Goal: Task Accomplishment & Management: Manage account settings

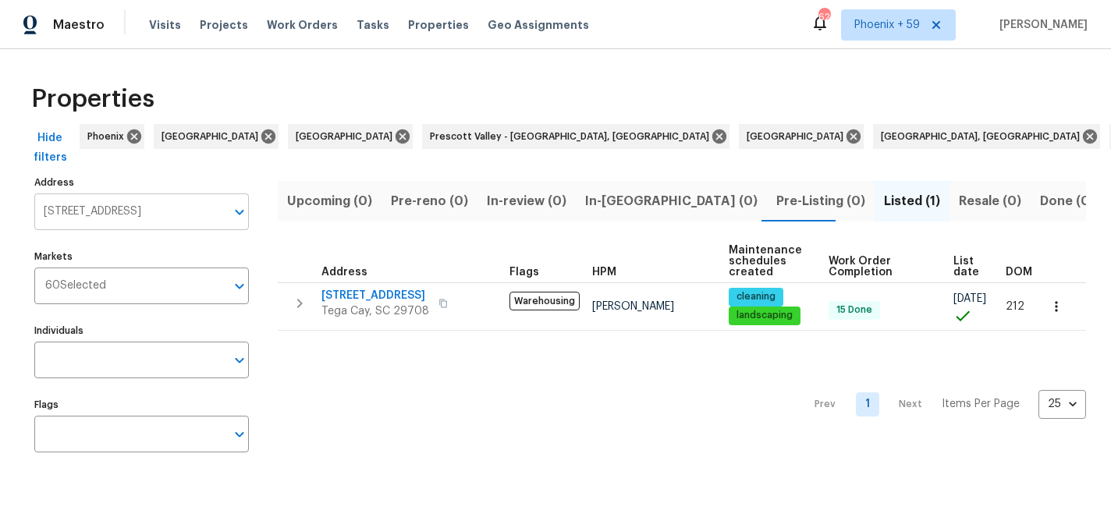
click at [124, 215] on input "[STREET_ADDRESS]" at bounding box center [129, 211] width 191 height 37
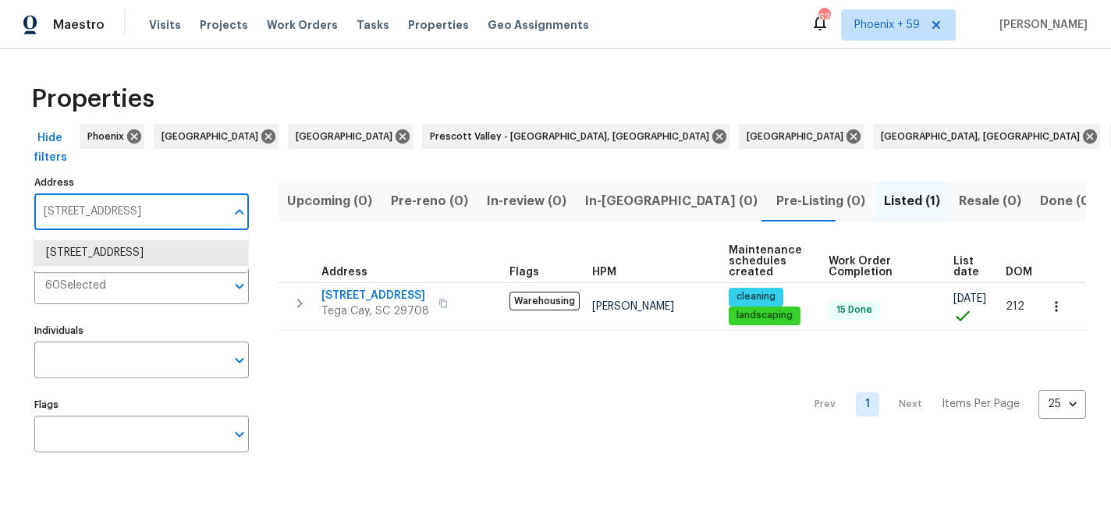
paste input "[STREET_ADDRESS]"
type input "[STREET_ADDRESS]"
click at [116, 255] on li "[STREET_ADDRESS]" at bounding box center [141, 253] width 215 height 26
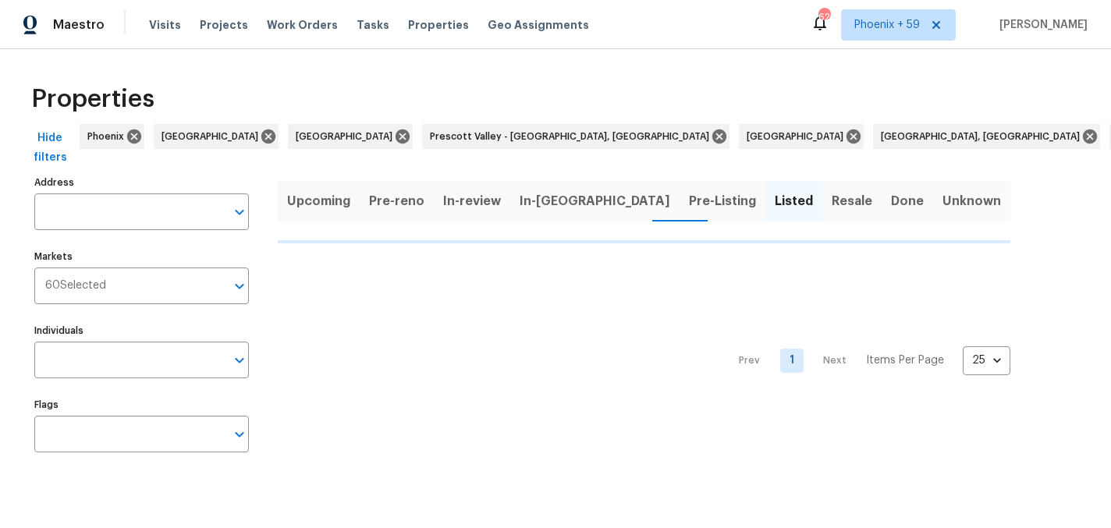
type input "[STREET_ADDRESS]"
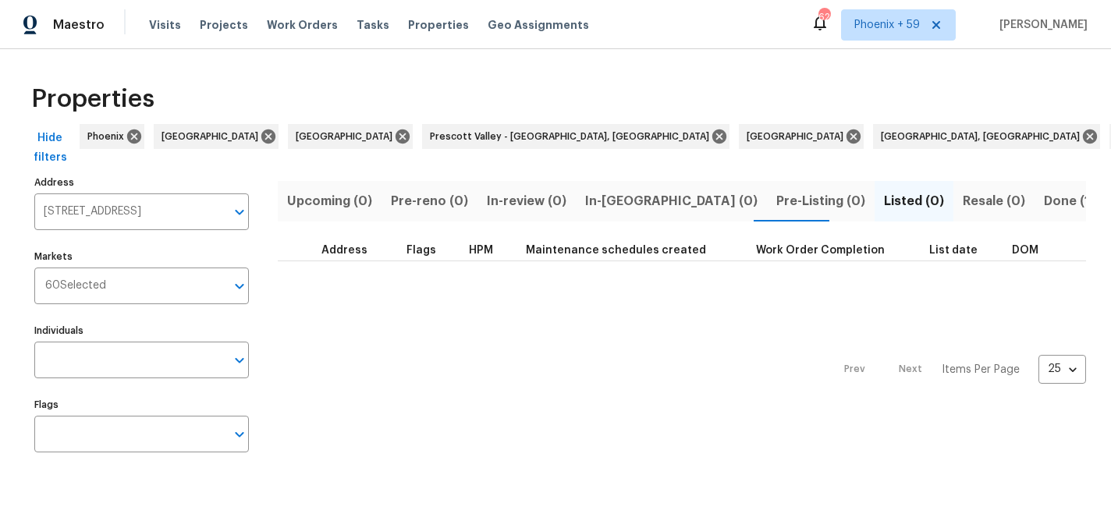
click at [1044, 197] on span "Done (1)" at bounding box center [1069, 201] width 51 height 22
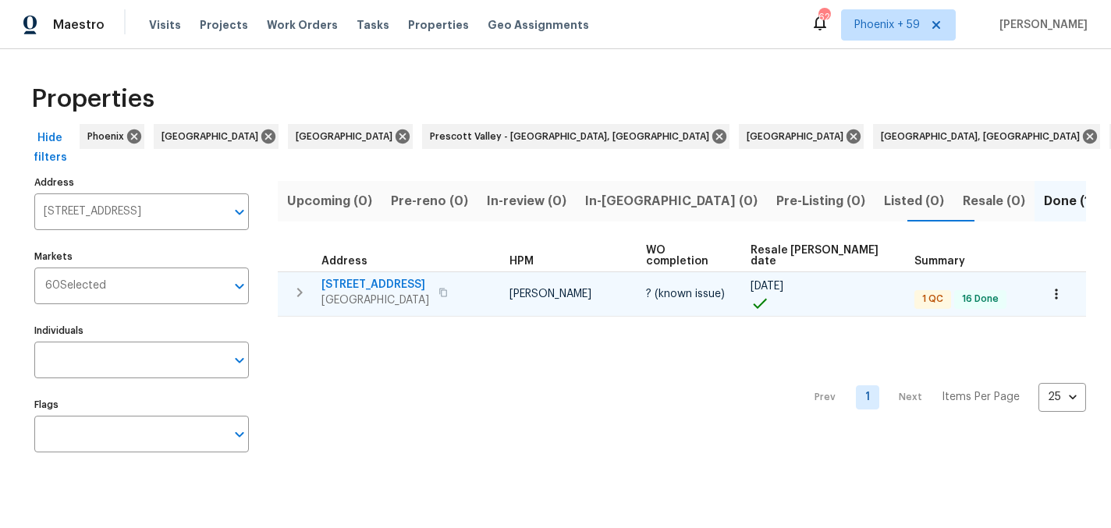
click at [382, 277] on span "[STREET_ADDRESS]" at bounding box center [375, 285] width 108 height 16
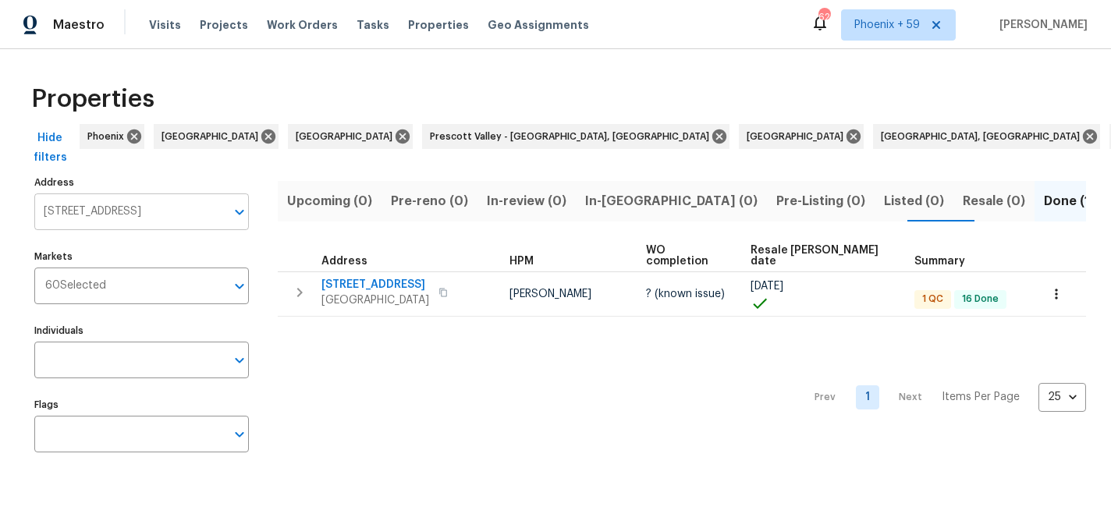
click at [158, 205] on input "[STREET_ADDRESS]" at bounding box center [129, 211] width 191 height 37
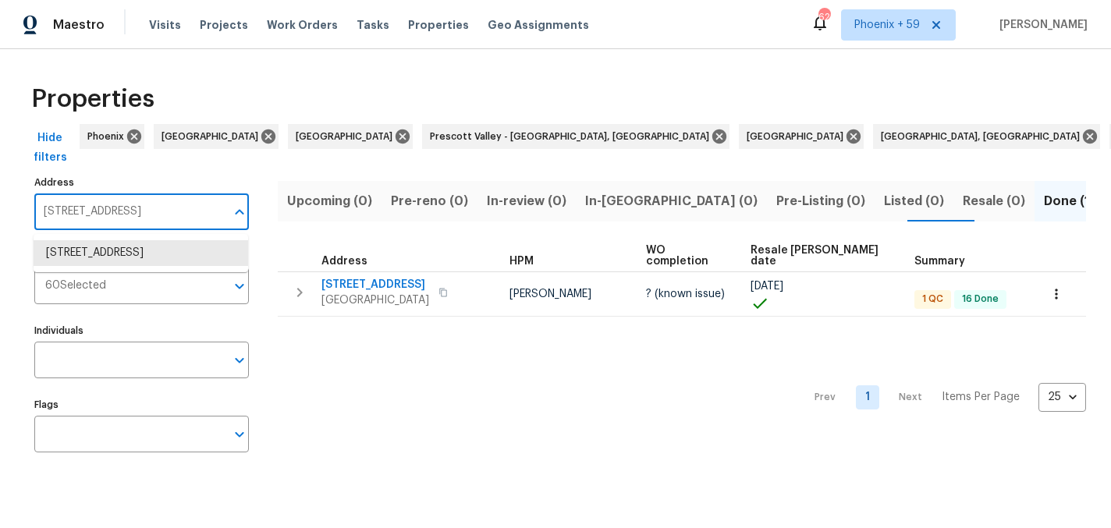
paste input "[STREET_ADDRESS]"
type input "[STREET_ADDRESS]"
click at [153, 254] on li "[STREET_ADDRESS]" at bounding box center [141, 253] width 215 height 26
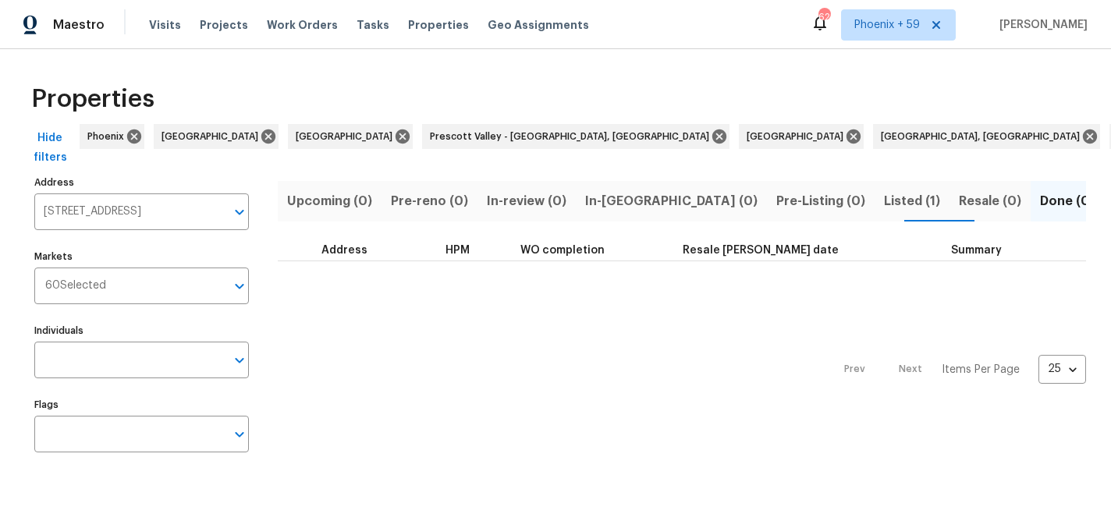
click at [884, 204] on span "Listed (1)" at bounding box center [912, 201] width 56 height 22
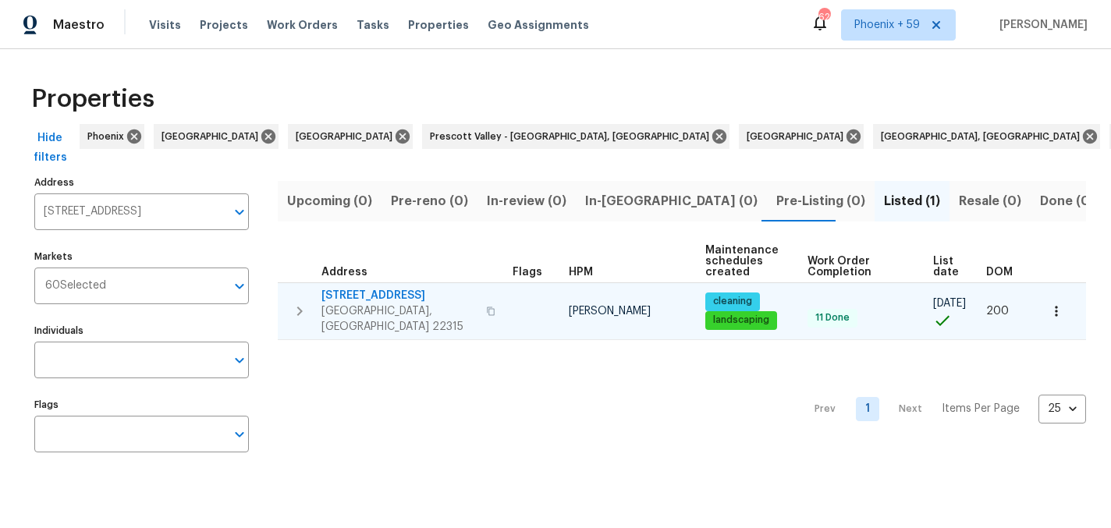
click at [382, 295] on span "6631 Rockleigh Way" at bounding box center [398, 296] width 155 height 16
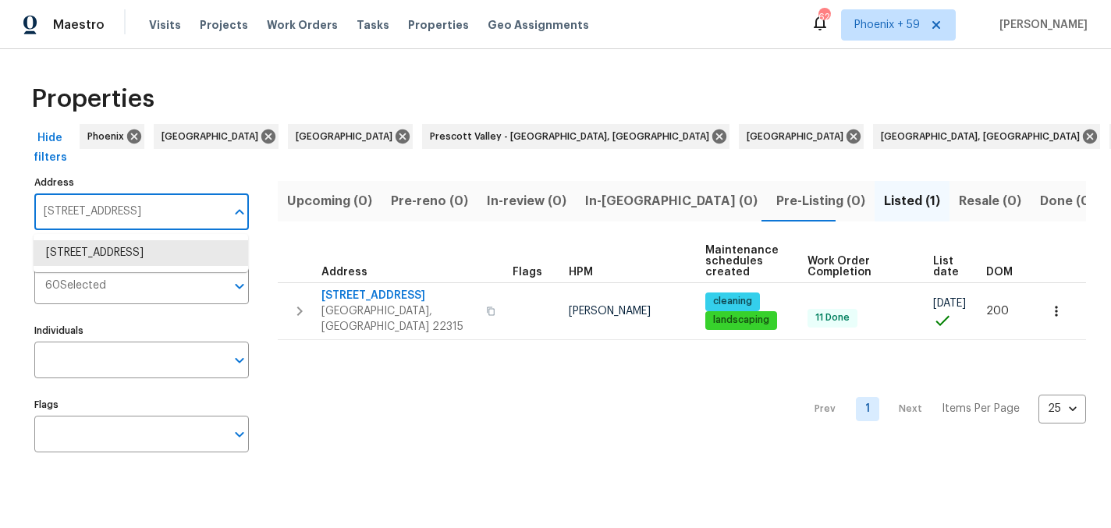
click at [112, 200] on input "6631 Rockleigh Way Alexandria VA 22315" at bounding box center [129, 211] width 191 height 37
paste input "[STREET_ADDRESS][PERSON_NAME]"
type input "[STREET_ADDRESS][PERSON_NAME]"
click at [104, 251] on li "13001 Hamilton Place Dr Fort Mill SC 29708" at bounding box center [141, 253] width 215 height 26
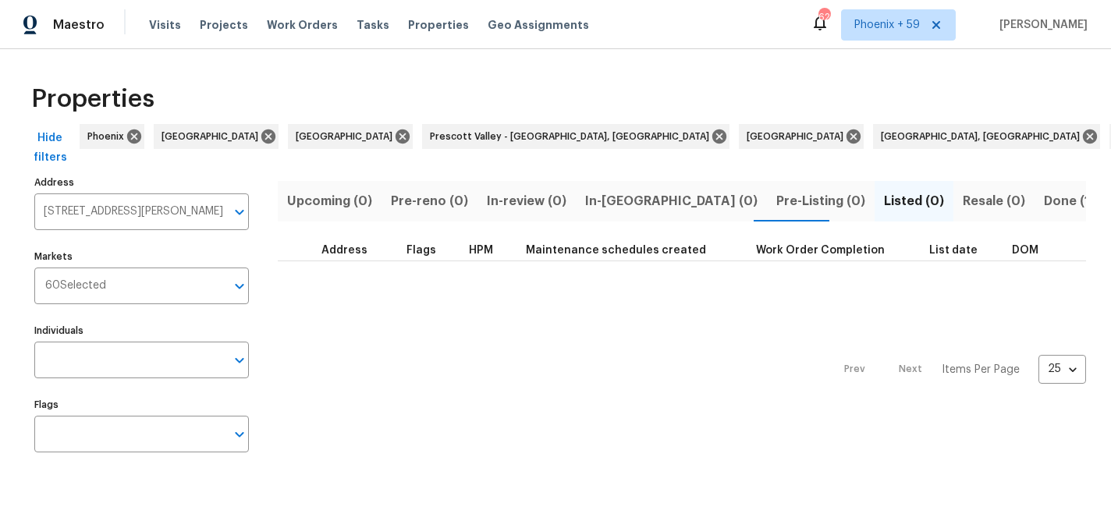
click at [1035, 213] on button "Done (1)" at bounding box center [1069, 201] width 69 height 41
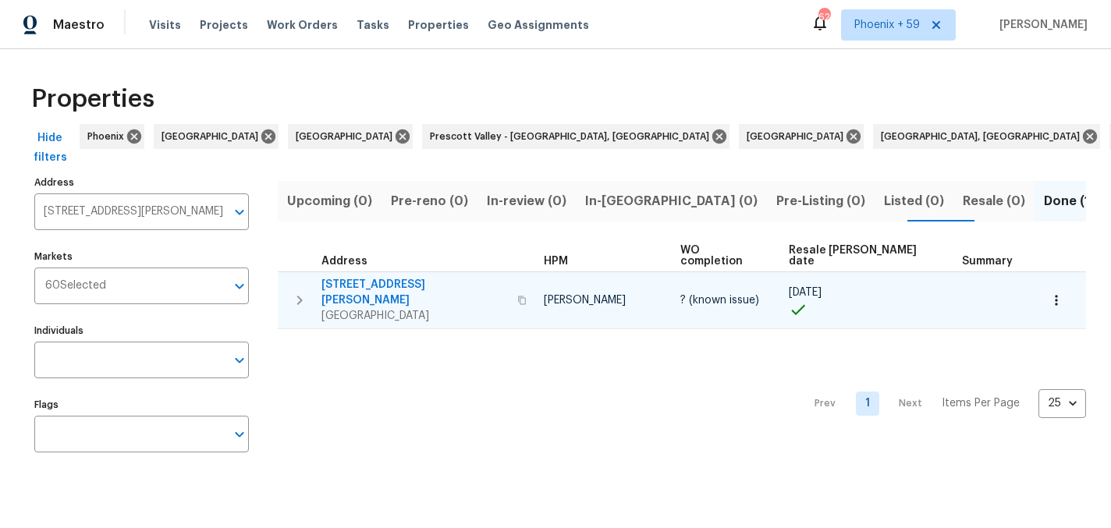
click at [385, 277] on span "13001 Hamilton Place Dr" at bounding box center [414, 292] width 186 height 31
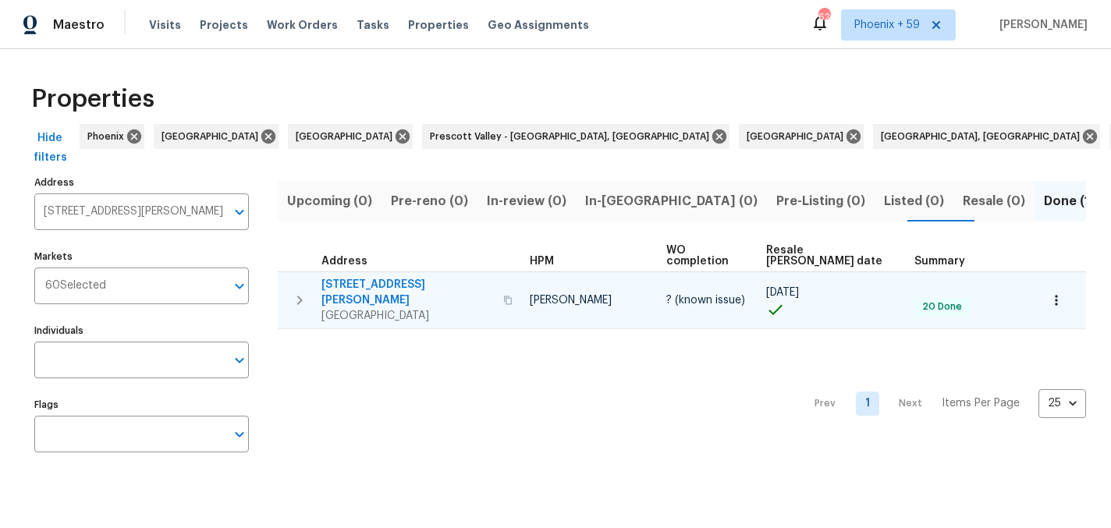
click at [339, 277] on span "13001 Hamilton Place Dr" at bounding box center [407, 292] width 172 height 31
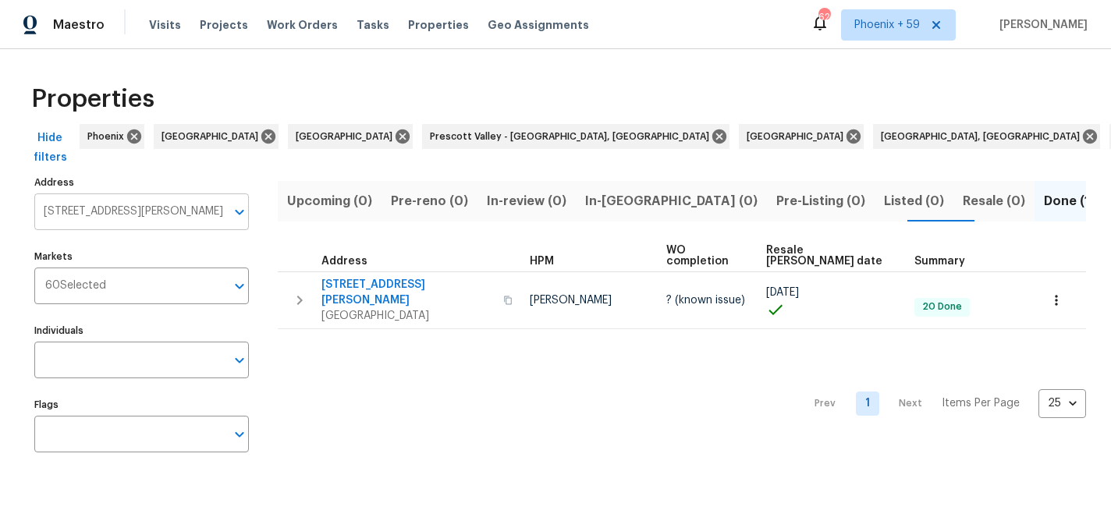
click at [154, 208] on input "13001 Hamilton Place Dr Fort Mill SC 29708" at bounding box center [129, 211] width 191 height 37
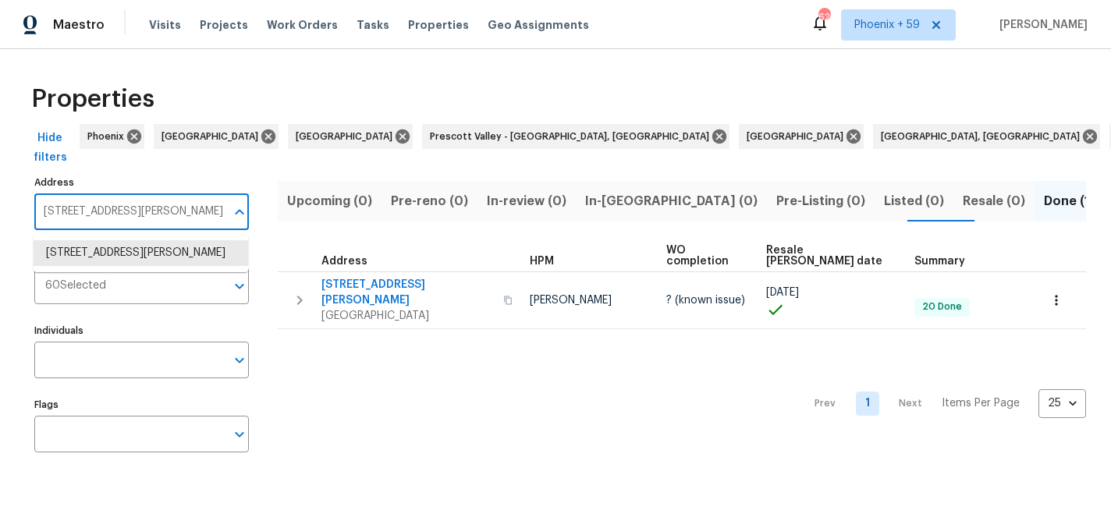
click at [154, 208] on input "13001 Hamilton Place Dr Fort Mill SC 29708" at bounding box center [129, 211] width 191 height 37
type input "1924 felts"
click at [136, 249] on li "1924 Felts Pkwy Fort Mill SC 29715" at bounding box center [141, 253] width 215 height 26
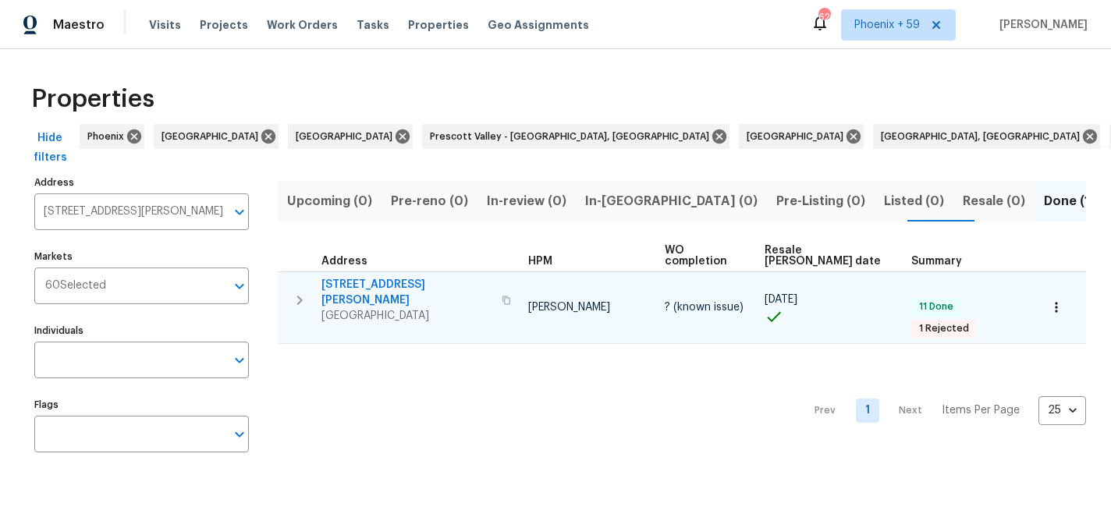
click at [391, 277] on span "1924 Felts Pkwy" at bounding box center [406, 292] width 171 height 31
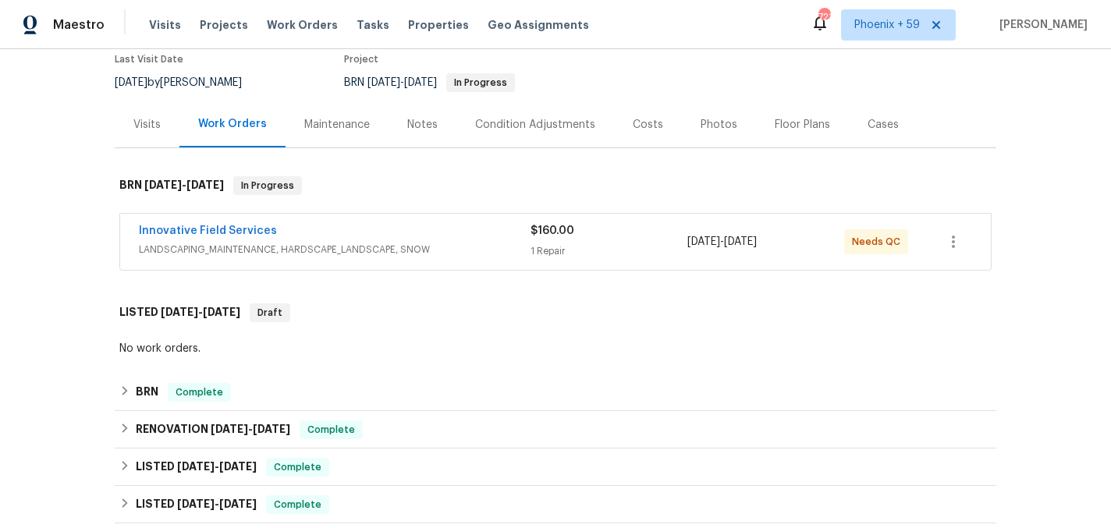
scroll to position [137, 0]
click at [954, 233] on icon "button" at bounding box center [953, 240] width 19 height 19
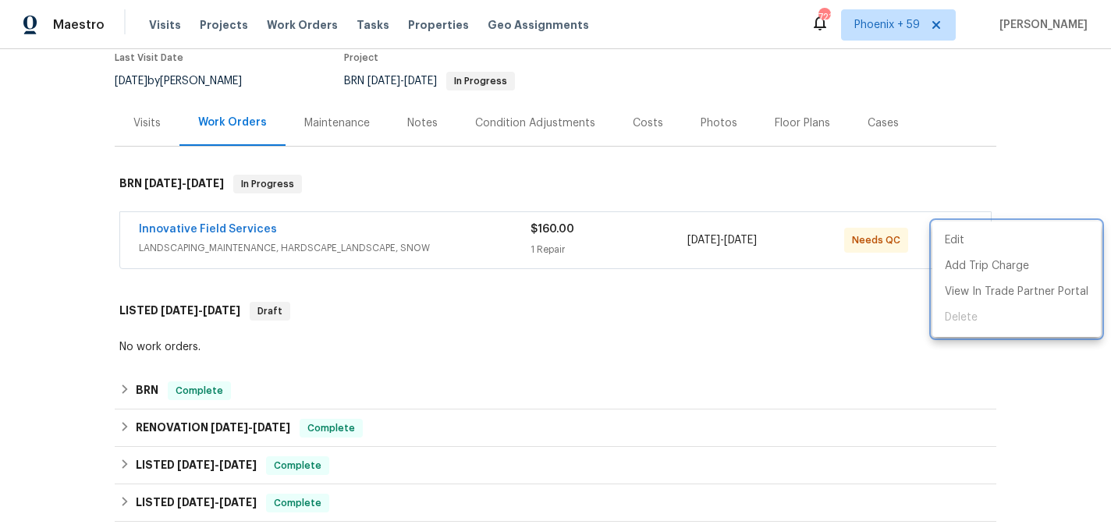
click at [746, 240] on div at bounding box center [555, 264] width 1111 height 528
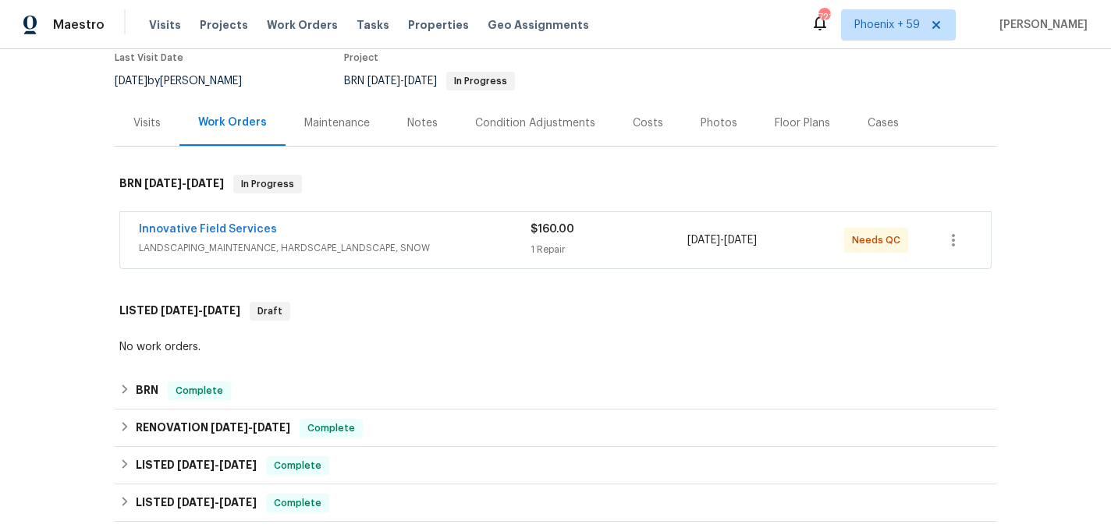
click at [720, 239] on span "9/11/2025" at bounding box center [703, 240] width 33 height 11
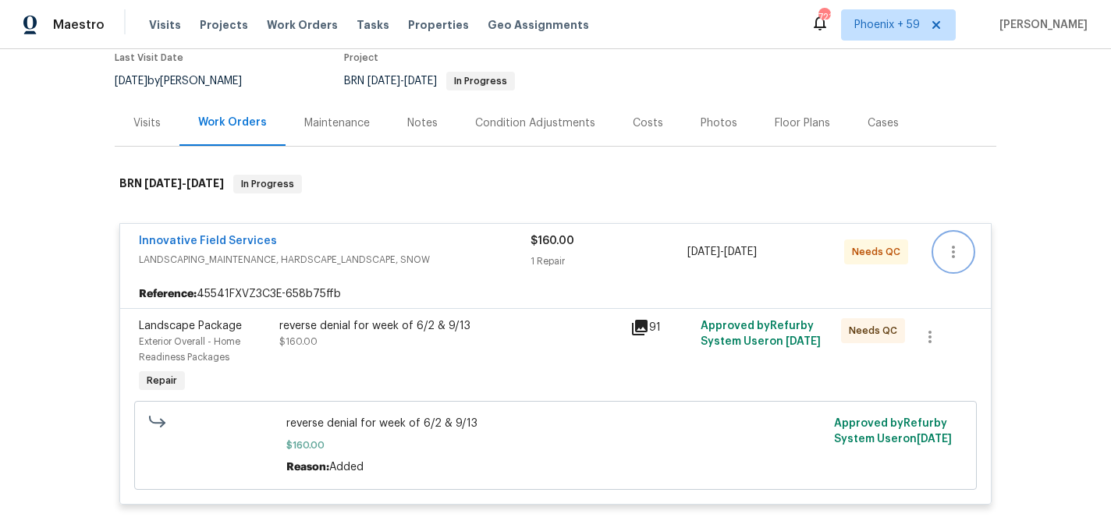
click at [958, 243] on icon "button" at bounding box center [953, 252] width 19 height 19
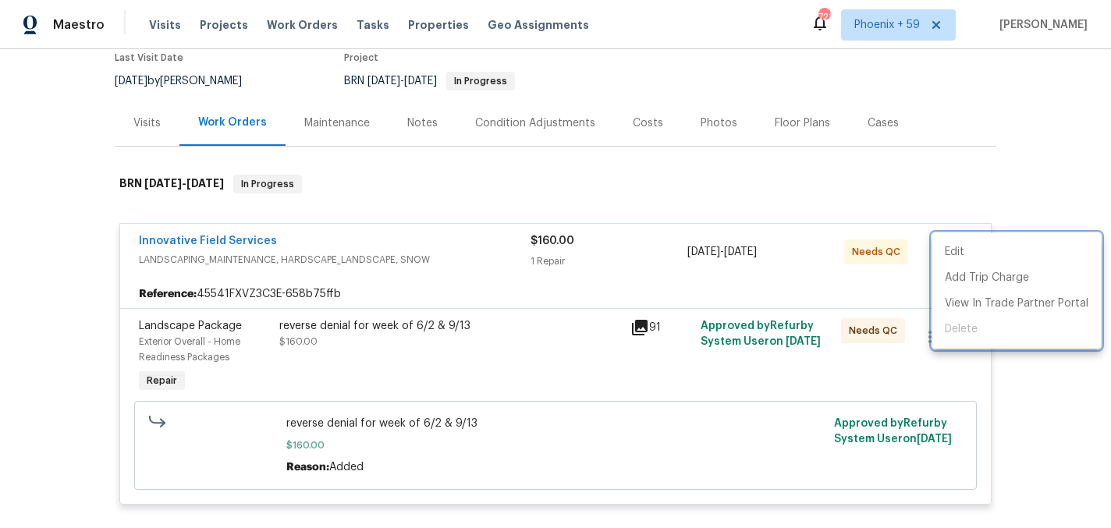
click at [831, 257] on div at bounding box center [555, 264] width 1111 height 528
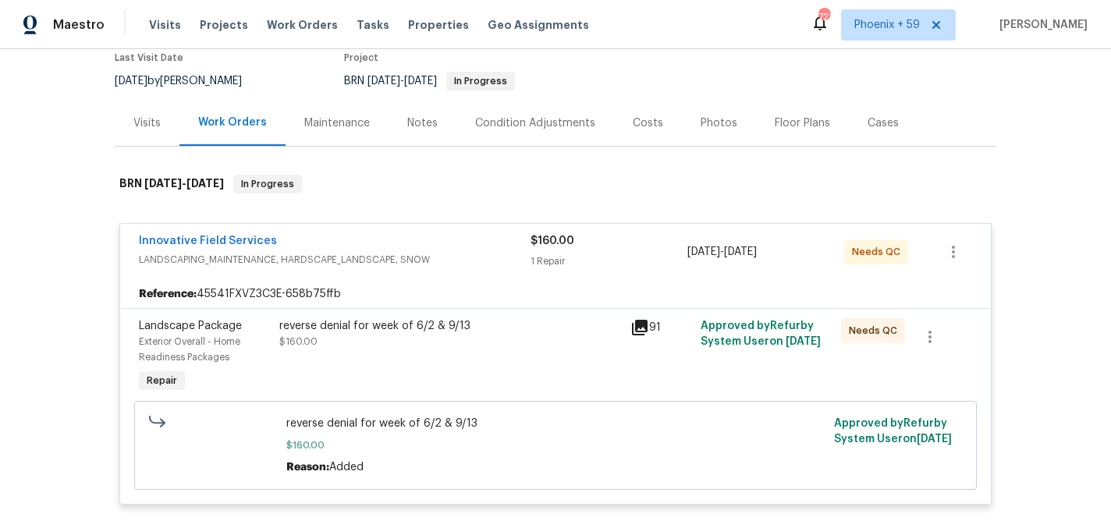
click at [488, 361] on div "reverse denial for week of 6/2 & 9/13 $160.00" at bounding box center [450, 357] width 351 height 87
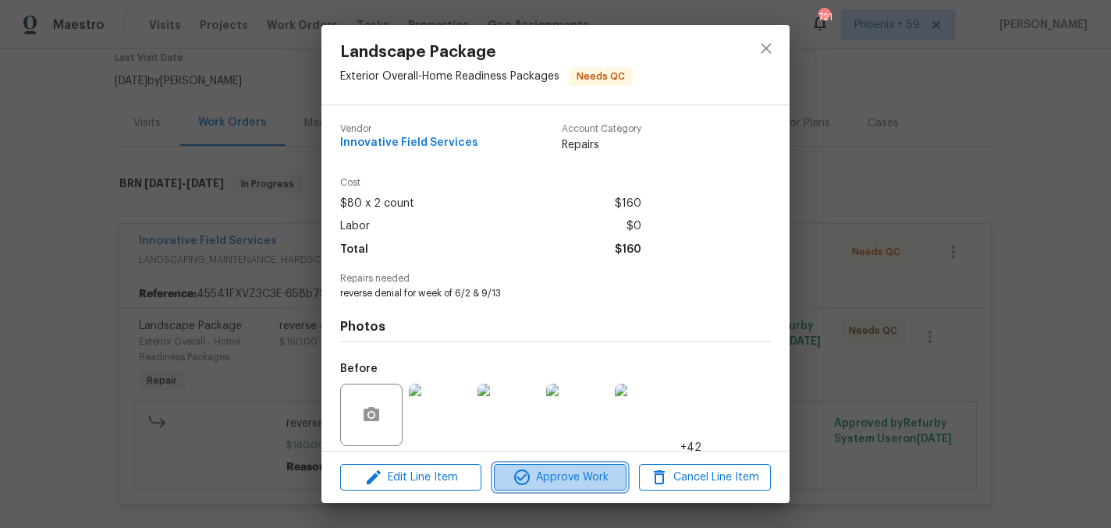
click at [568, 477] on span "Approve Work" at bounding box center [560, 478] width 122 height 20
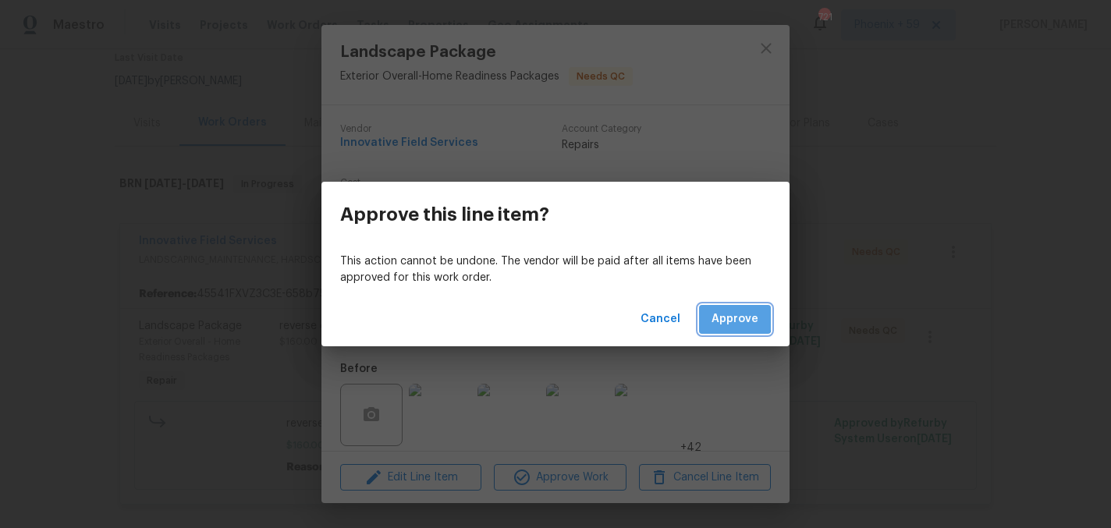
click at [717, 313] on span "Approve" at bounding box center [735, 320] width 47 height 20
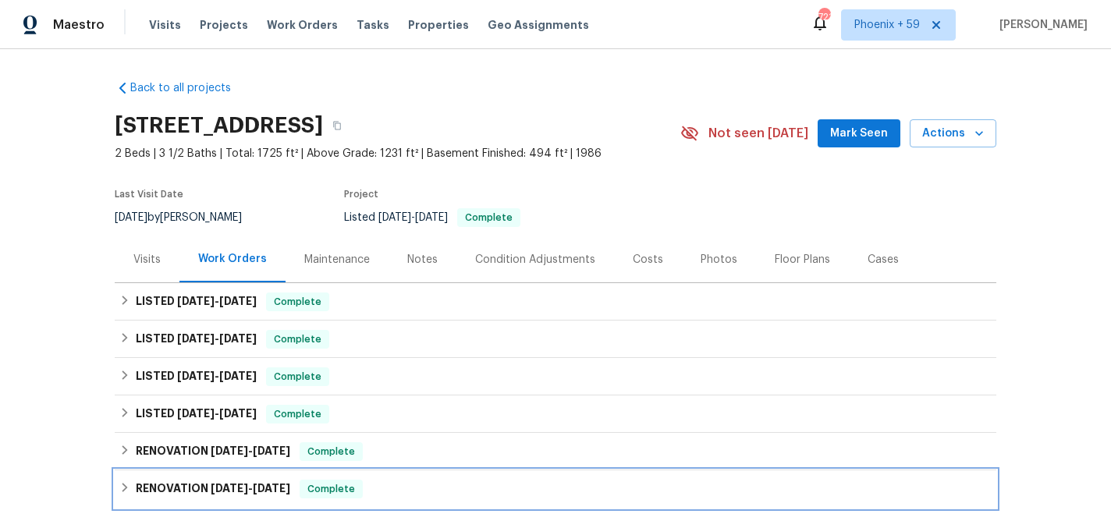
click at [324, 487] on span "Complete" at bounding box center [331, 489] width 60 height 16
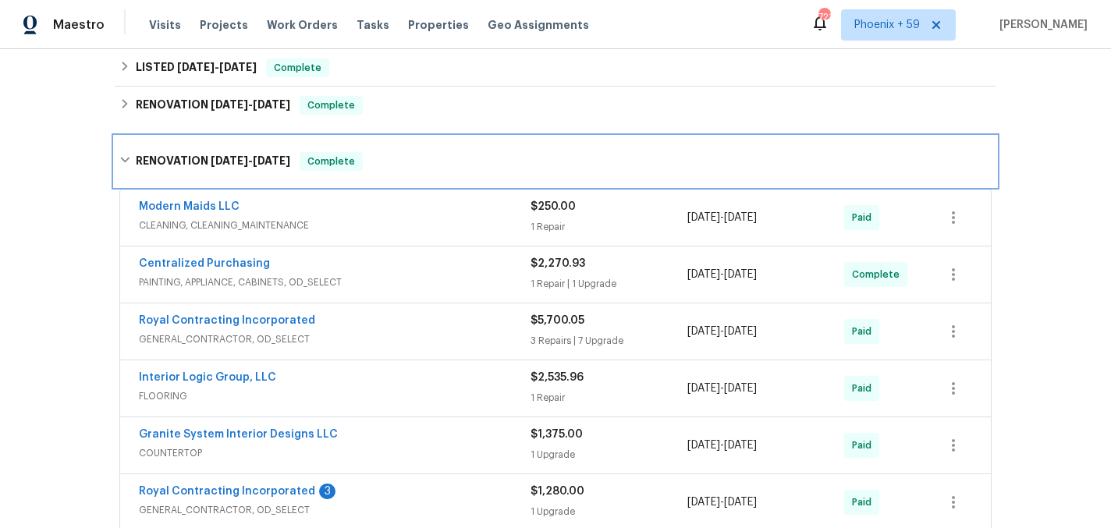
scroll to position [344, 0]
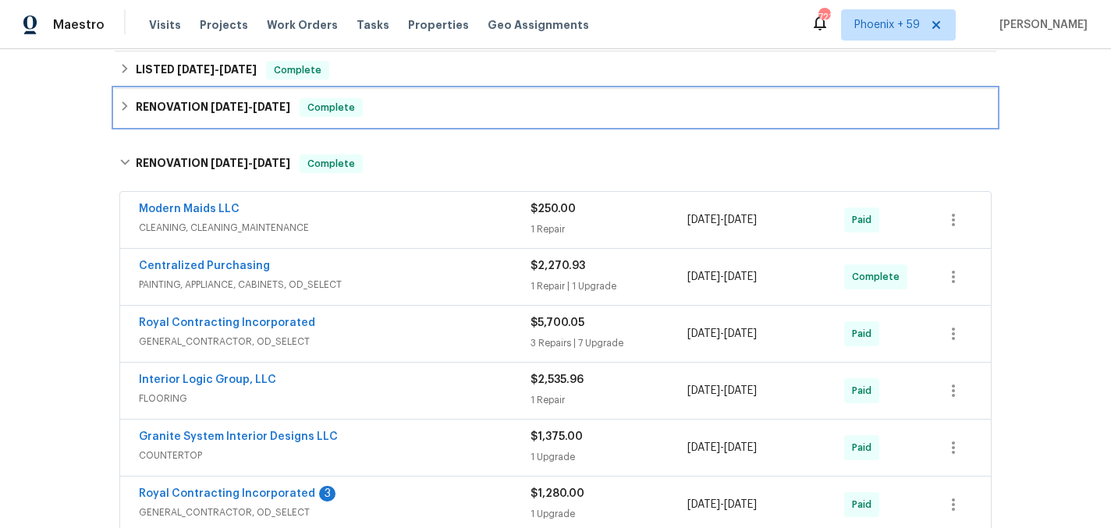
click at [254, 109] on span "2/26/25 - 2/27/25" at bounding box center [251, 106] width 80 height 11
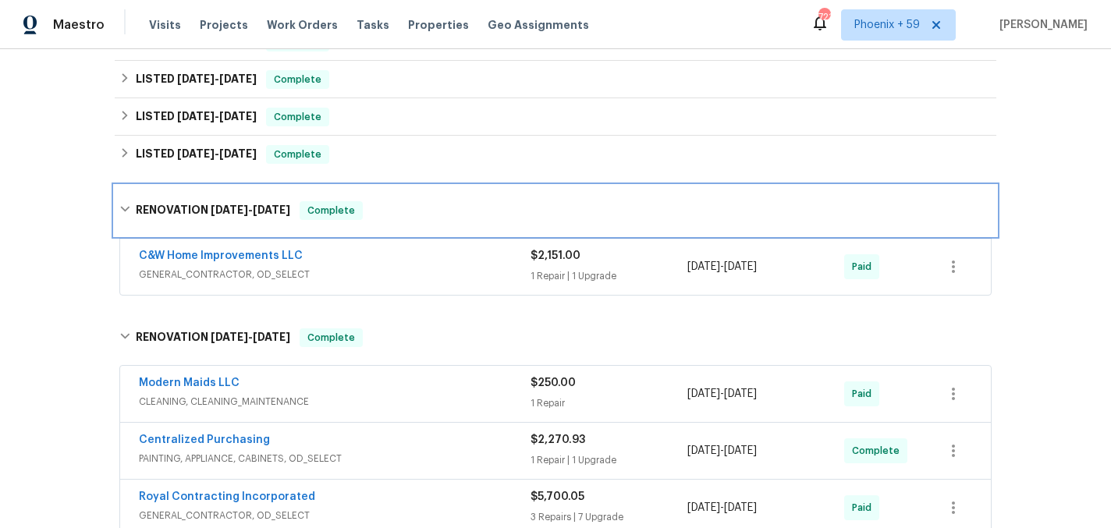
scroll to position [256, 0]
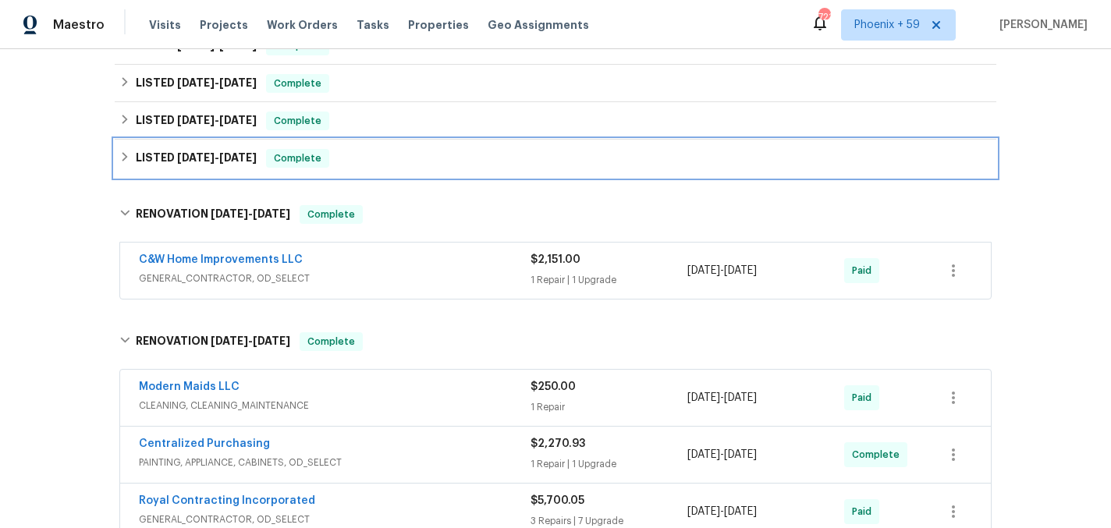
click at [254, 163] on div "LISTED 3/6/25 - 5/5/25 Complete" at bounding box center [555, 158] width 872 height 19
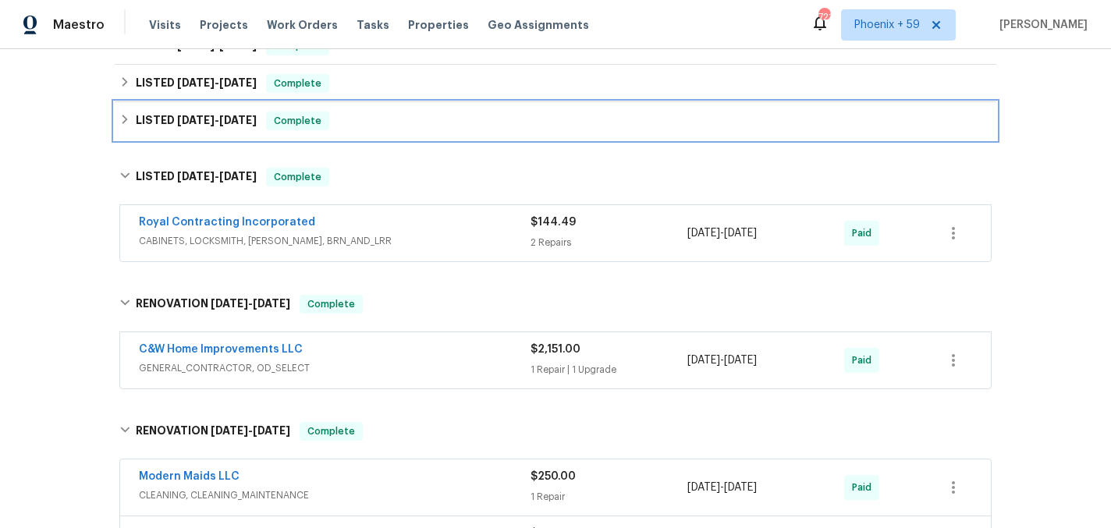
click at [253, 127] on h6 "LISTED 3/6/25 - 3/7/25" at bounding box center [196, 121] width 121 height 19
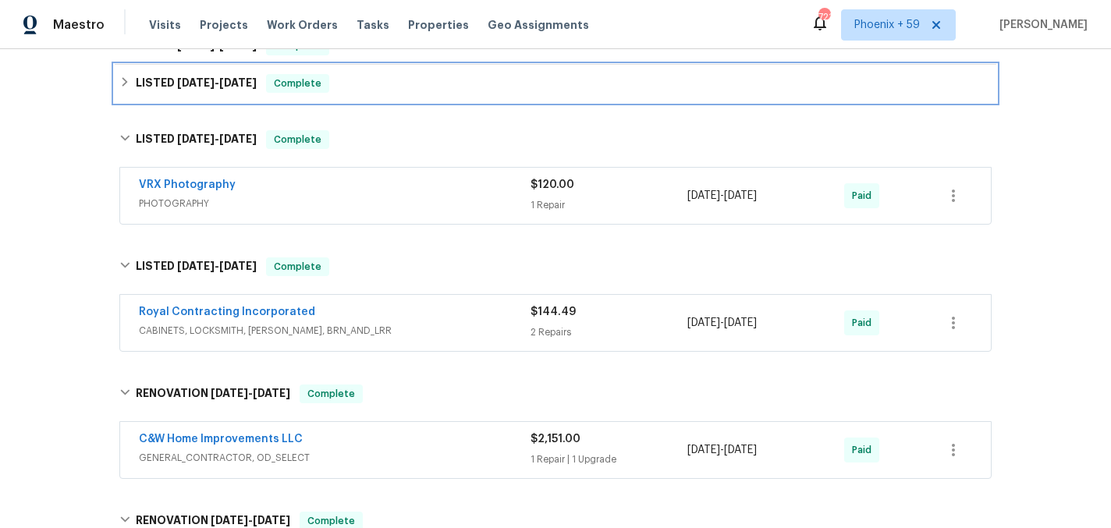
click at [254, 87] on span "9/22/25" at bounding box center [237, 82] width 37 height 11
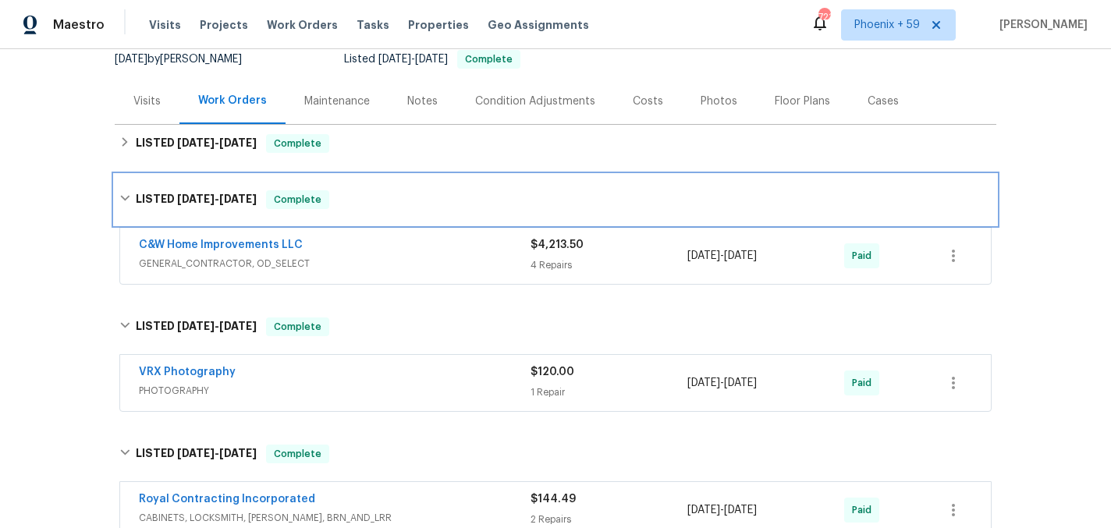
scroll to position [154, 0]
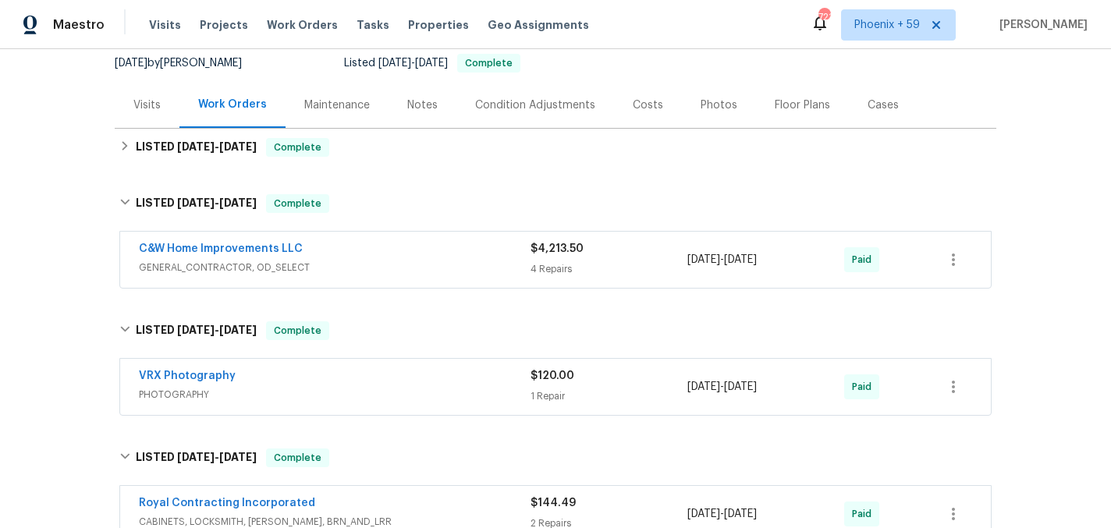
click at [341, 98] on div "Maintenance" at bounding box center [337, 106] width 66 height 16
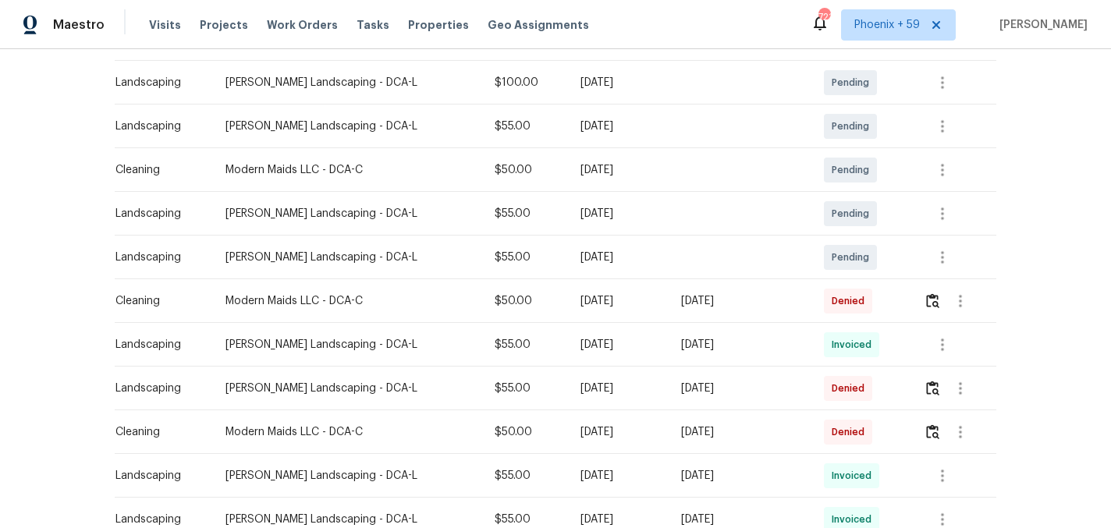
scroll to position [293, 0]
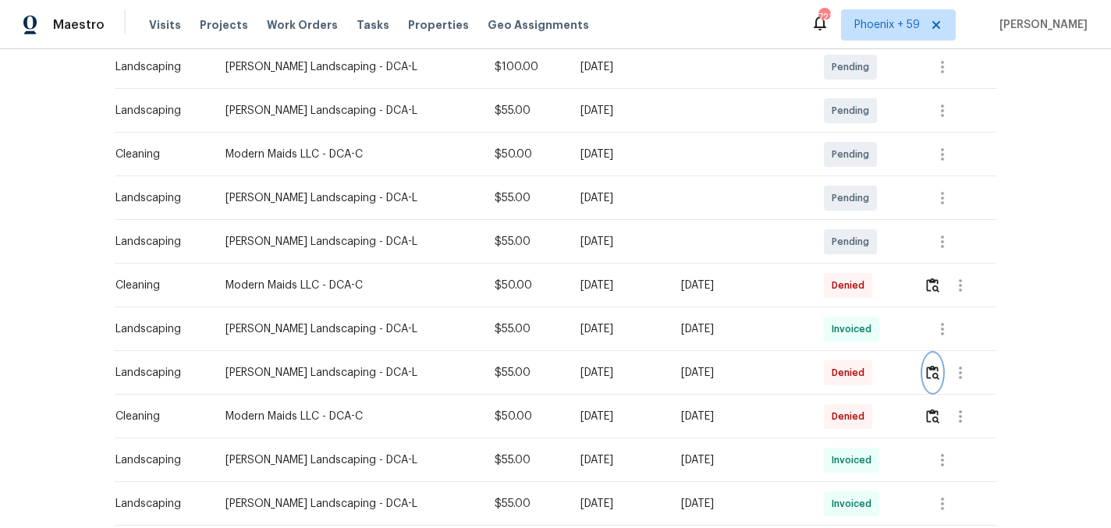
click at [930, 371] on img "button" at bounding box center [932, 372] width 13 height 15
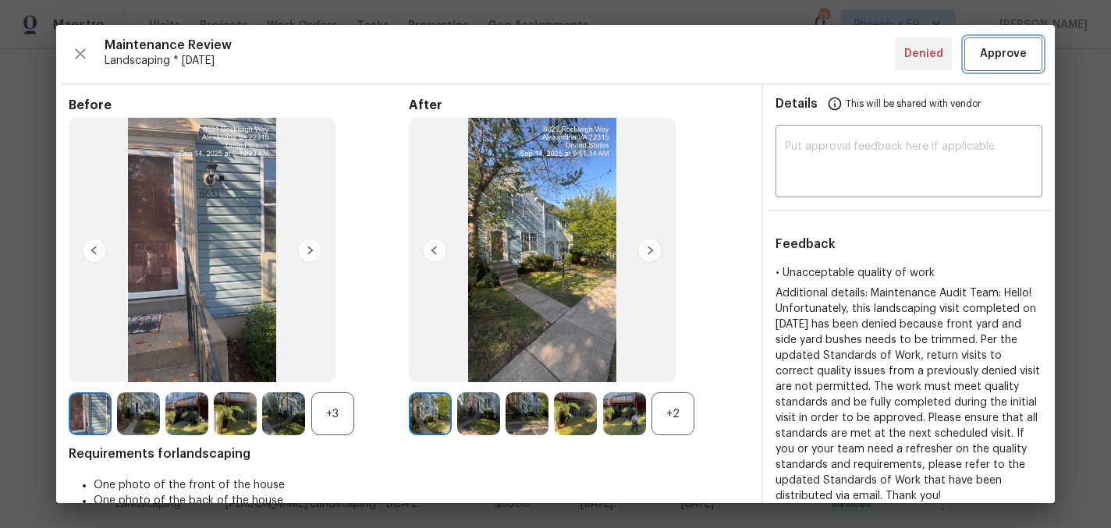
click at [1017, 56] on span "Approve" at bounding box center [1003, 54] width 47 height 20
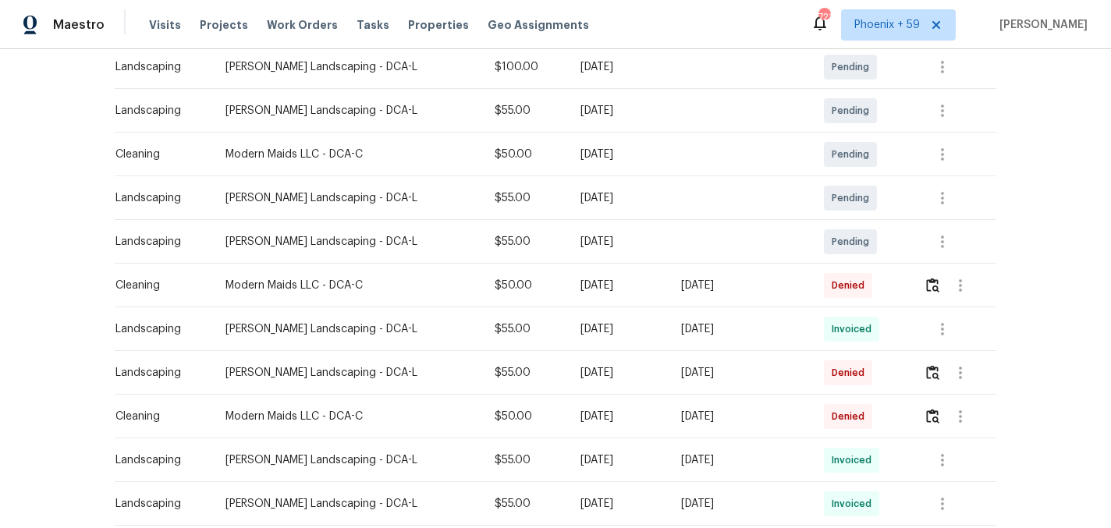
click at [1059, 178] on div "Back to all projects 6631 Rockleigh Way, Alexandria, VA 22315 2 Beds | 3 1/2 Ba…" at bounding box center [555, 288] width 1111 height 479
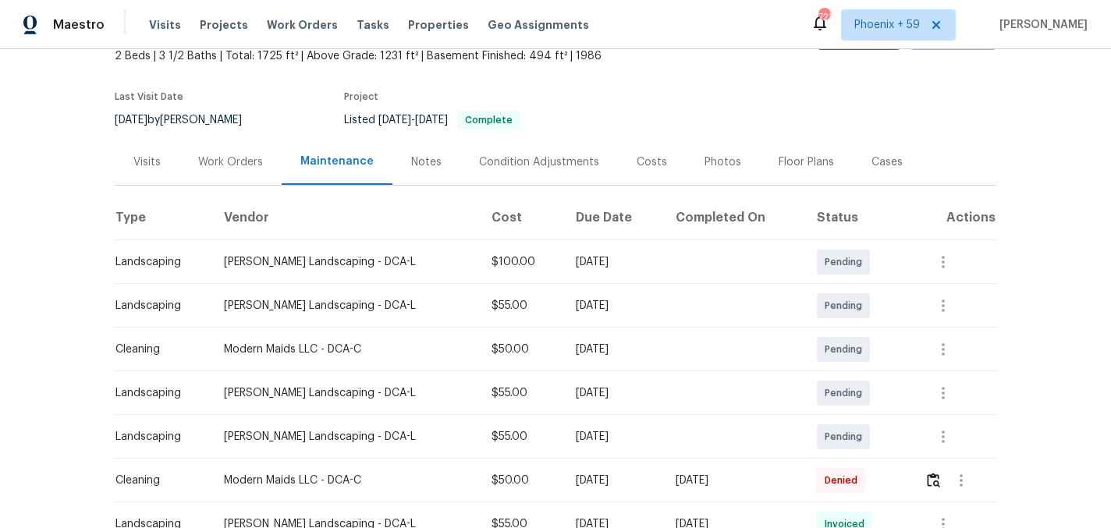
scroll to position [0, 0]
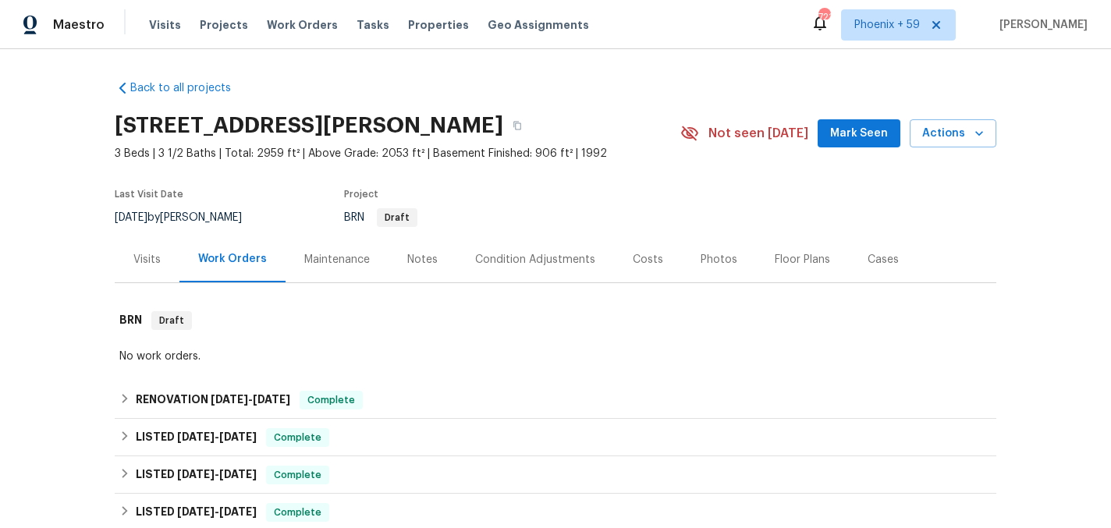
click at [349, 259] on div "Maintenance" at bounding box center [337, 260] width 66 height 16
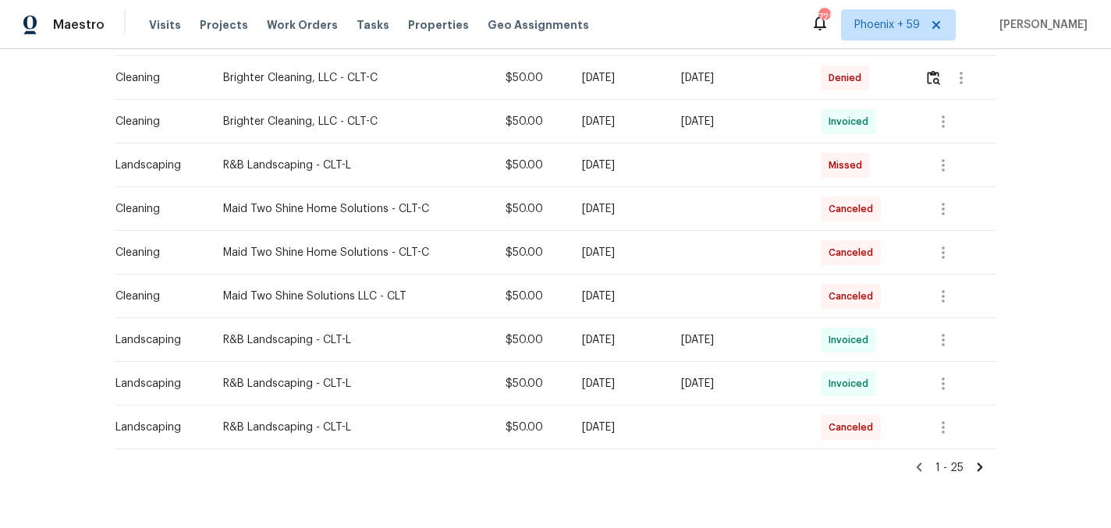
scroll to position [993, 0]
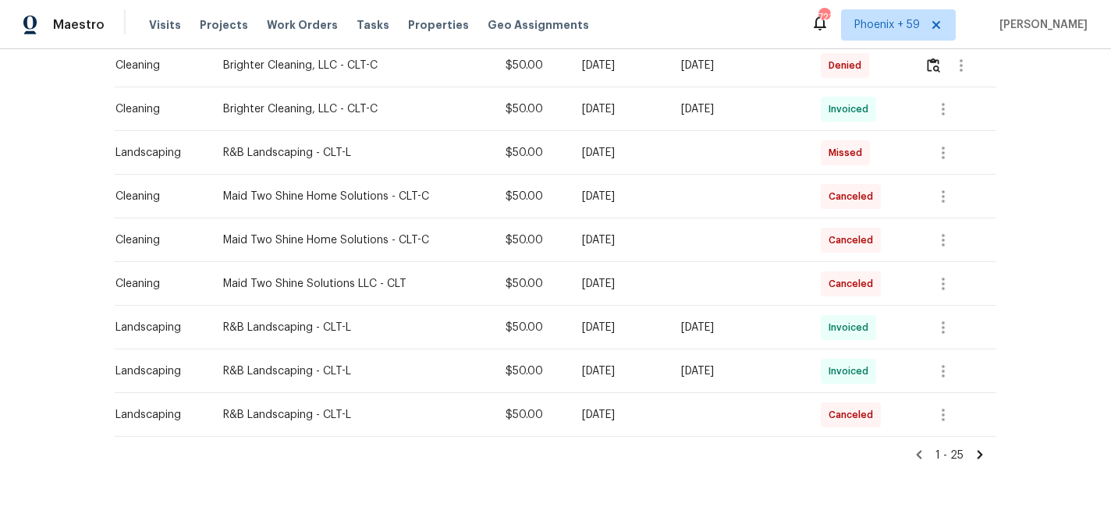
click at [978, 457] on icon at bounding box center [980, 454] width 5 height 9
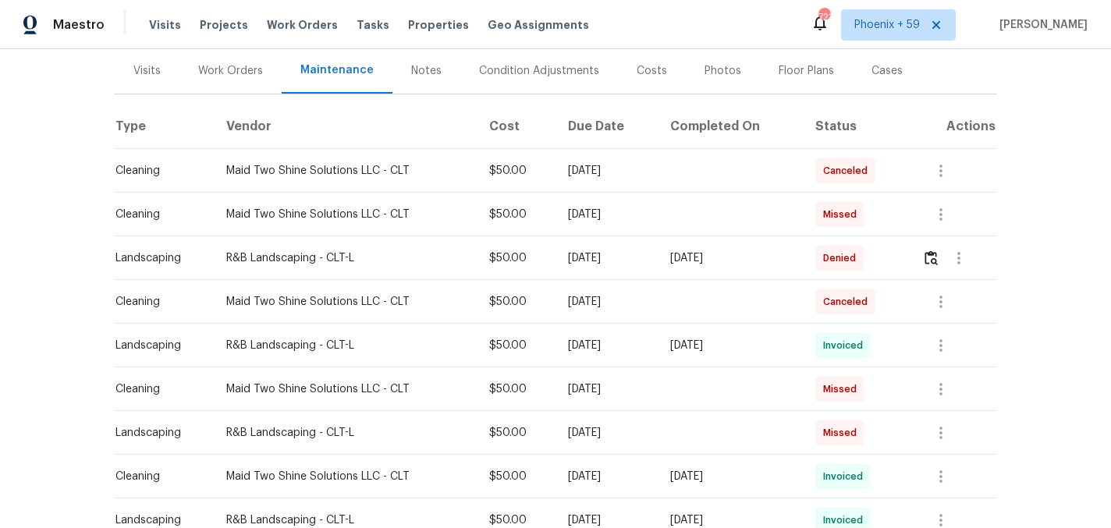
scroll to position [204, 0]
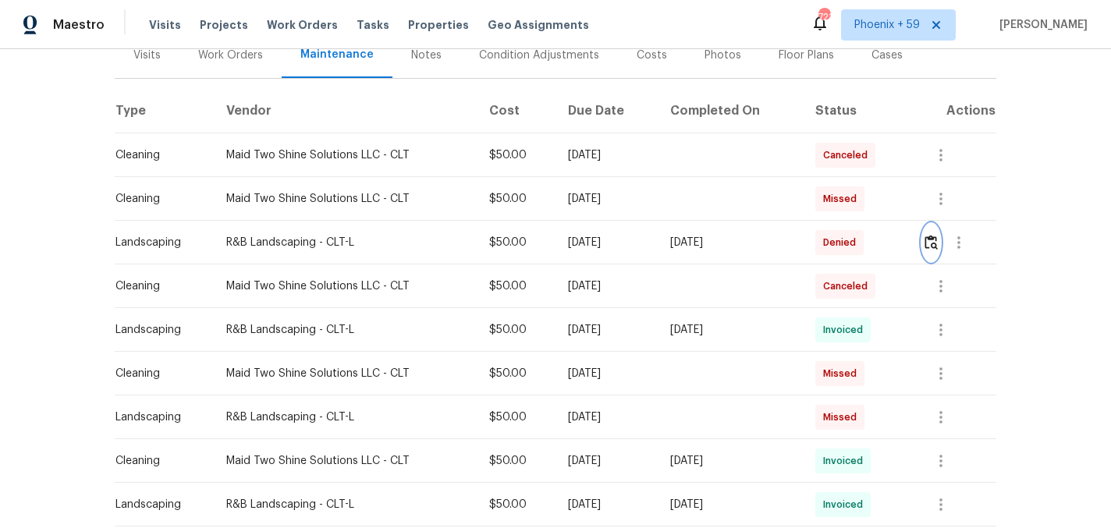
click at [938, 240] on img "button" at bounding box center [931, 242] width 13 height 15
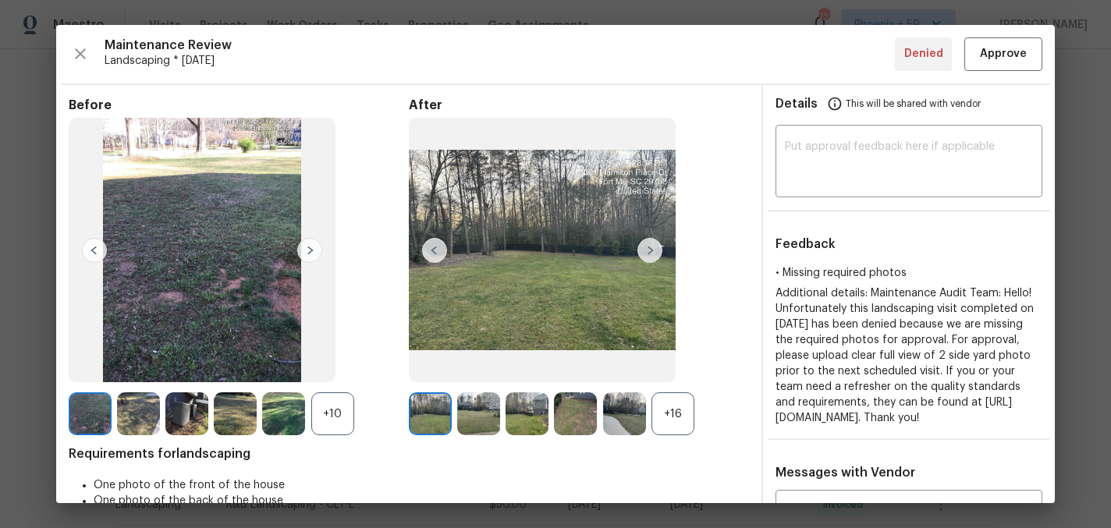
click at [482, 407] on img at bounding box center [478, 413] width 43 height 43
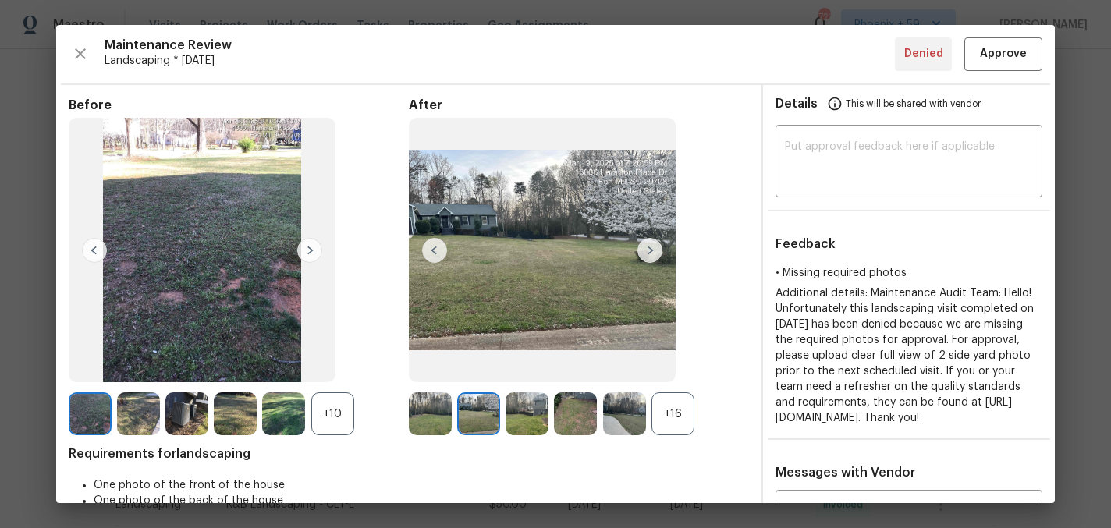
click at [506, 416] on img at bounding box center [527, 413] width 43 height 43
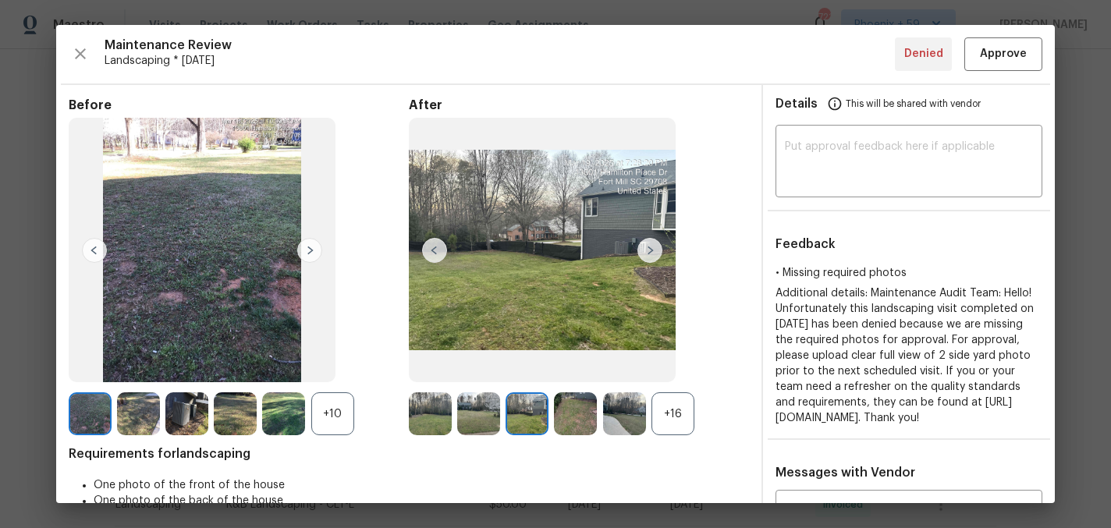
click at [739, 250] on div "After +16" at bounding box center [579, 267] width 340 height 339
click at [1049, 152] on div "​" at bounding box center [909, 163] width 292 height 69
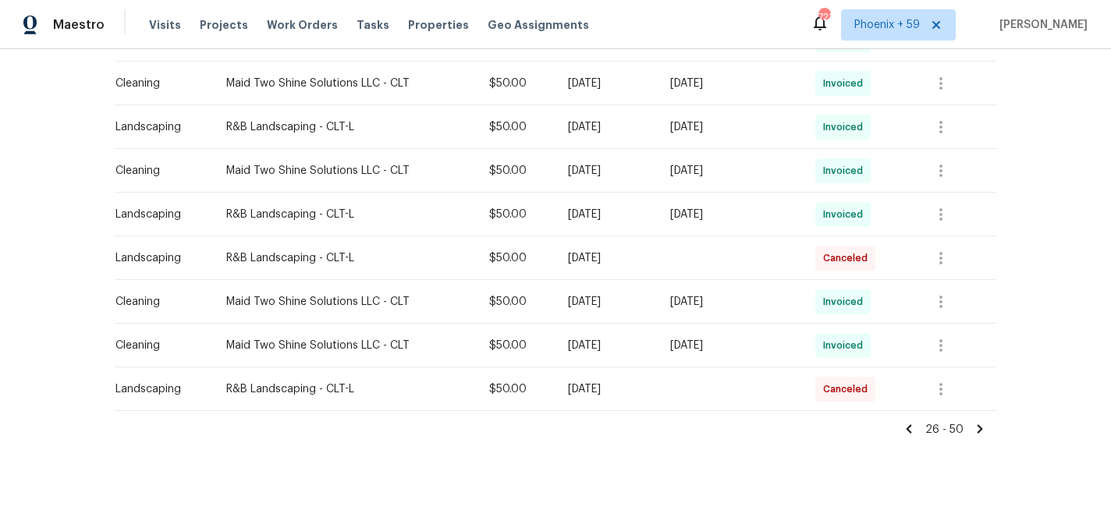
scroll to position [1021, 0]
click at [980, 427] on icon at bounding box center [980, 426] width 5 height 9
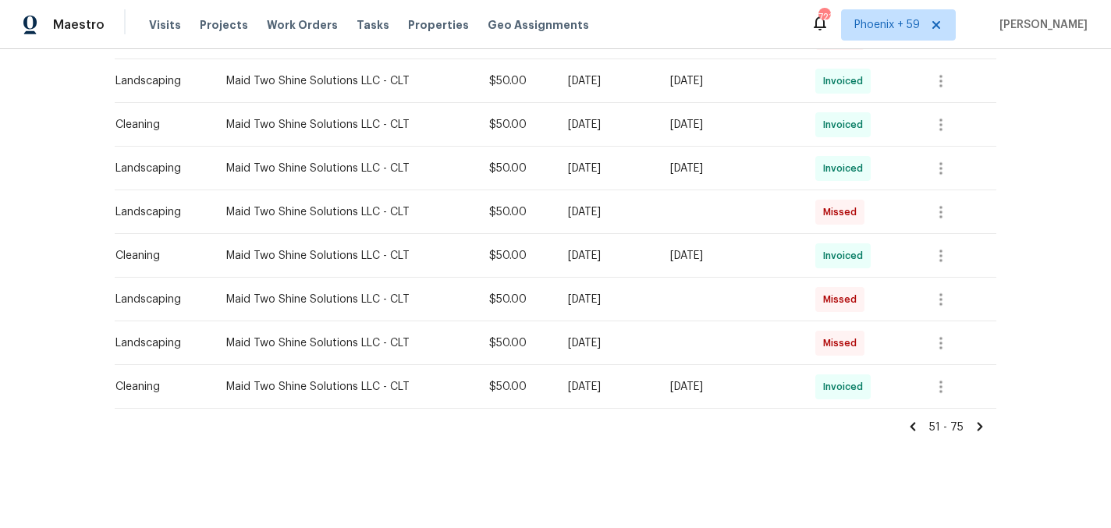
click at [919, 426] on icon at bounding box center [913, 427] width 14 height 14
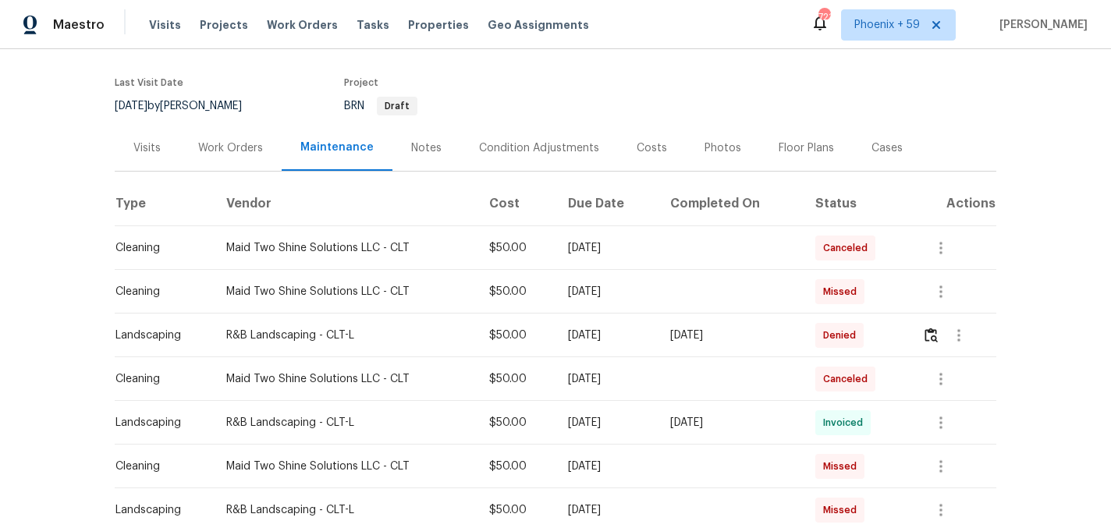
scroll to position [72, 0]
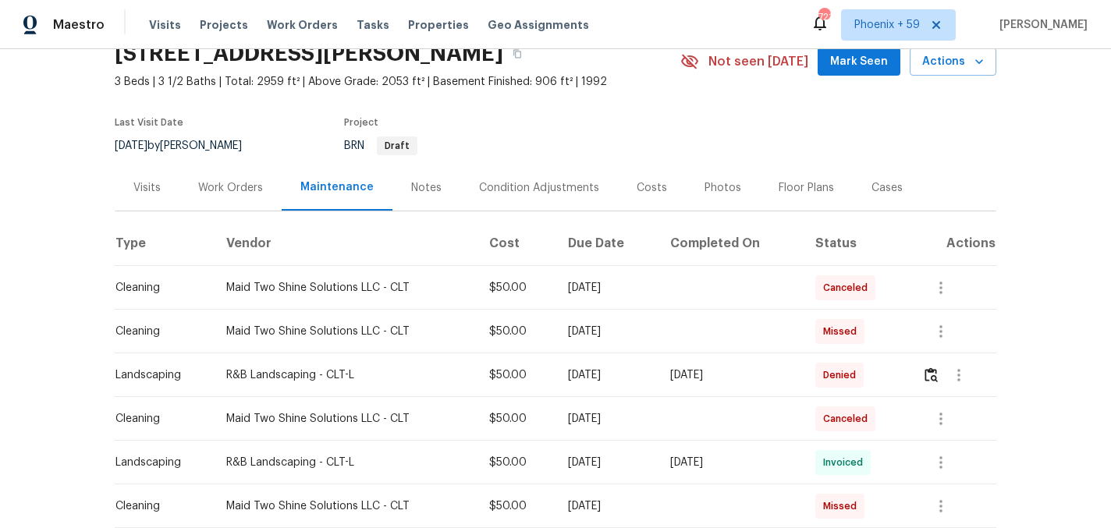
click at [251, 190] on div "Work Orders" at bounding box center [230, 188] width 65 height 16
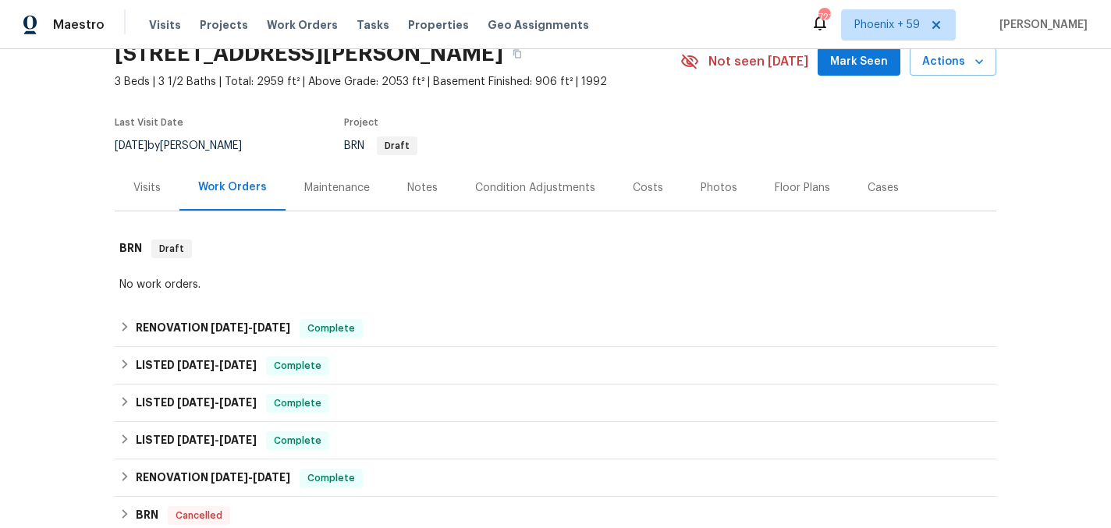
scroll to position [317, 0]
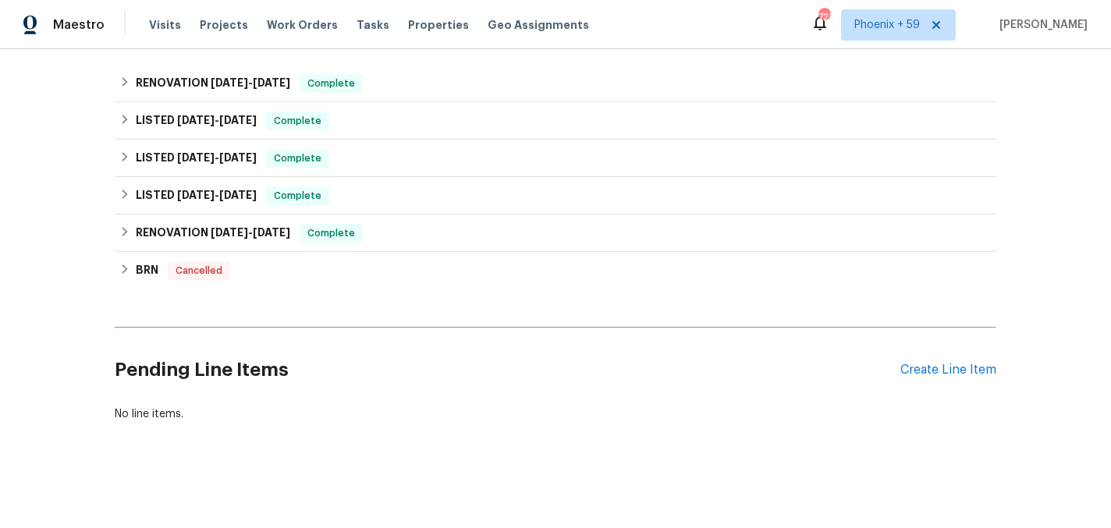
click at [914, 360] on div "Pending Line Items Create Line Item" at bounding box center [556, 370] width 882 height 73
click at [914, 369] on div "Create Line Item" at bounding box center [948, 370] width 96 height 15
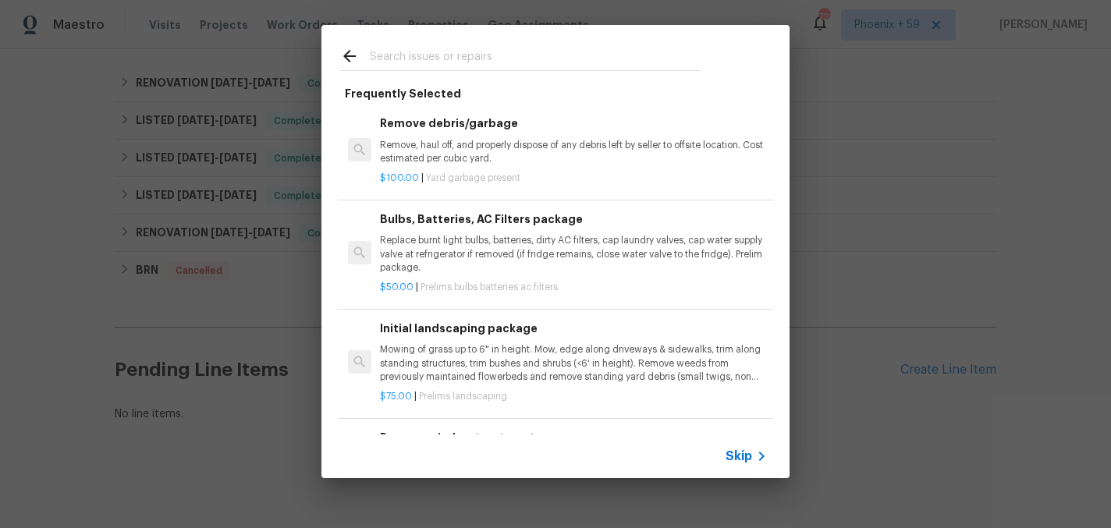
scroll to position [103, 0]
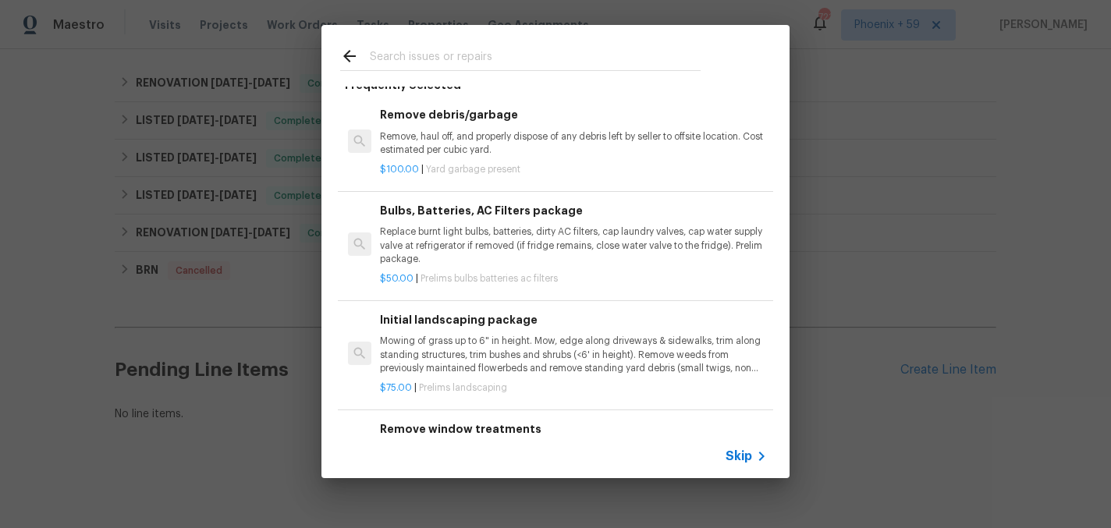
click at [471, 352] on p "Mowing of grass up to 6" in height. Mow, edge along driveways & sidewalks, trim…" at bounding box center [573, 355] width 387 height 40
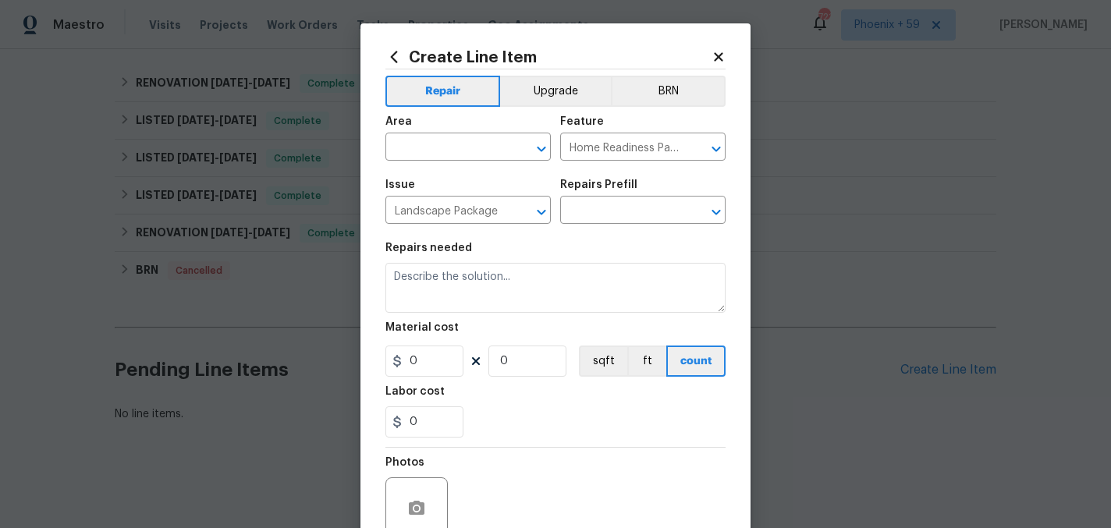
type input "Initial landscaping package $75.00"
type textarea "Mowing of grass up to 6" in height. Mow, edge along driveways & sidewalks, trim…"
type input "75"
type input "1"
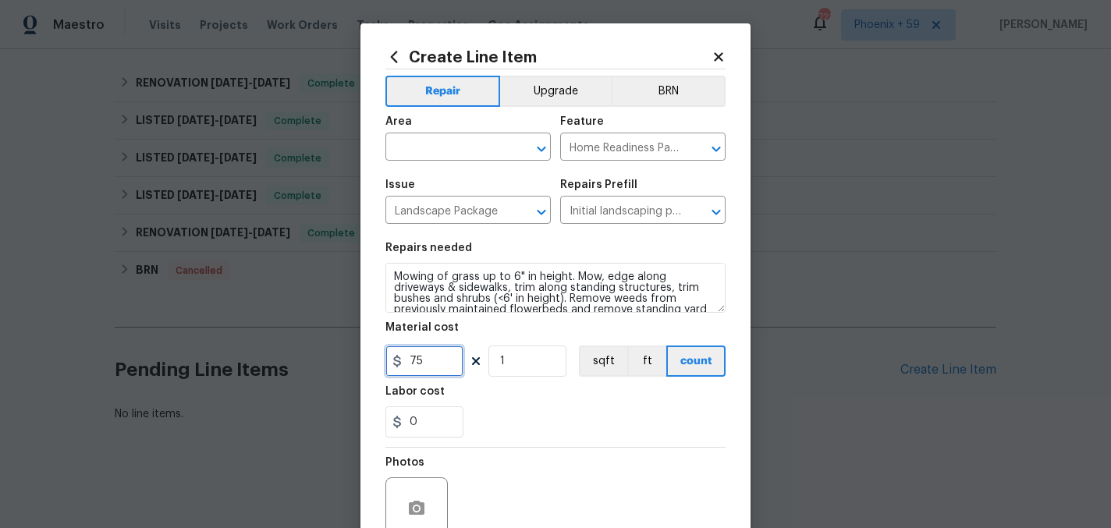
drag, startPoint x: 442, startPoint y: 360, endPoint x: 331, endPoint y: 360, distance: 111.6
click at [331, 360] on div "Create Line Item Repair Upgrade BRN Area ​ Feature Home Readiness Packages ​ Is…" at bounding box center [555, 264] width 1111 height 528
type input "50"
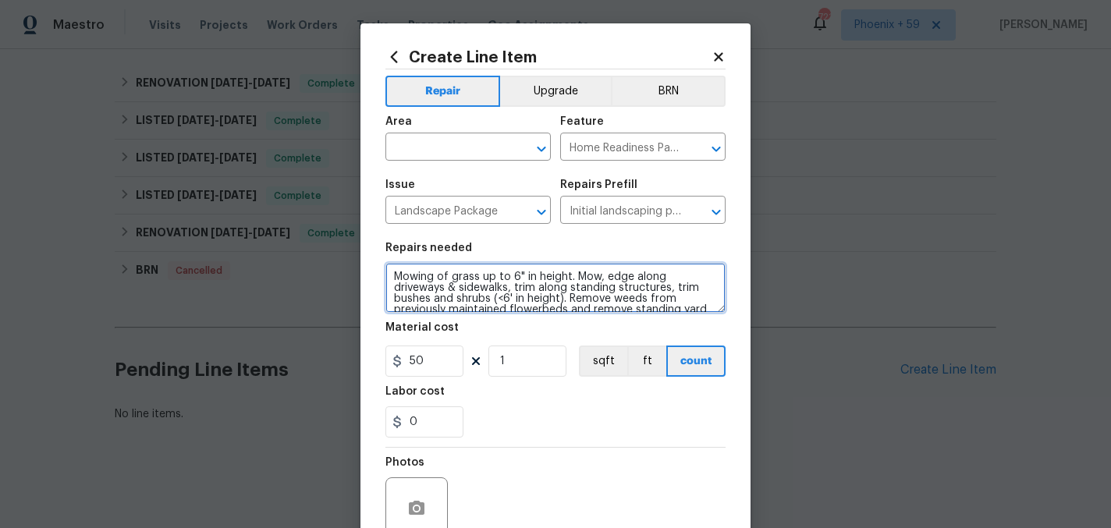
click at [488, 298] on textarea "Mowing of grass up to 6" in height. Mow, edge along driveways & sidewalks, trim…" at bounding box center [555, 288] width 340 height 50
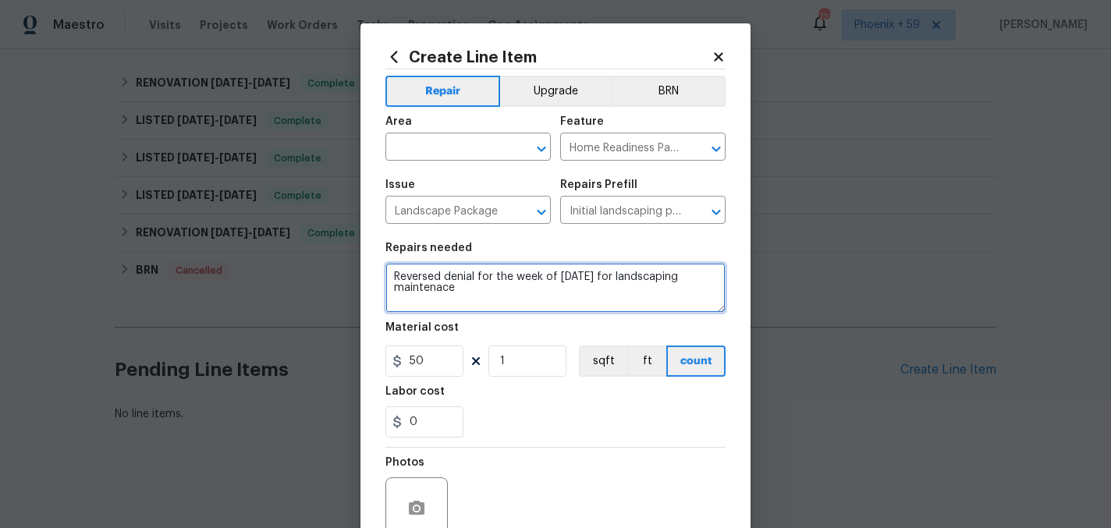
click at [445, 291] on textarea "Reversed denial for the week of March 17, 2025 for landscaping maintenace" at bounding box center [555, 288] width 340 height 50
type textarea "Reversed denial for the week of March 17, 2025 for landscaping maintenance"
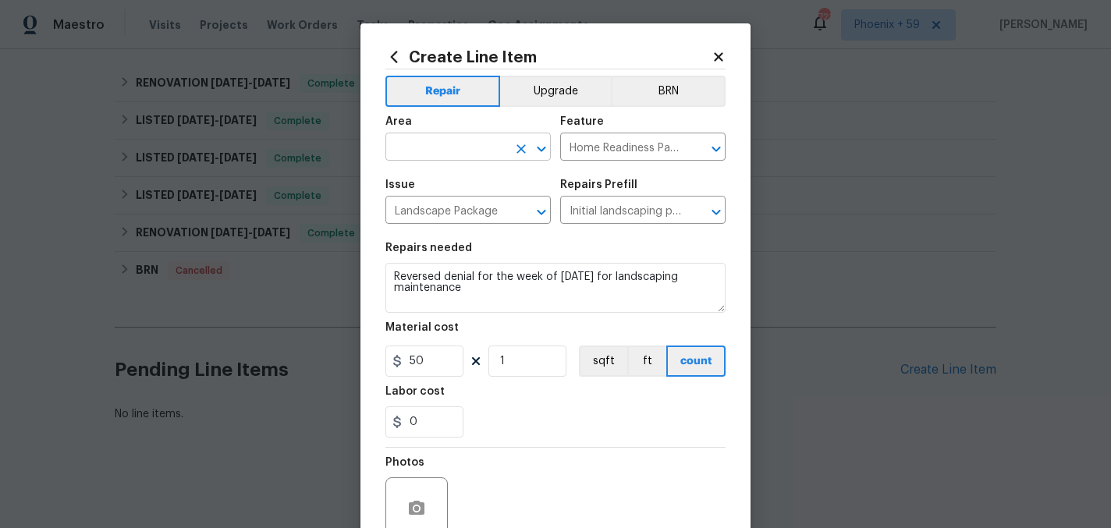
click at [455, 142] on input "text" at bounding box center [446, 149] width 122 height 24
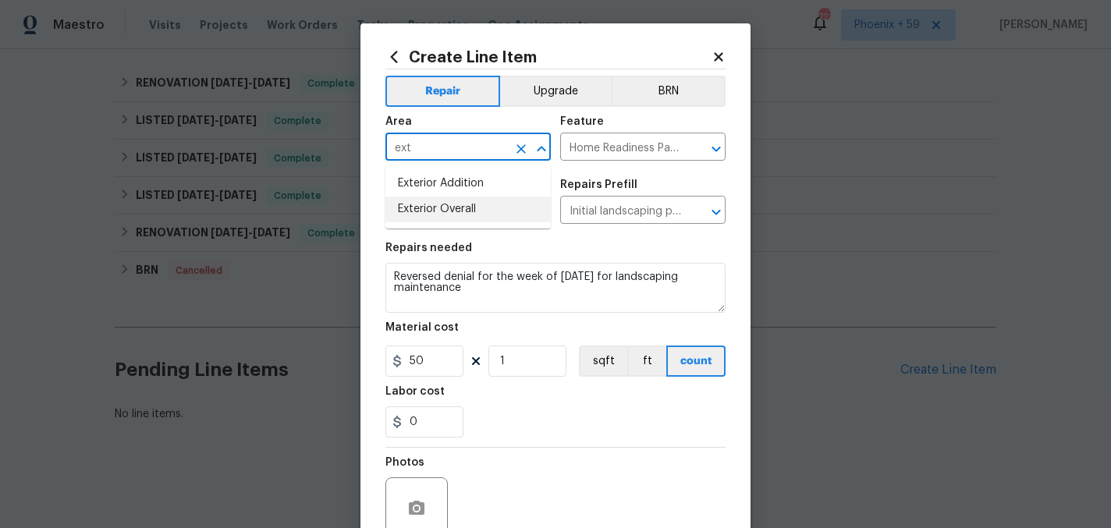
click at [449, 208] on li "Exterior Overall" at bounding box center [467, 210] width 165 height 26
type input "Exterior Overall"
click at [514, 410] on div "0" at bounding box center [555, 421] width 340 height 31
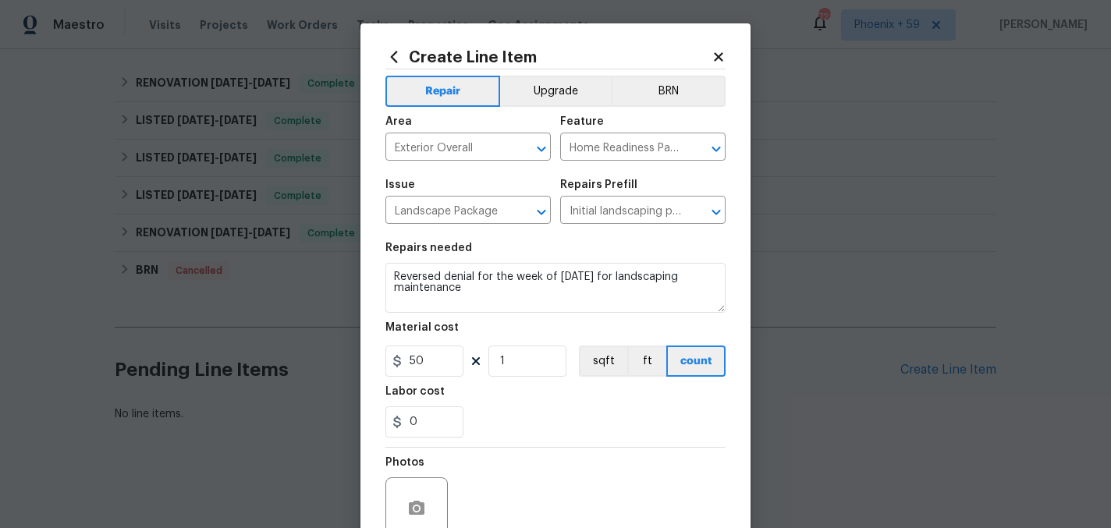
scroll to position [144, 0]
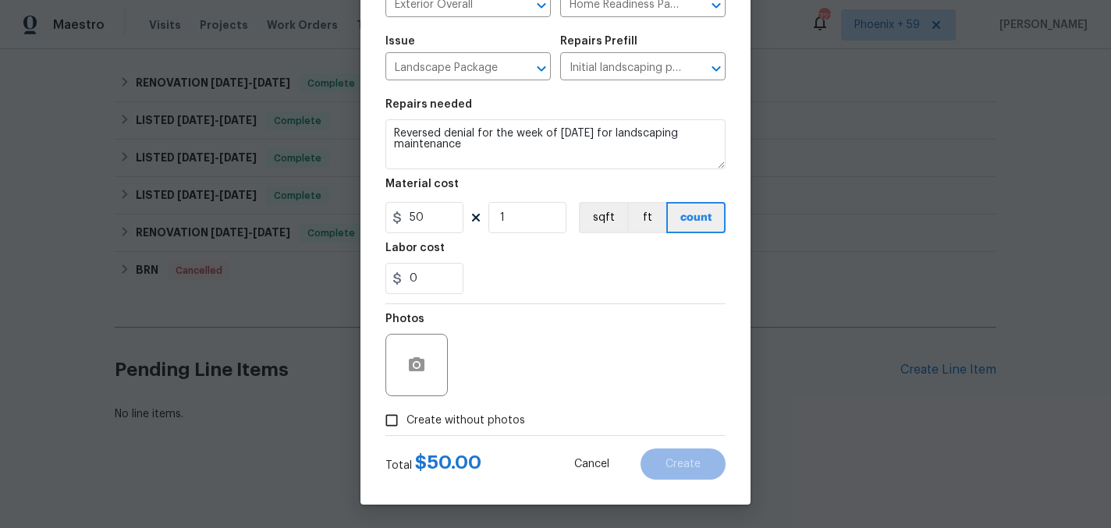
click at [477, 421] on span "Create without photos" at bounding box center [465, 421] width 119 height 16
click at [406, 421] on input "Create without photos" at bounding box center [392, 421] width 30 height 30
checkbox input "true"
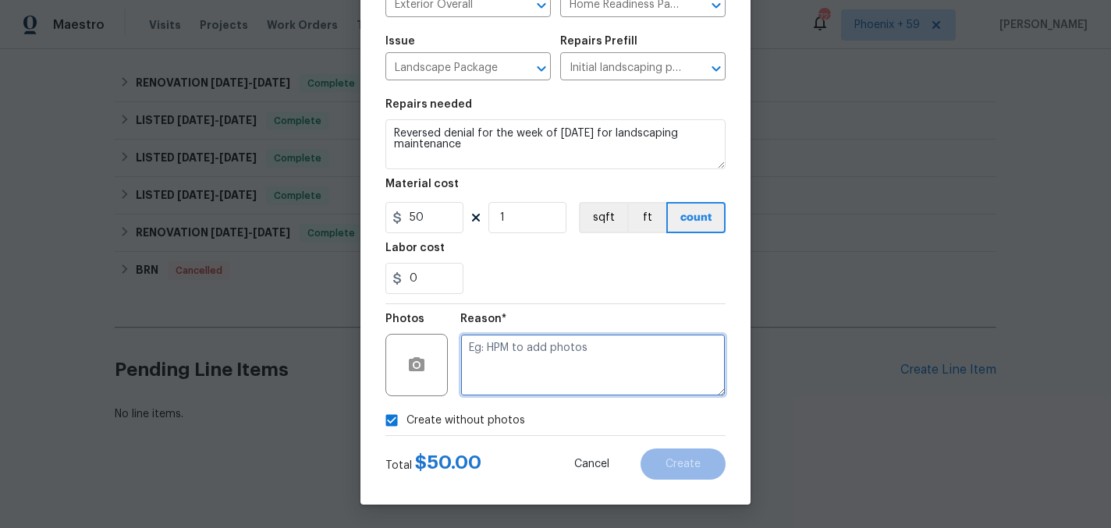
click at [532, 373] on textarea at bounding box center [592, 365] width 265 height 62
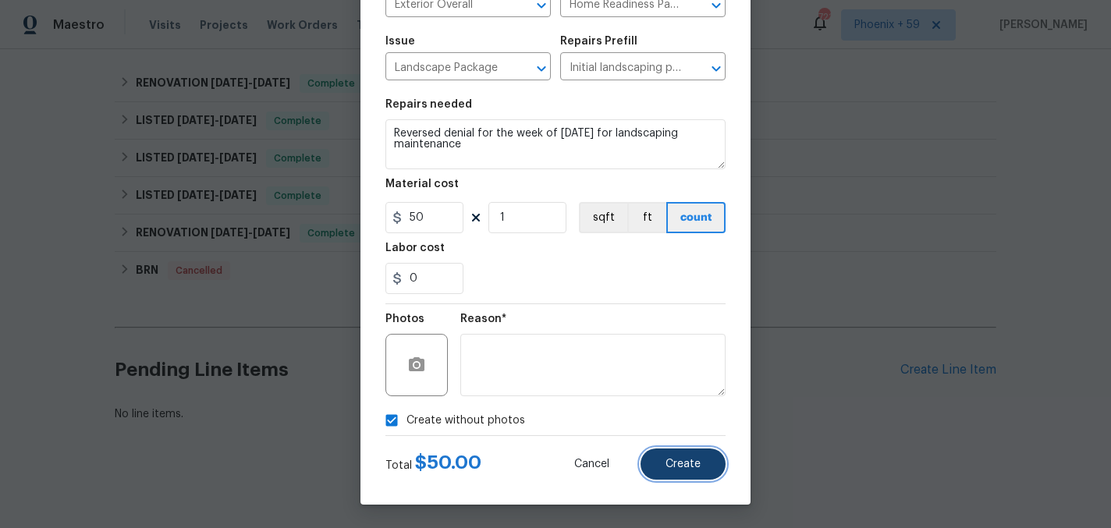
click at [663, 466] on button "Create" at bounding box center [683, 464] width 85 height 31
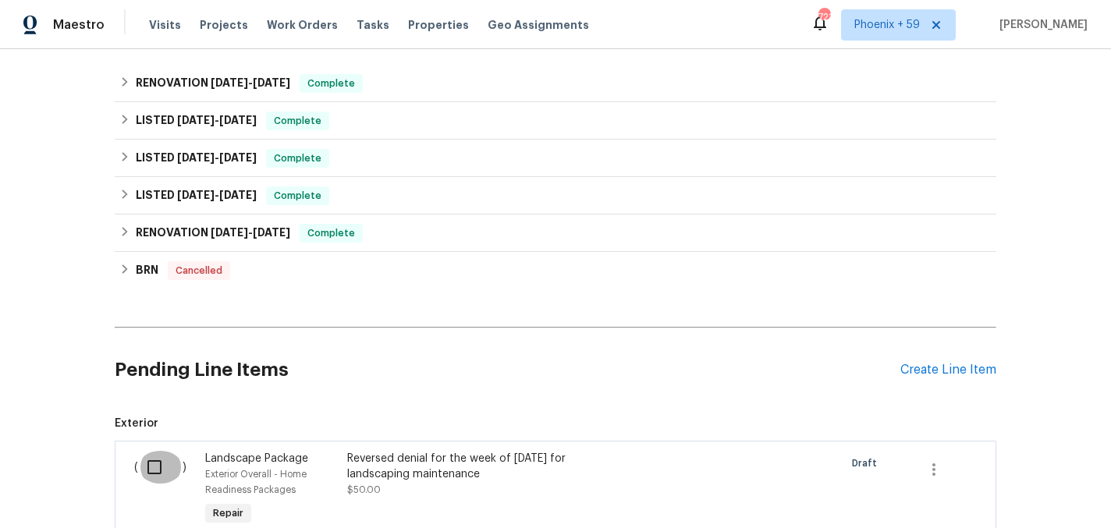
click at [151, 467] on input "checkbox" at bounding box center [160, 467] width 44 height 33
checkbox input "true"
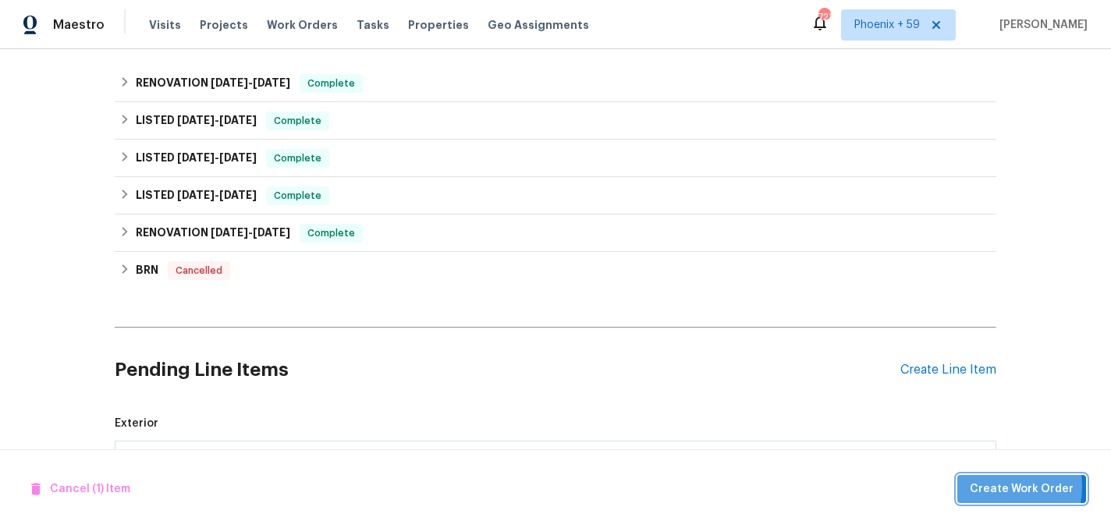
click at [1002, 486] on span "Create Work Order" at bounding box center [1022, 490] width 104 height 20
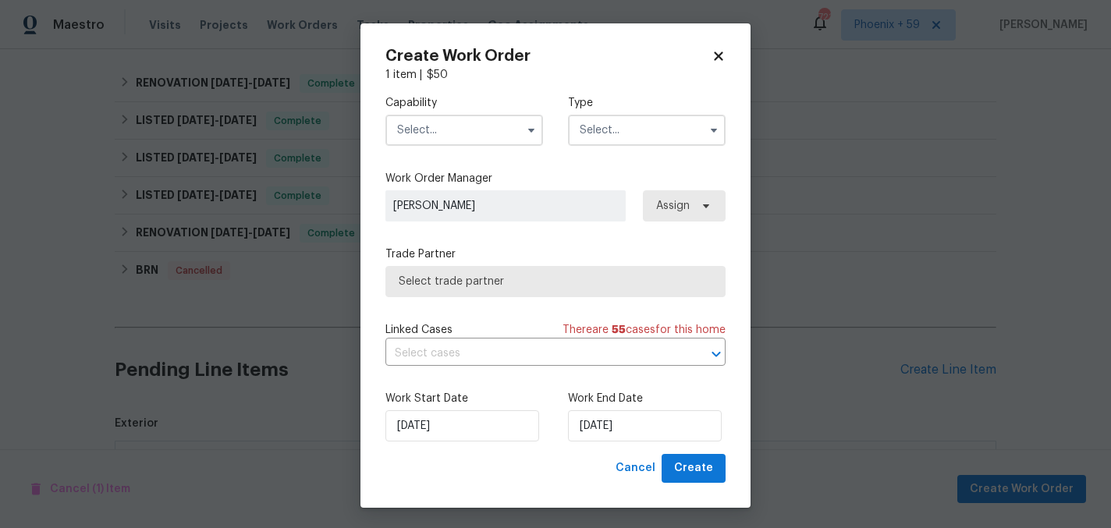
click at [458, 140] on input "text" at bounding box center [464, 130] width 158 height 31
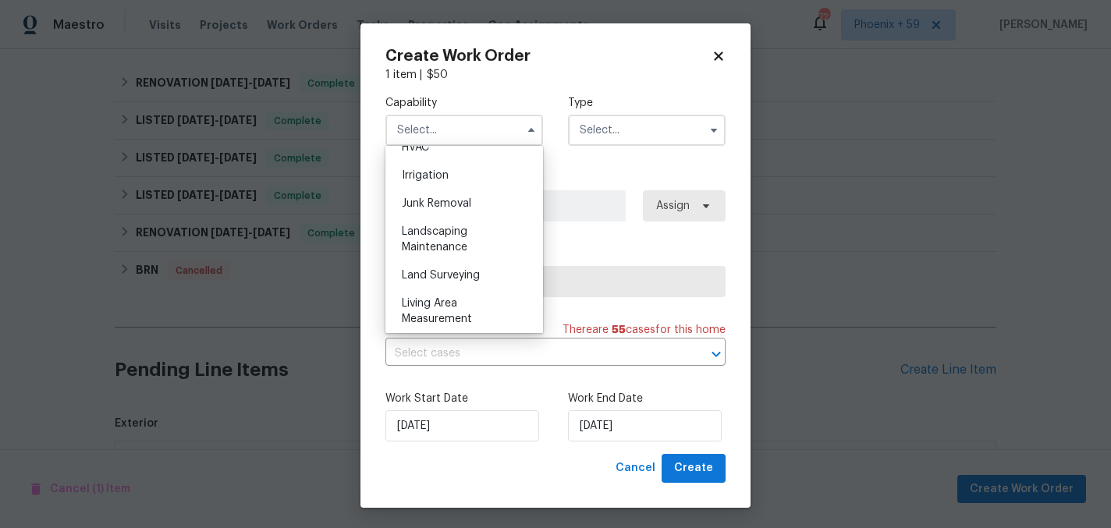
scroll to position [960, 0]
click at [492, 240] on div "Landscaping Maintenance" at bounding box center [464, 239] width 150 height 44
type input "Landscaping Maintenance"
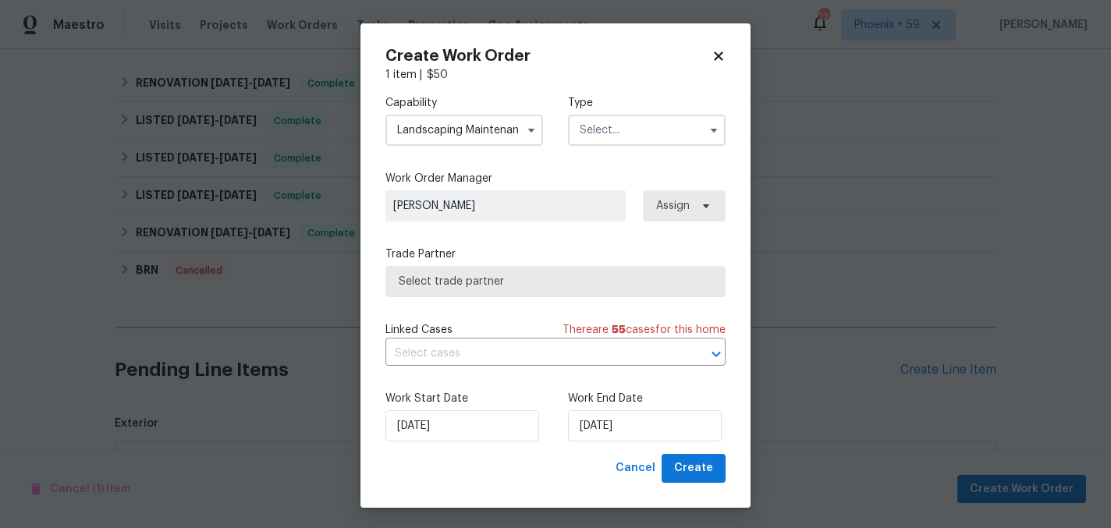
click at [631, 130] on input "text" at bounding box center [647, 130] width 158 height 31
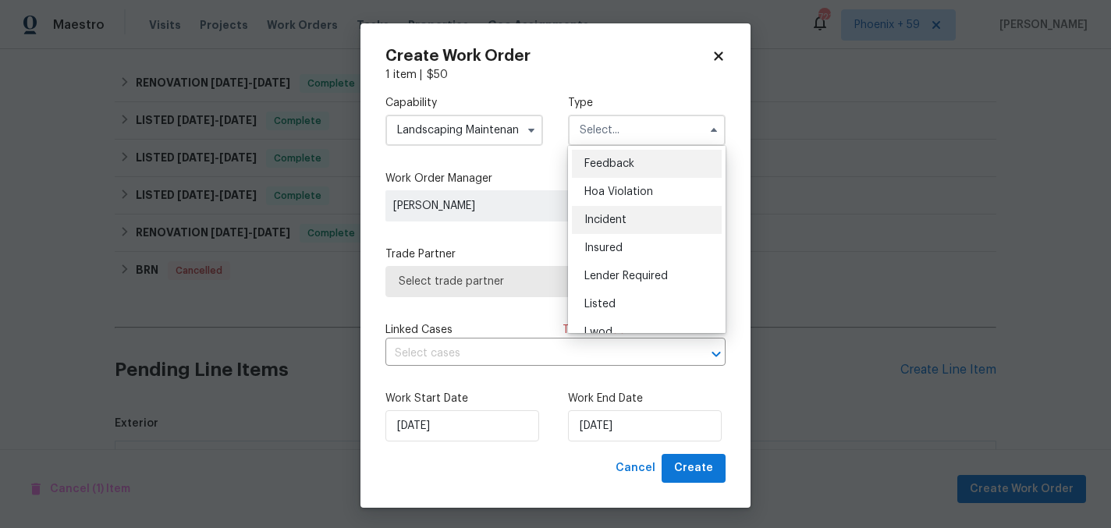
scroll to position [186, 0]
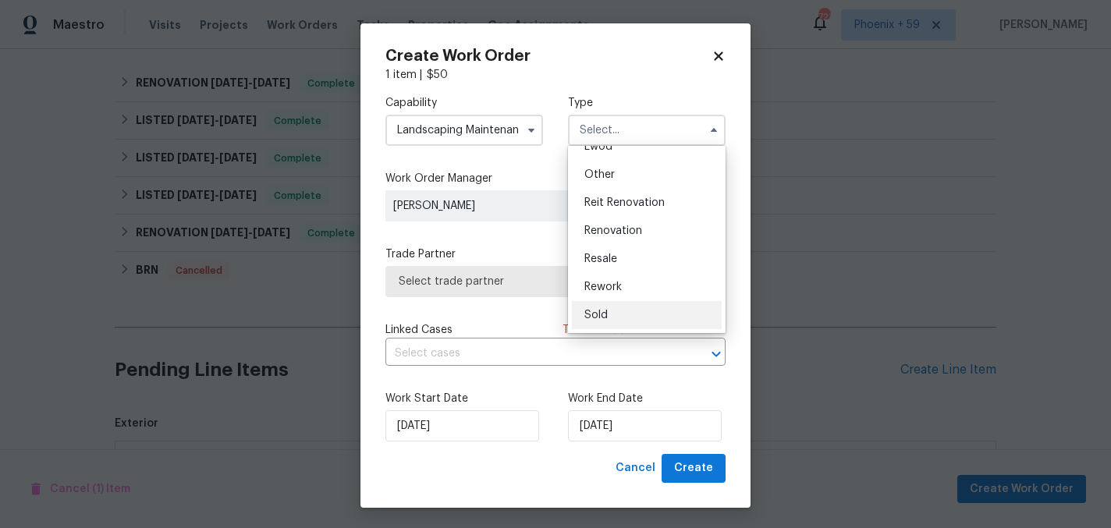
click at [604, 311] on span "Sold" at bounding box center [595, 315] width 23 height 11
type input "Sold"
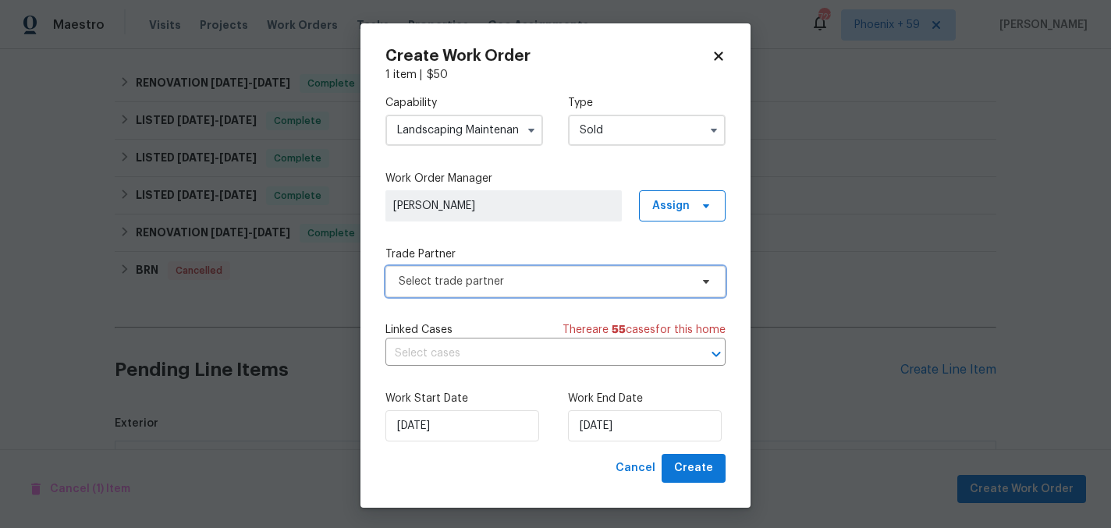
click at [511, 288] on span "Select trade partner" at bounding box center [544, 282] width 291 height 16
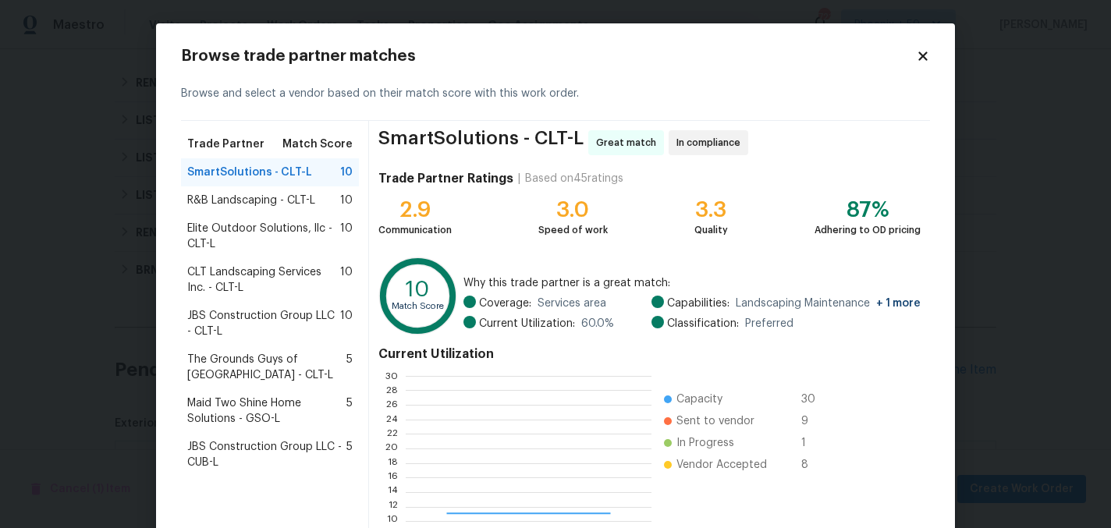
scroll to position [218, 245]
click at [308, 204] on span "R&B Landscaping - CLT-L" at bounding box center [251, 201] width 128 height 16
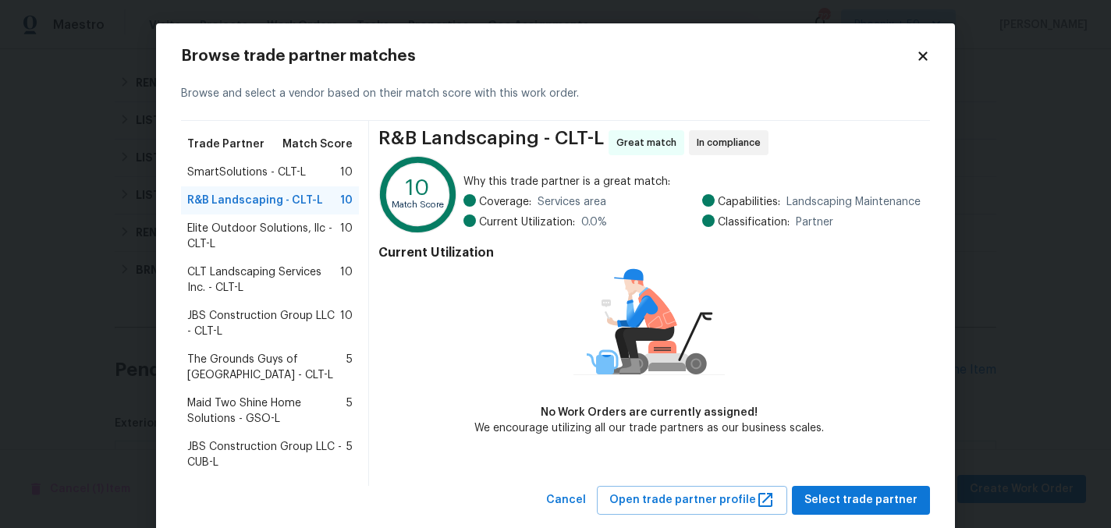
scroll to position [34, 0]
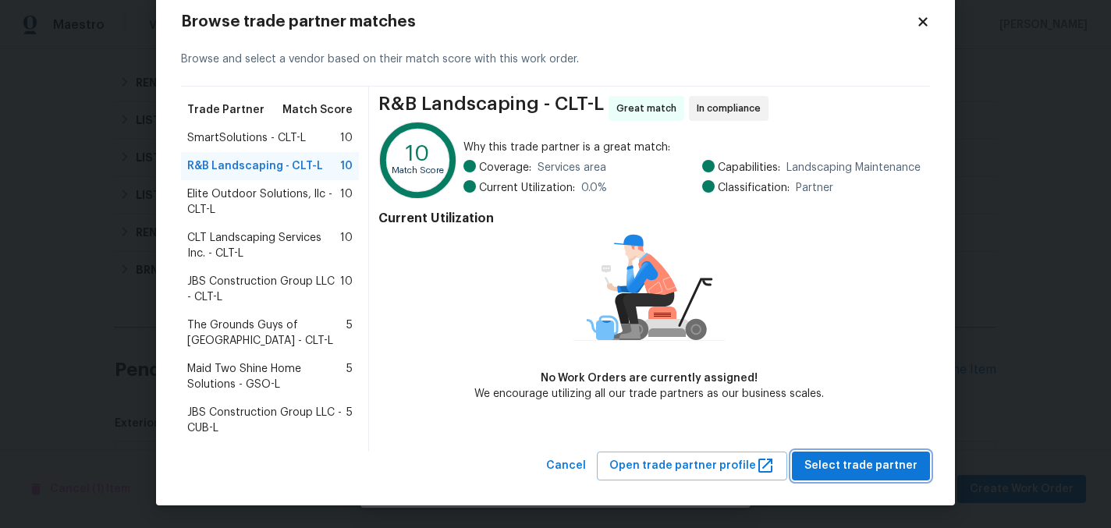
click at [848, 469] on span "Select trade partner" at bounding box center [860, 466] width 113 height 20
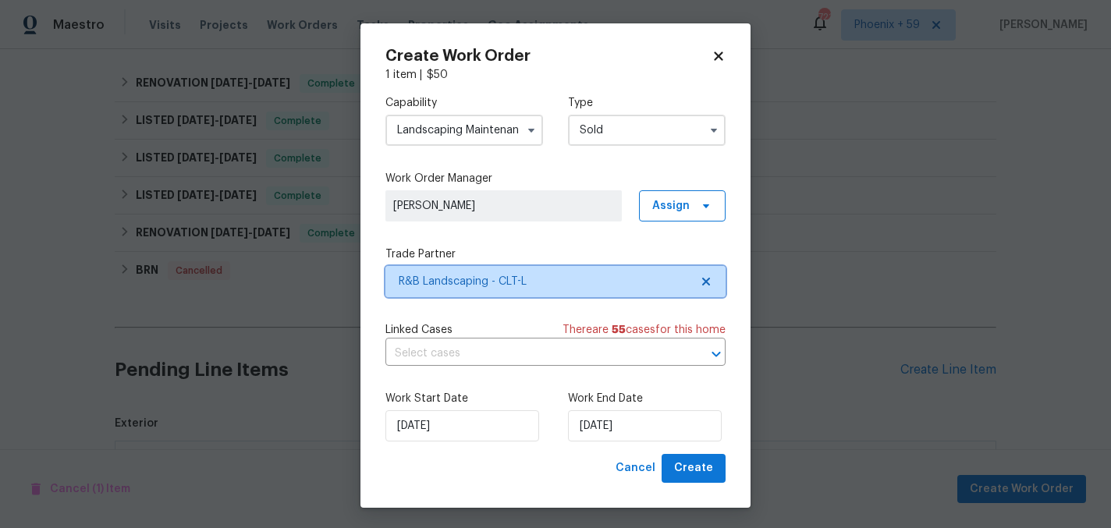
scroll to position [0, 0]
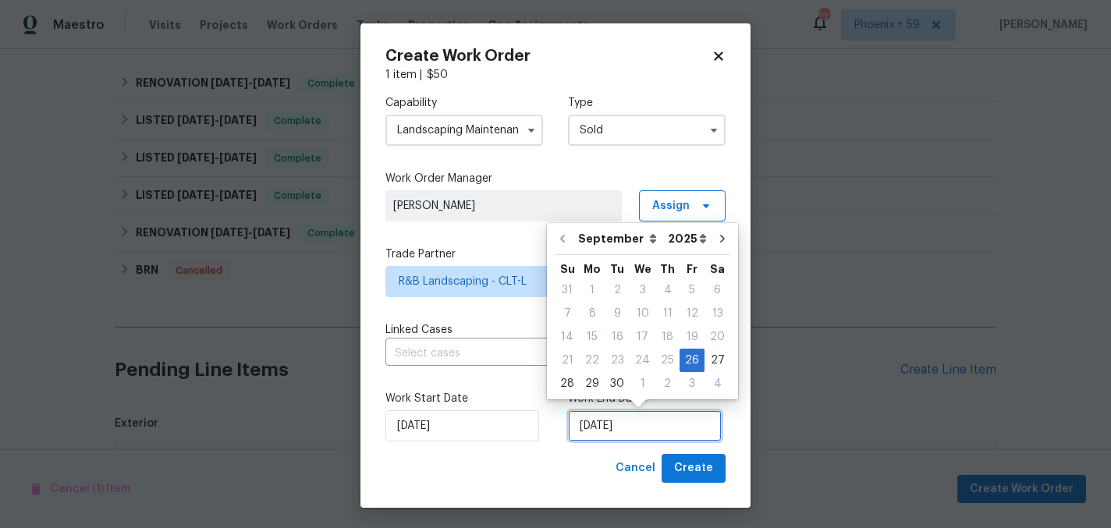
click at [634, 426] on input "9/26/2025" at bounding box center [645, 425] width 154 height 31
click at [689, 378] on div "3" at bounding box center [692, 384] width 25 height 22
type input "10/3/2025"
select select "9"
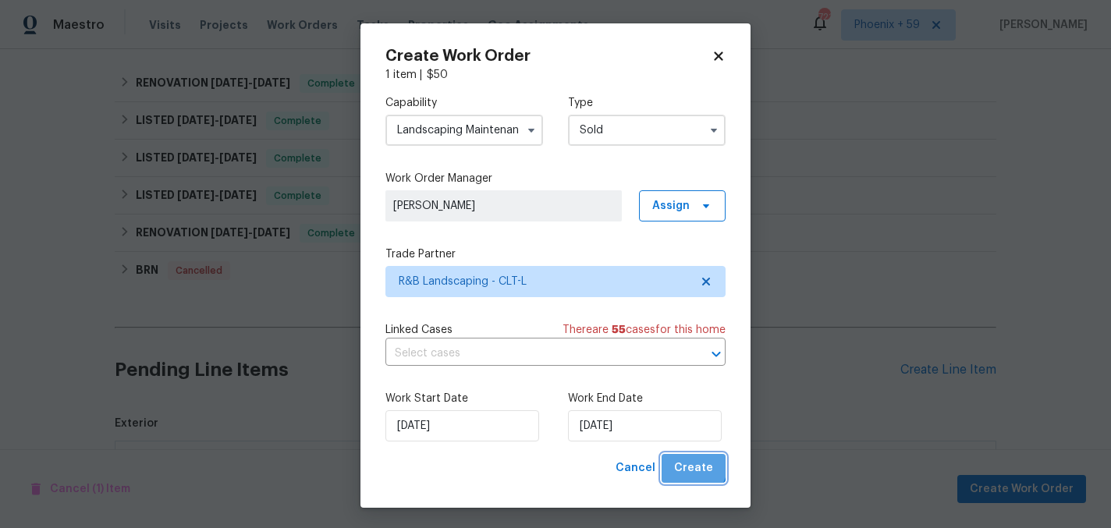
click at [695, 467] on span "Create" at bounding box center [693, 469] width 39 height 20
checkbox input "false"
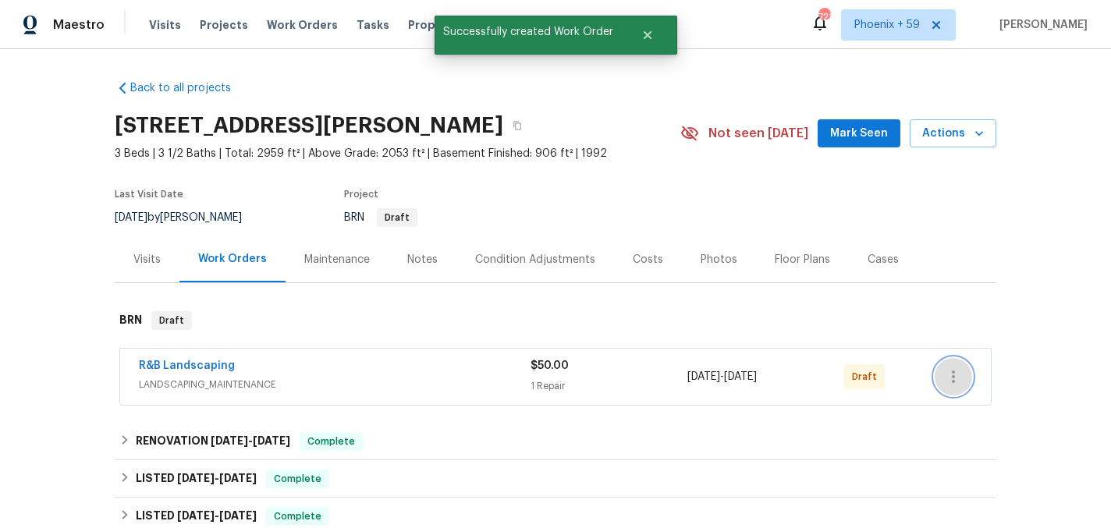
click at [960, 375] on icon "button" at bounding box center [953, 376] width 19 height 19
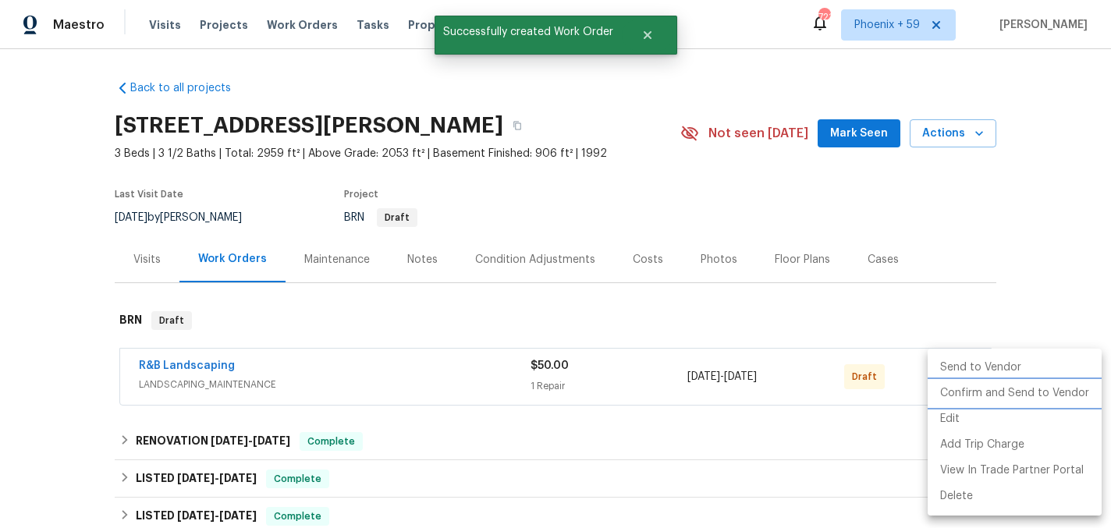
click at [960, 392] on li "Confirm and Send to Vendor" at bounding box center [1015, 394] width 174 height 26
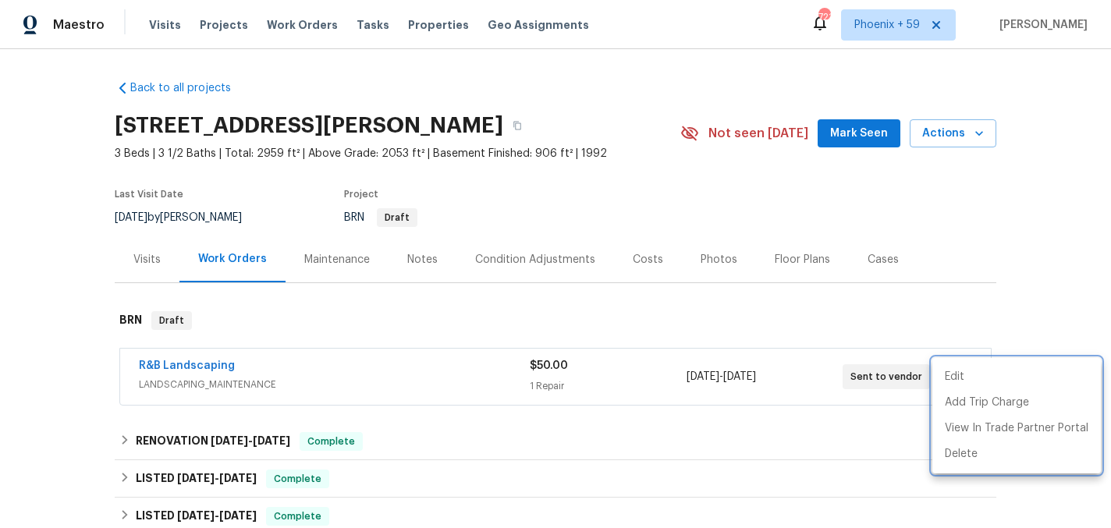
click at [596, 128] on div at bounding box center [555, 264] width 1111 height 528
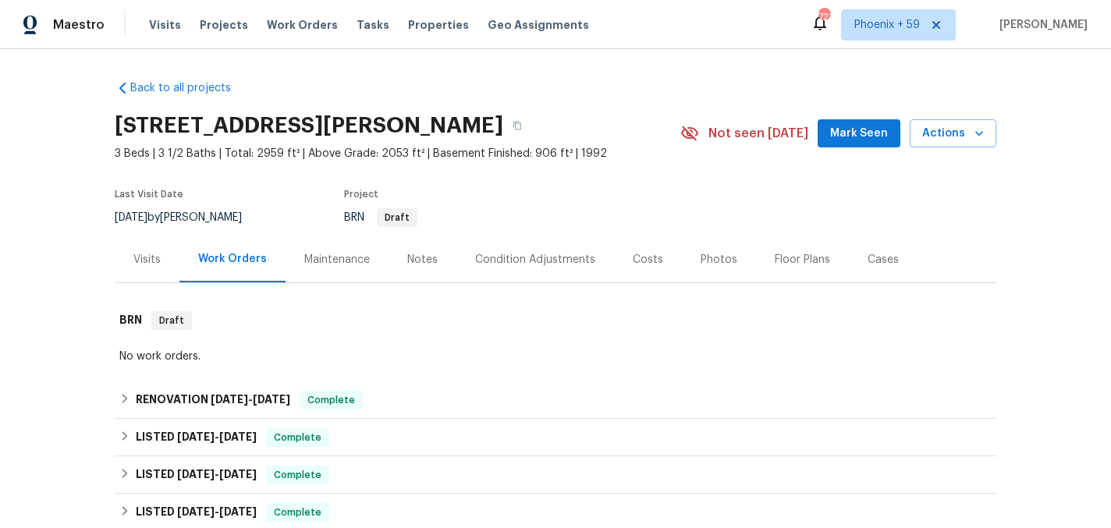
click at [339, 266] on div "Maintenance" at bounding box center [337, 260] width 66 height 16
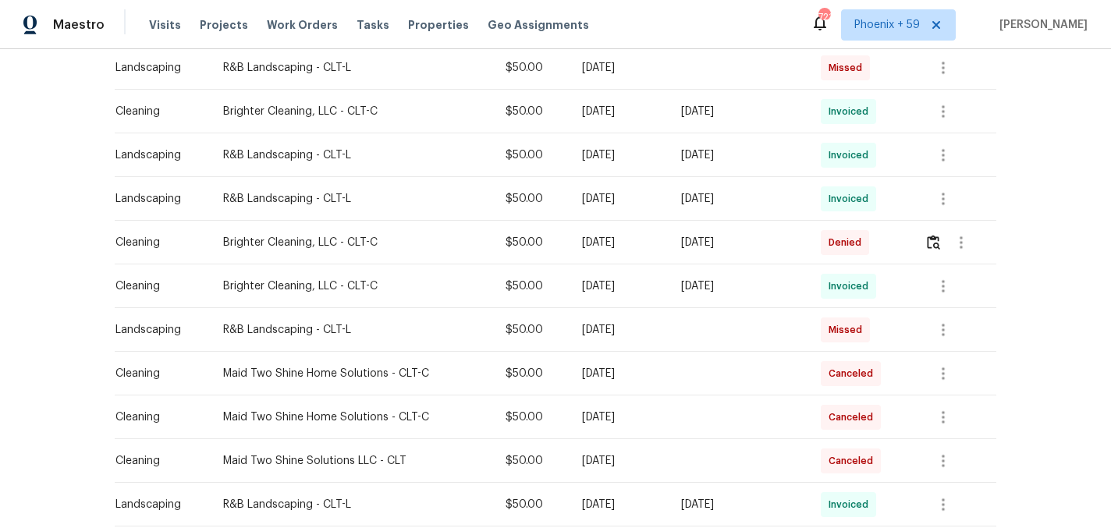
scroll to position [1021, 0]
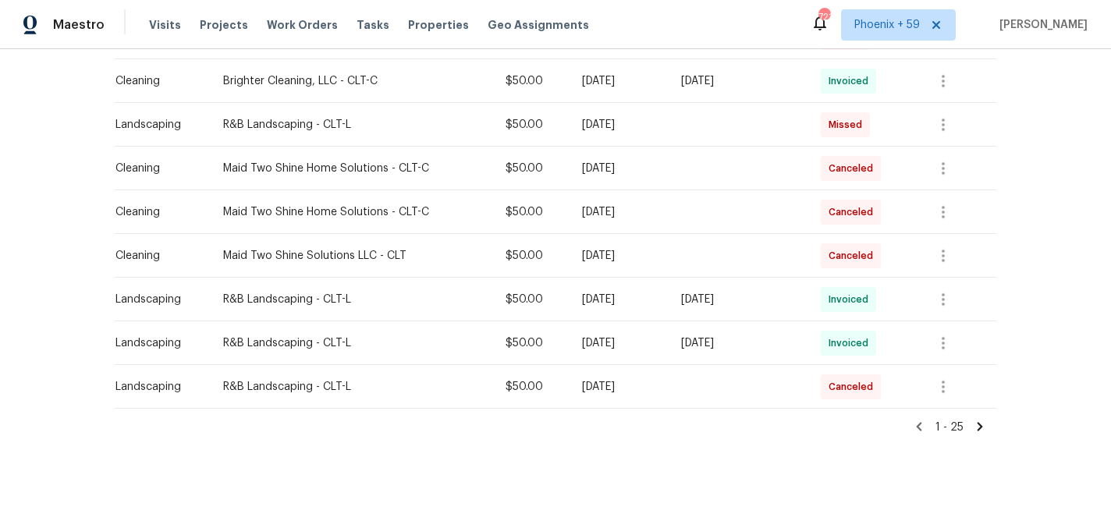
click at [976, 422] on icon at bounding box center [980, 427] width 14 height 14
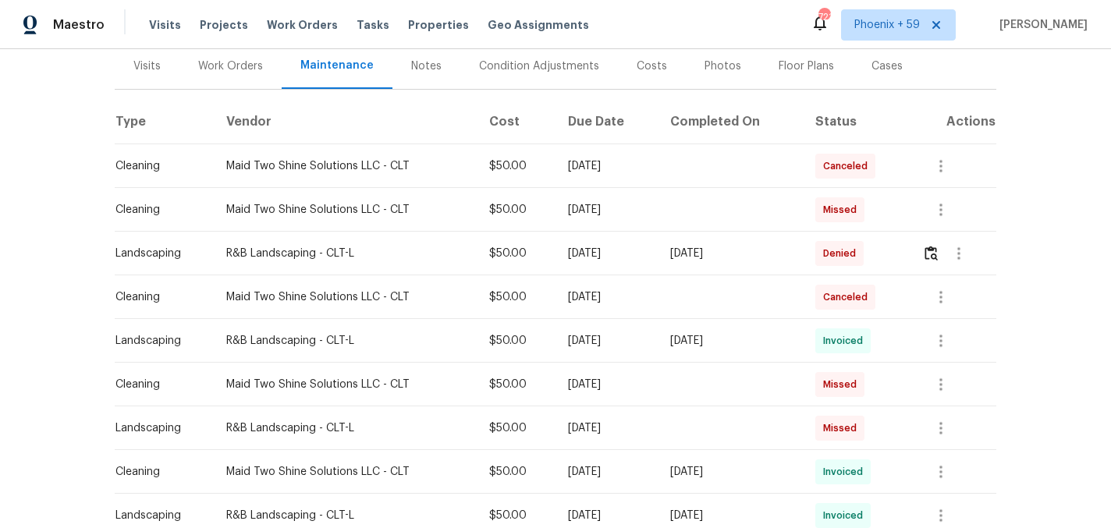
scroll to position [199, 0]
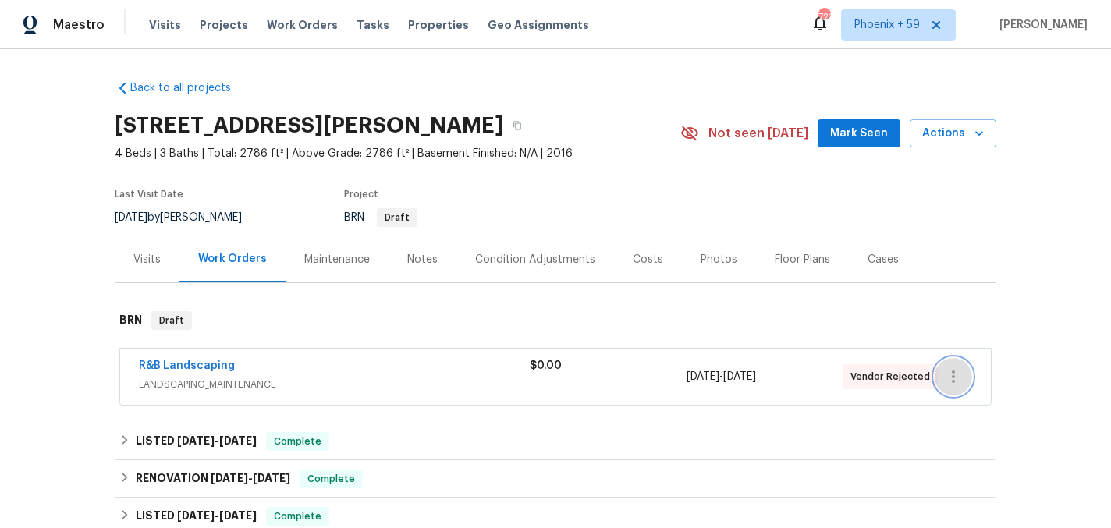
click at [958, 372] on icon "button" at bounding box center [953, 376] width 19 height 19
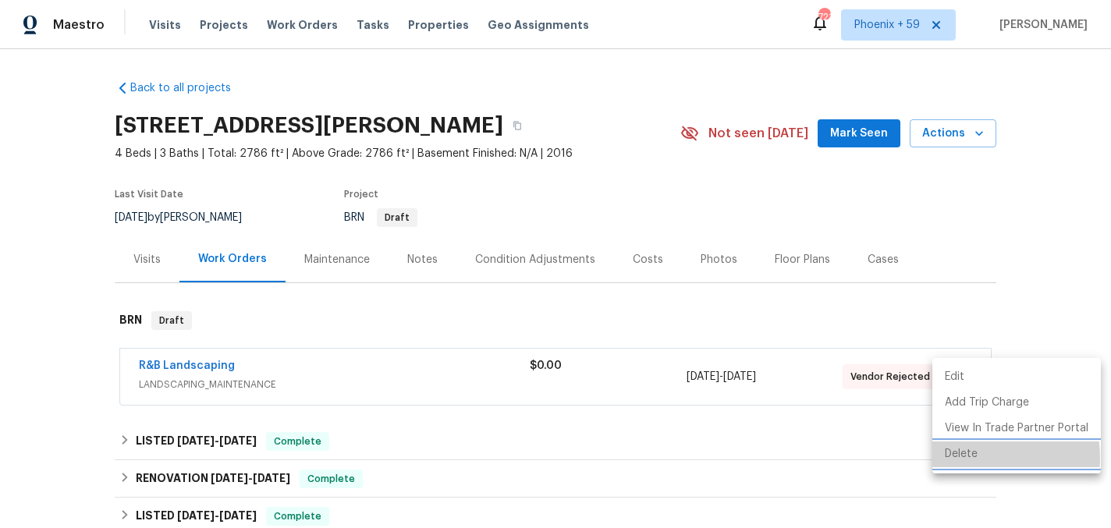
click at [968, 458] on li "Delete" at bounding box center [1016, 455] width 169 height 26
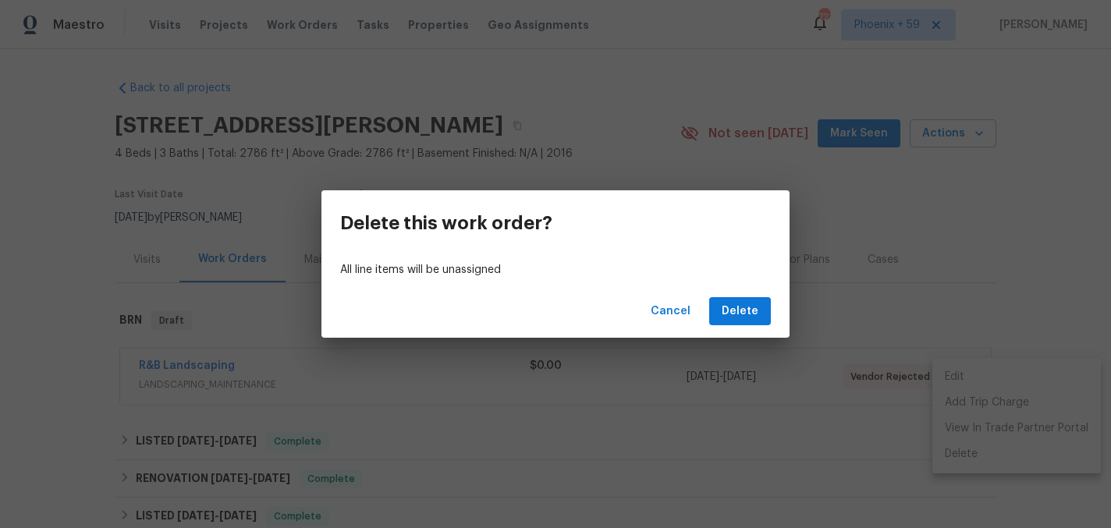
click at [775, 306] on div "Cancel Delete" at bounding box center [555, 312] width 468 height 54
click at [751, 306] on span "Delete" at bounding box center [740, 312] width 37 height 20
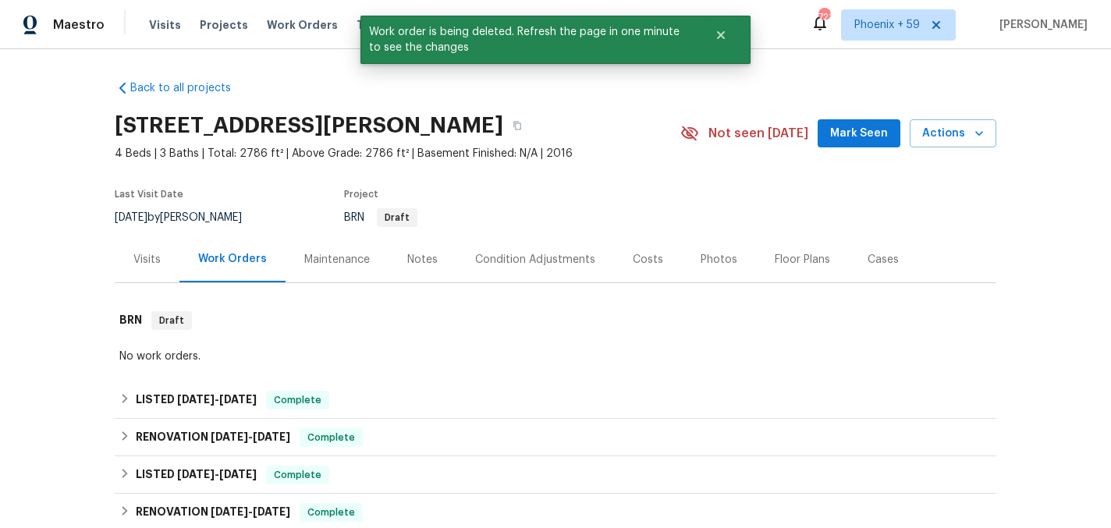
click at [352, 260] on div "Maintenance" at bounding box center [337, 260] width 66 height 16
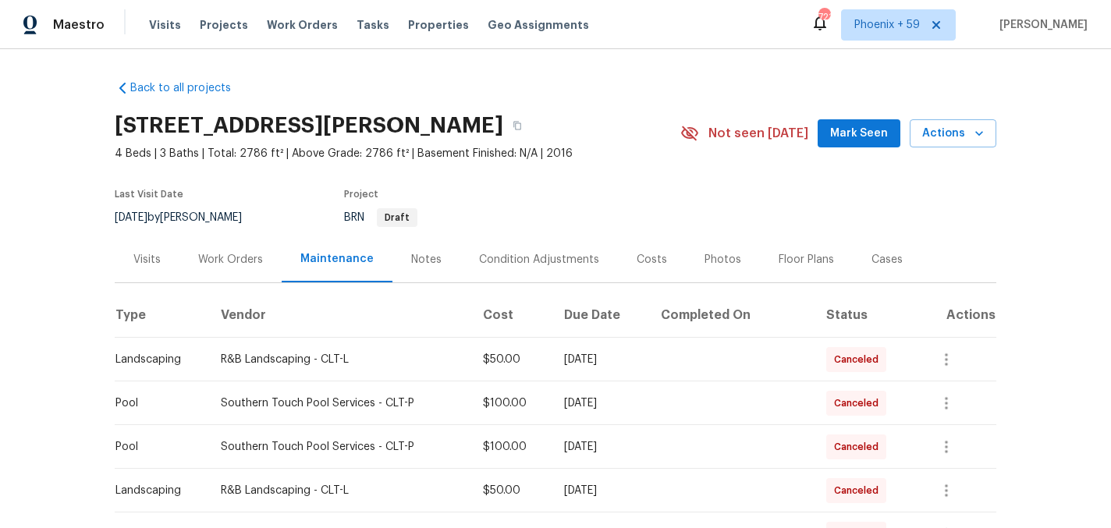
click at [246, 256] on div "Work Orders" at bounding box center [230, 260] width 65 height 16
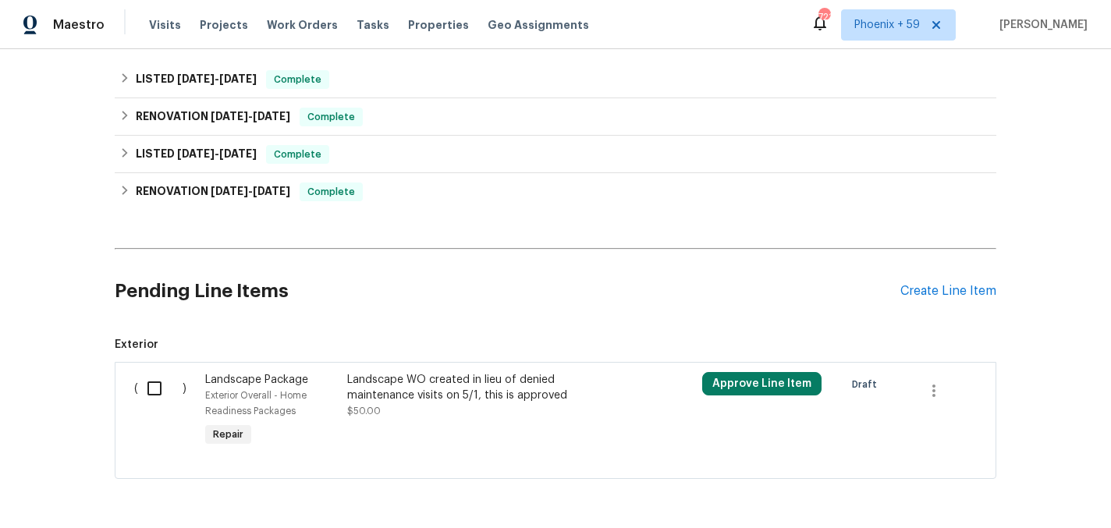
scroll to position [378, 0]
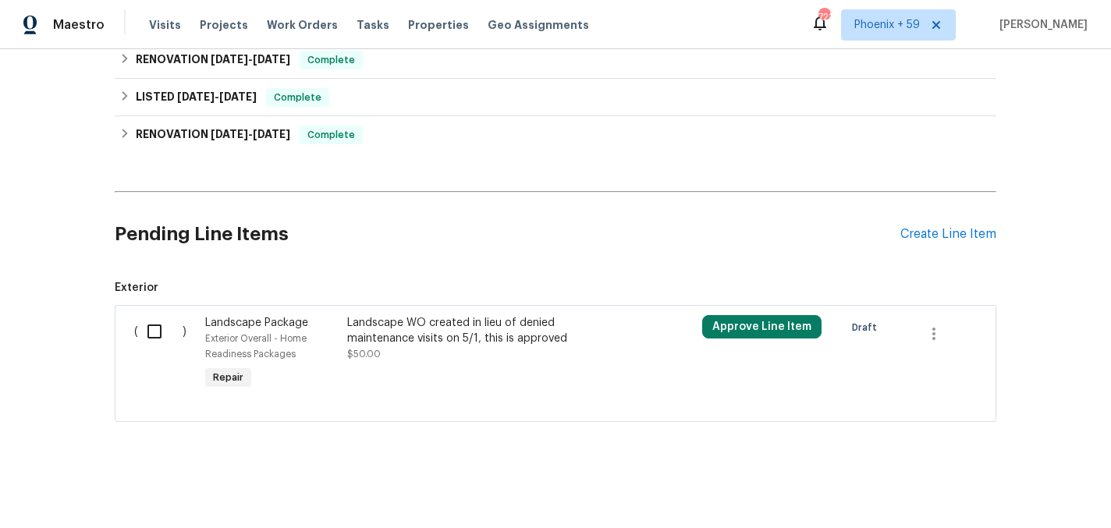
click at [153, 329] on input "checkbox" at bounding box center [160, 331] width 44 height 33
checkbox input "true"
click at [1020, 487] on span "Create Work Order" at bounding box center [1022, 490] width 104 height 20
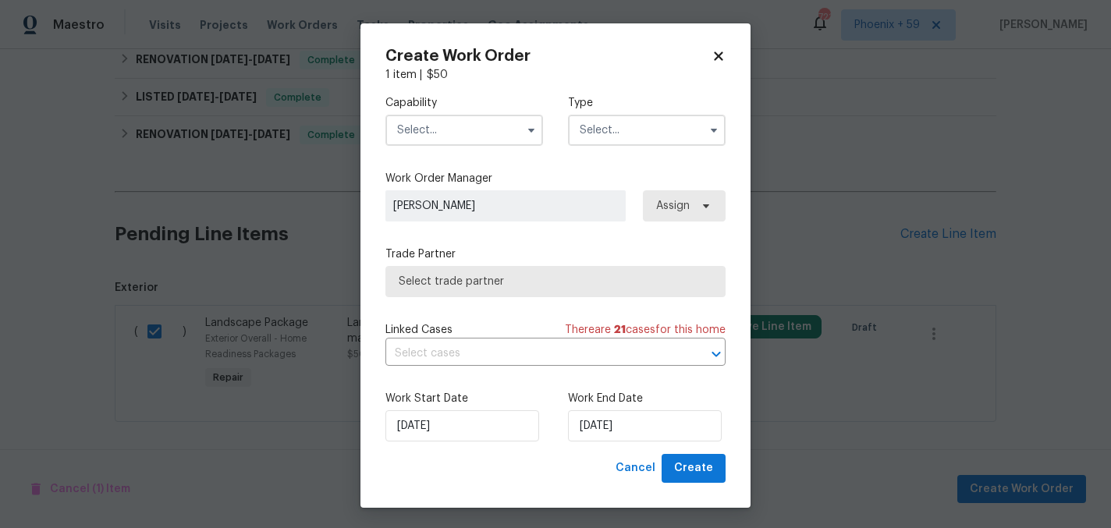
click at [471, 124] on input "text" at bounding box center [464, 130] width 158 height 31
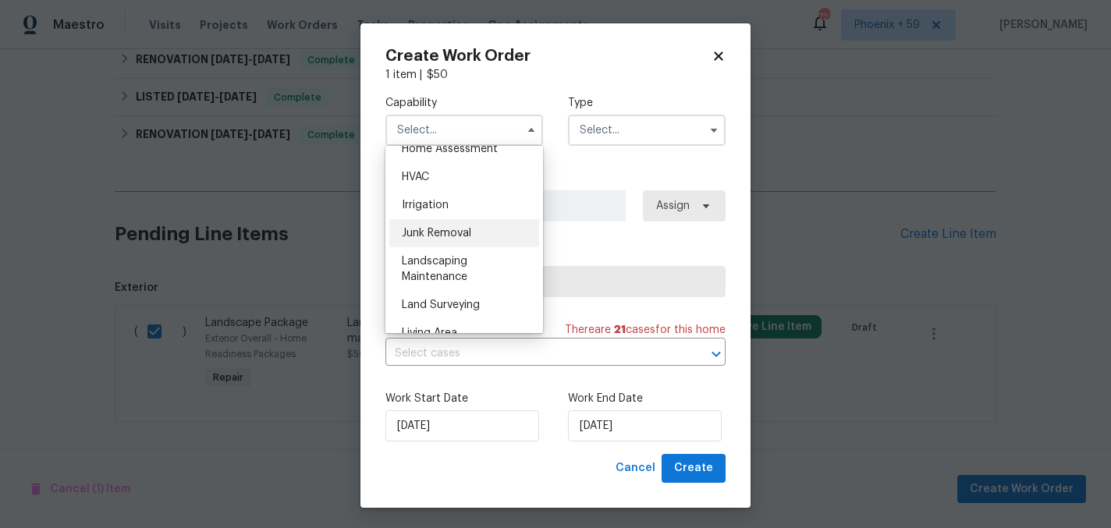
scroll to position [935, 0]
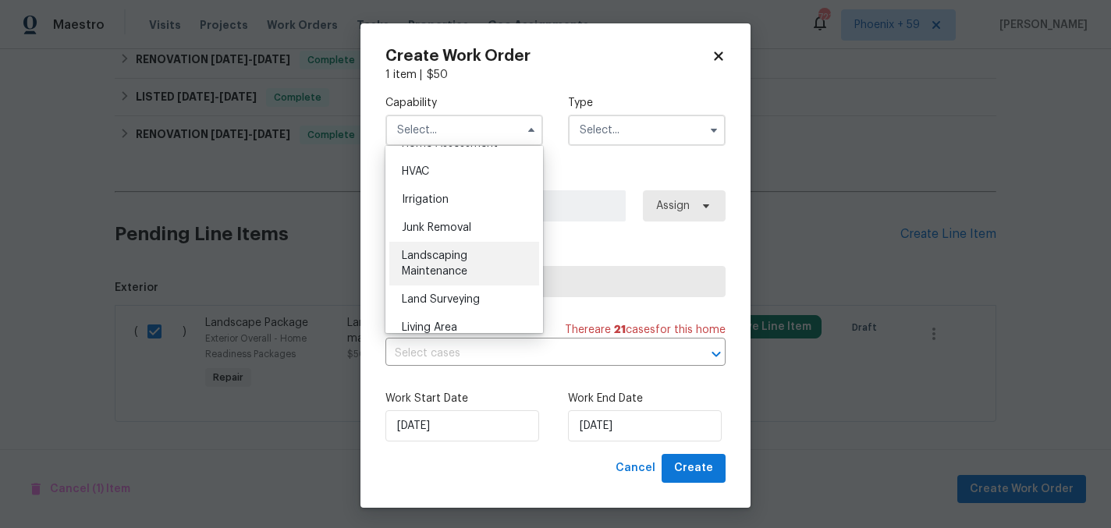
click at [470, 261] on div "Landscaping Maintenance" at bounding box center [464, 264] width 150 height 44
type input "Landscaping Maintenance"
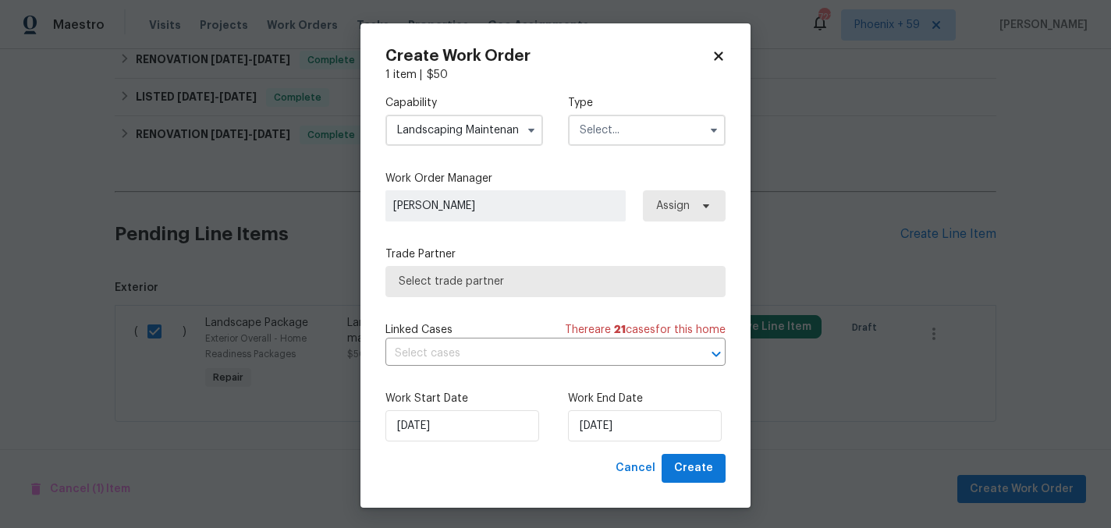
click at [629, 133] on input "text" at bounding box center [647, 130] width 158 height 31
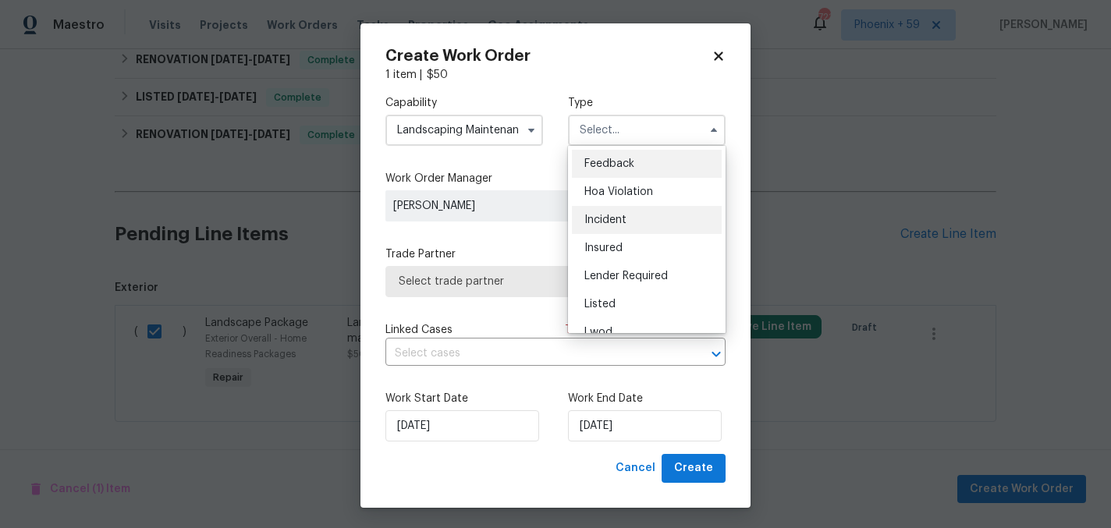
scroll to position [186, 0]
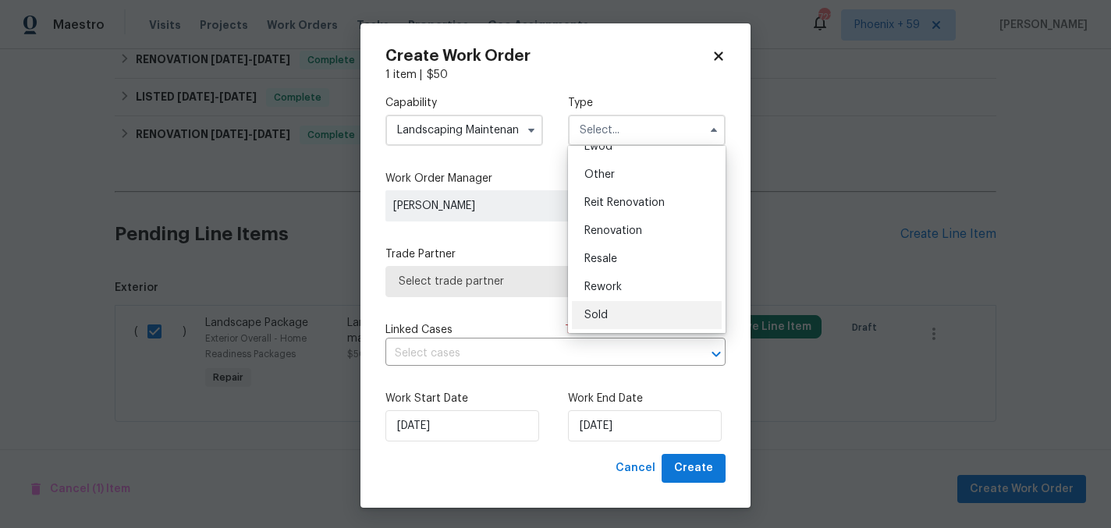
click at [612, 311] on div "Sold" at bounding box center [647, 315] width 150 height 28
type input "Sold"
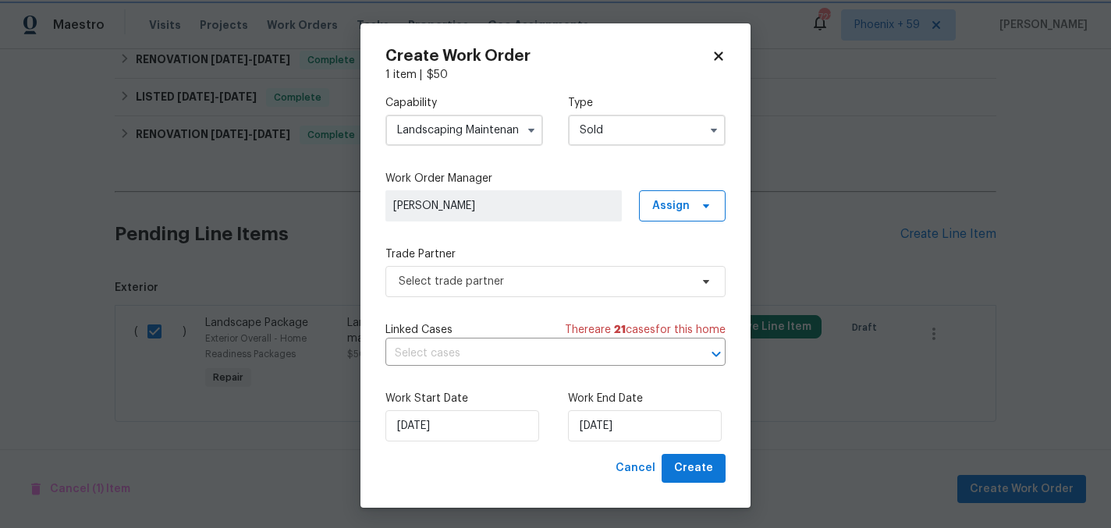
scroll to position [0, 0]
click at [603, 436] on input "9/26/2025" at bounding box center [645, 425] width 154 height 31
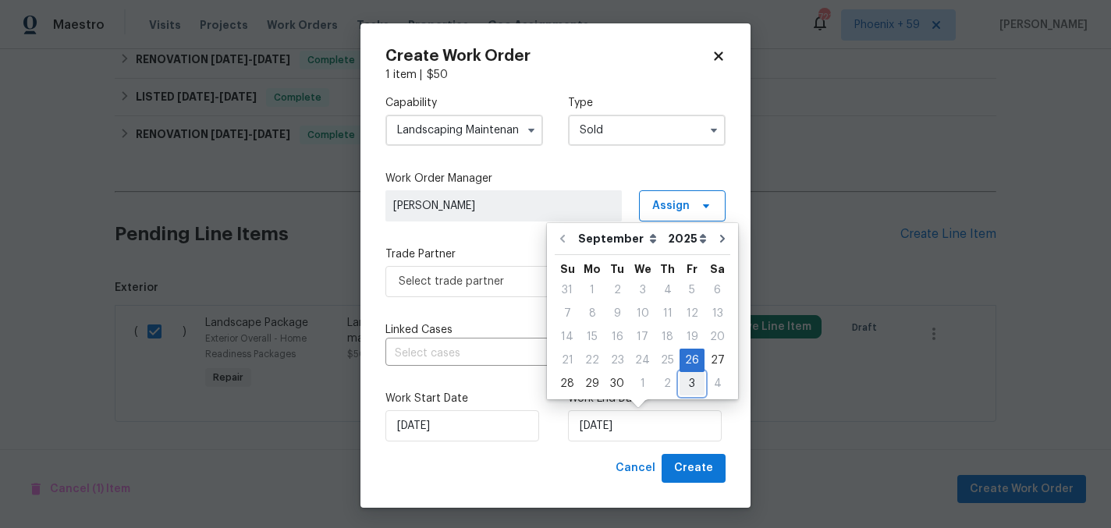
click at [687, 378] on div "3" at bounding box center [692, 384] width 25 height 22
type input "10/3/2025"
select select "9"
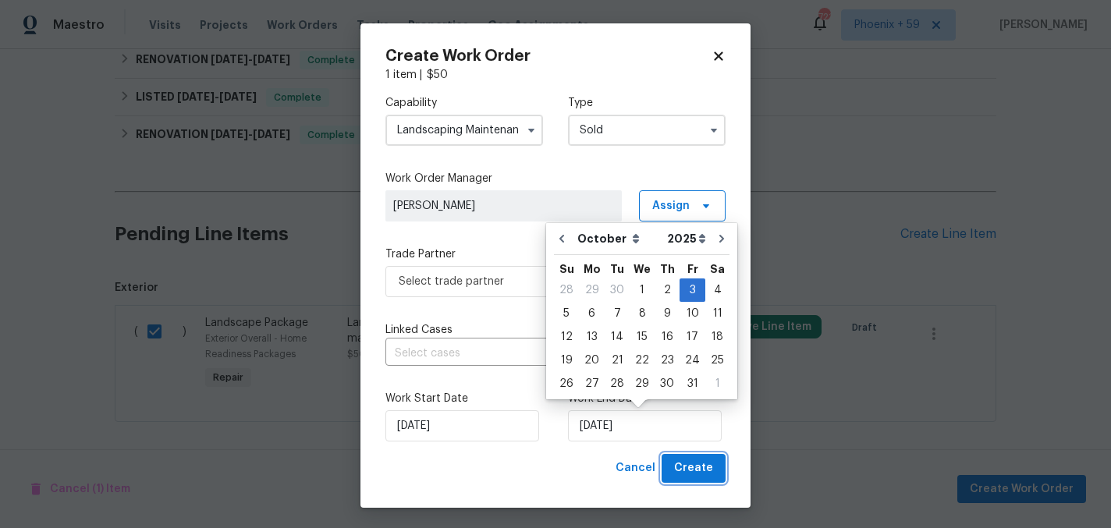
click at [690, 467] on span "Create" at bounding box center [693, 469] width 39 height 20
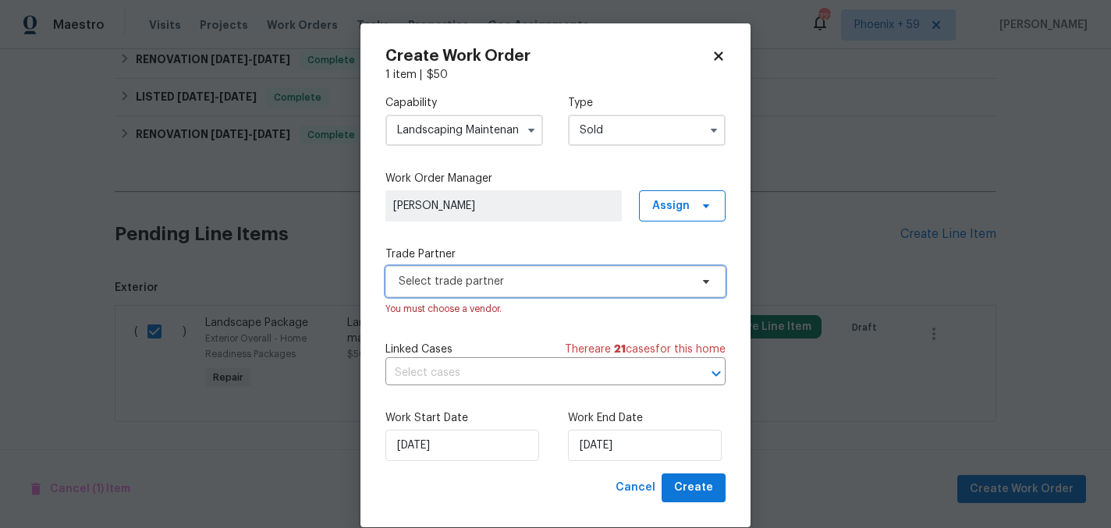
click at [548, 284] on span "Select trade partner" at bounding box center [544, 282] width 291 height 16
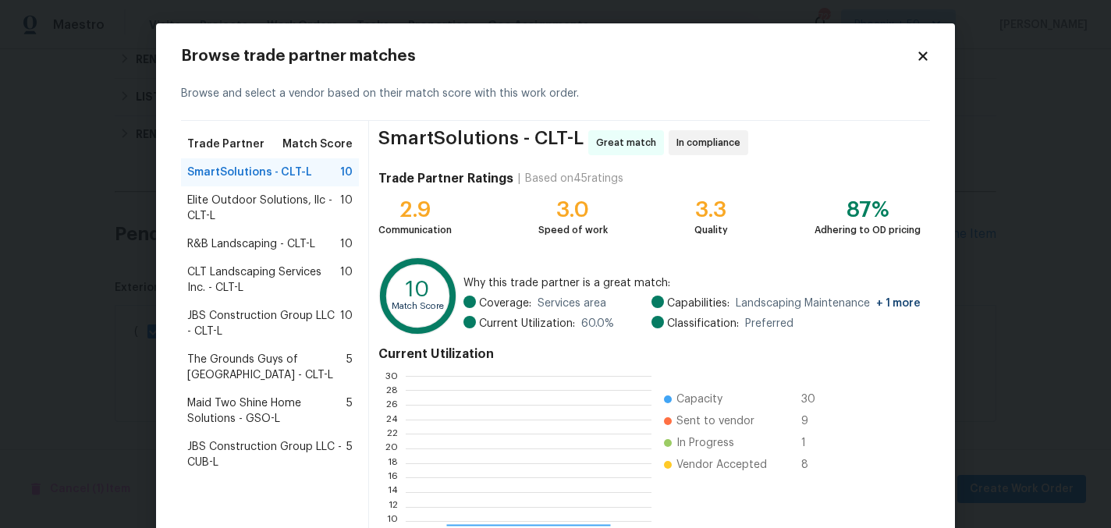
scroll to position [218, 245]
click at [268, 245] on span "R&B Landscaping - CLT-L" at bounding box center [251, 244] width 128 height 16
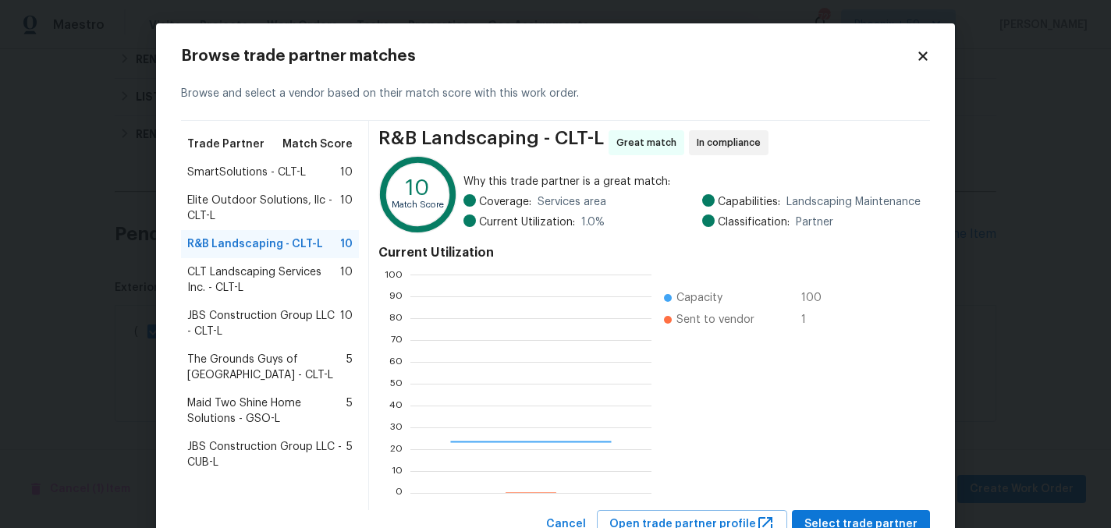
scroll to position [59, 0]
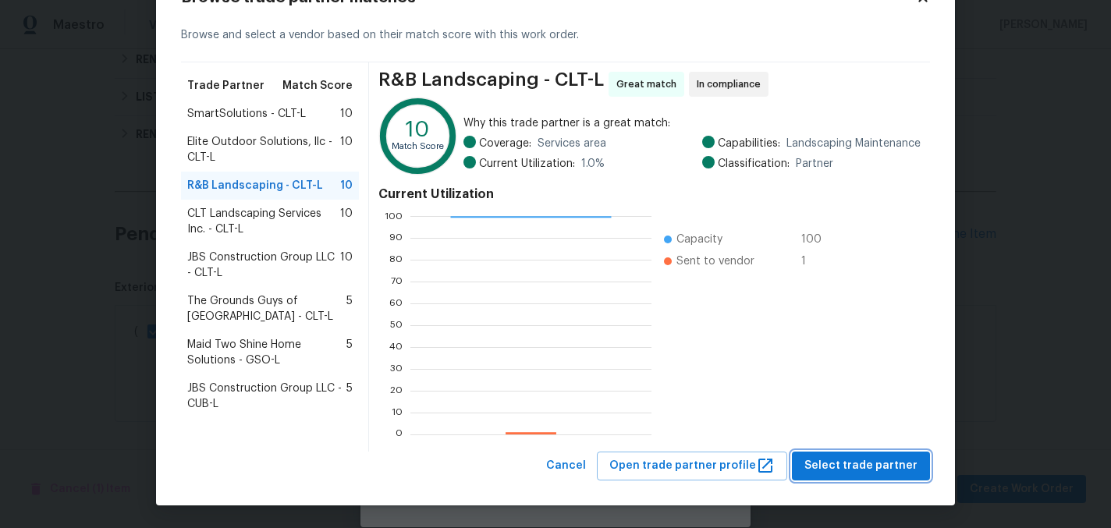
click at [836, 460] on span "Select trade partner" at bounding box center [860, 466] width 113 height 20
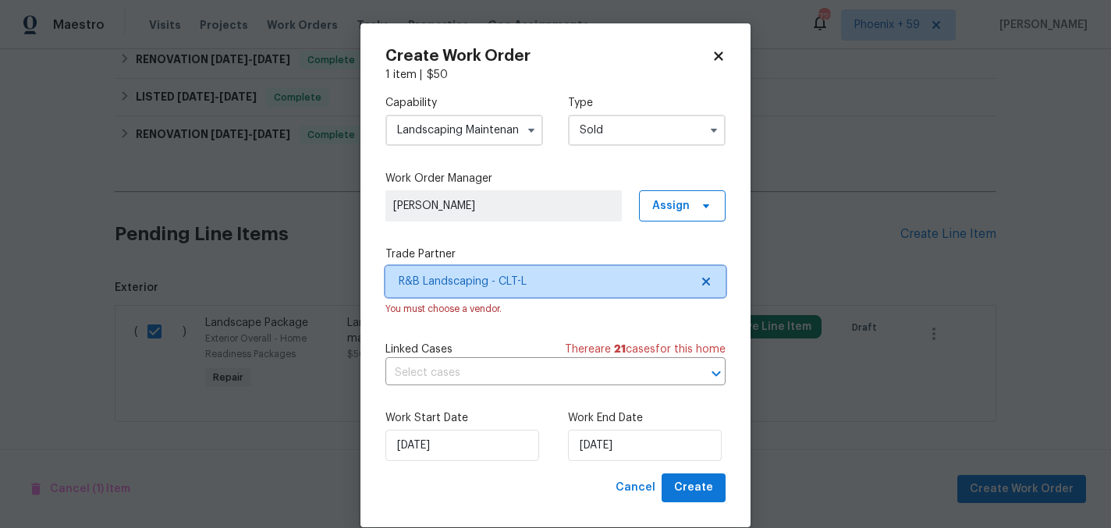
scroll to position [0, 0]
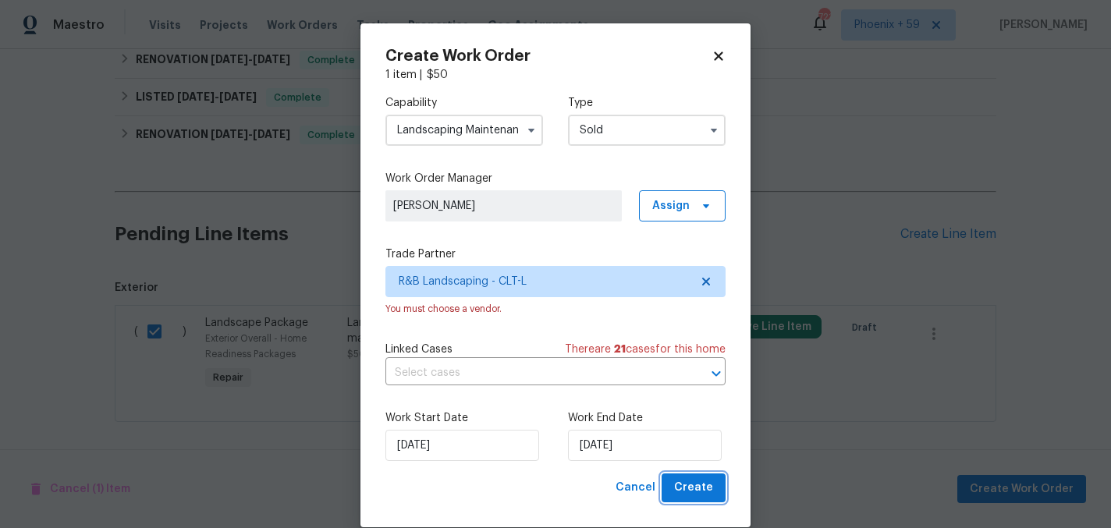
click at [698, 488] on span "Create" at bounding box center [693, 488] width 39 height 20
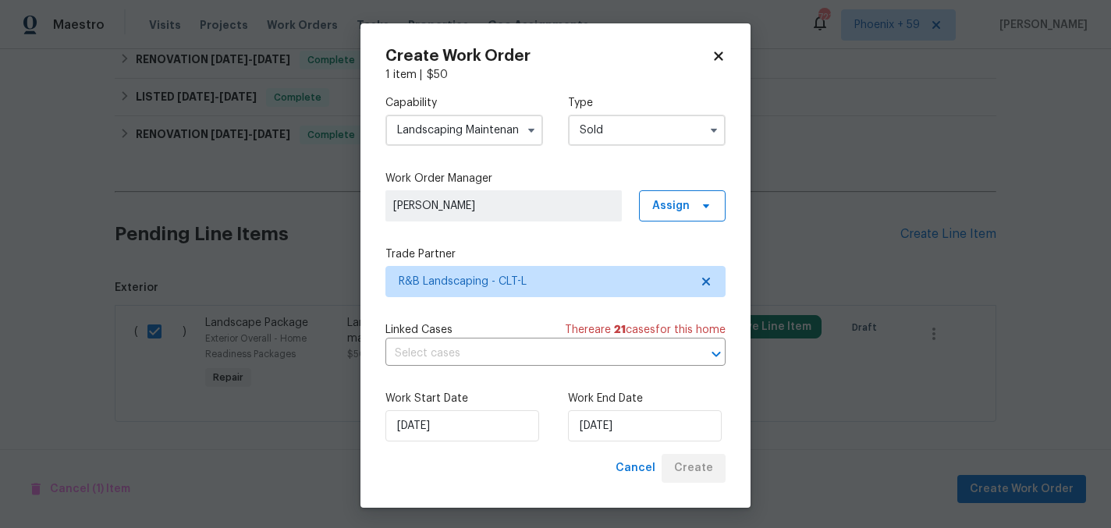
checkbox input "false"
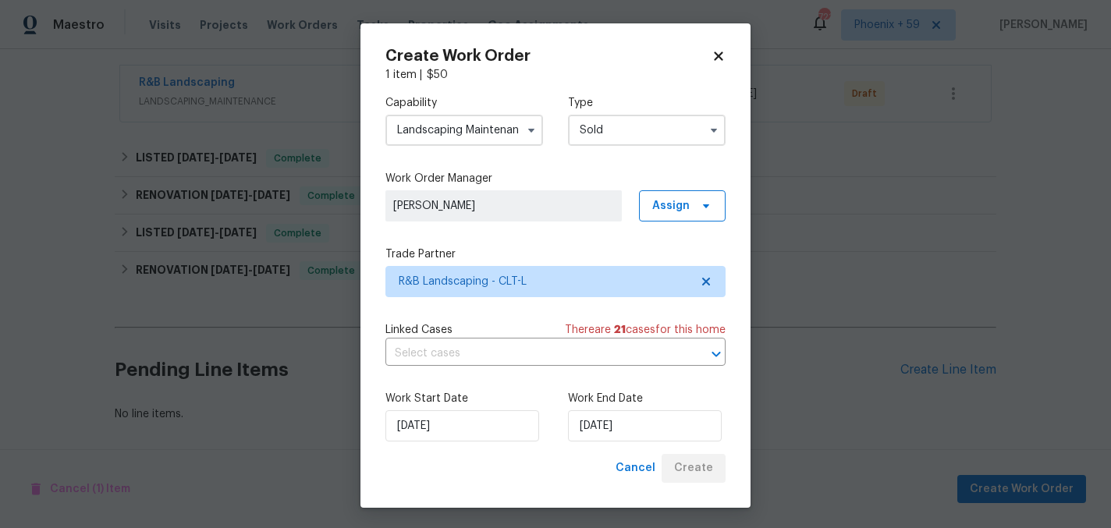
scroll to position [283, 0]
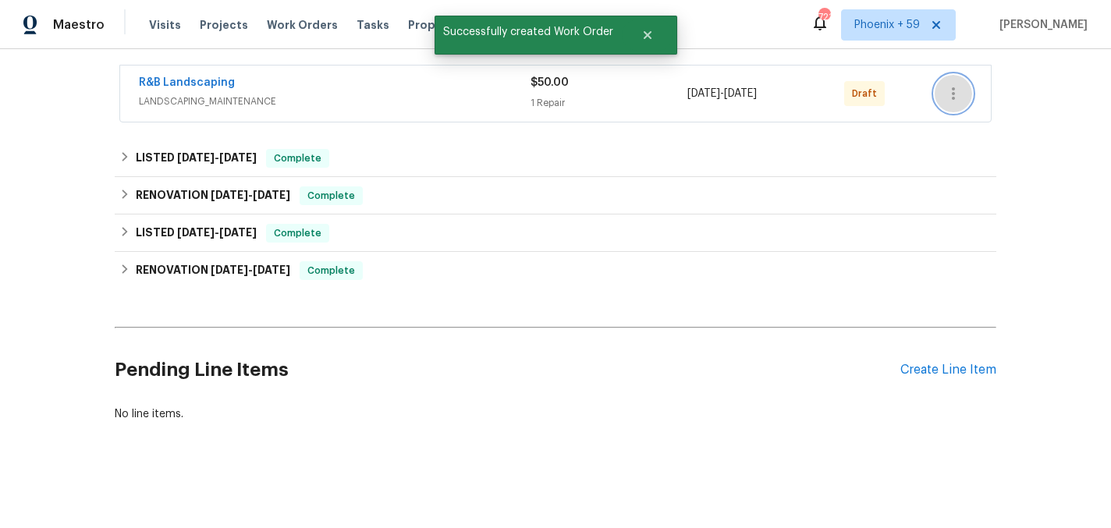
click at [957, 95] on icon "button" at bounding box center [953, 93] width 19 height 19
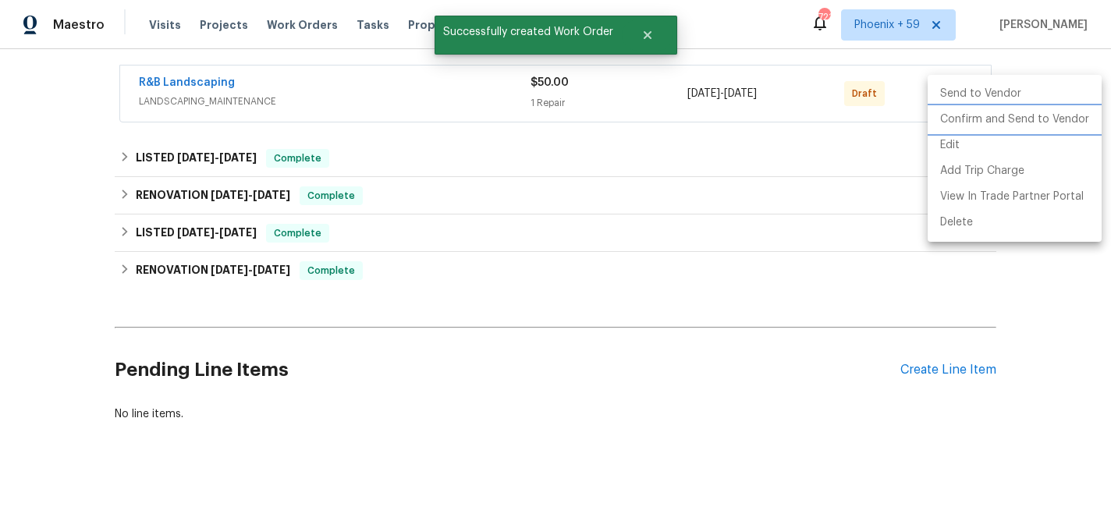
click at [960, 126] on li "Confirm and Send to Vendor" at bounding box center [1015, 120] width 174 height 26
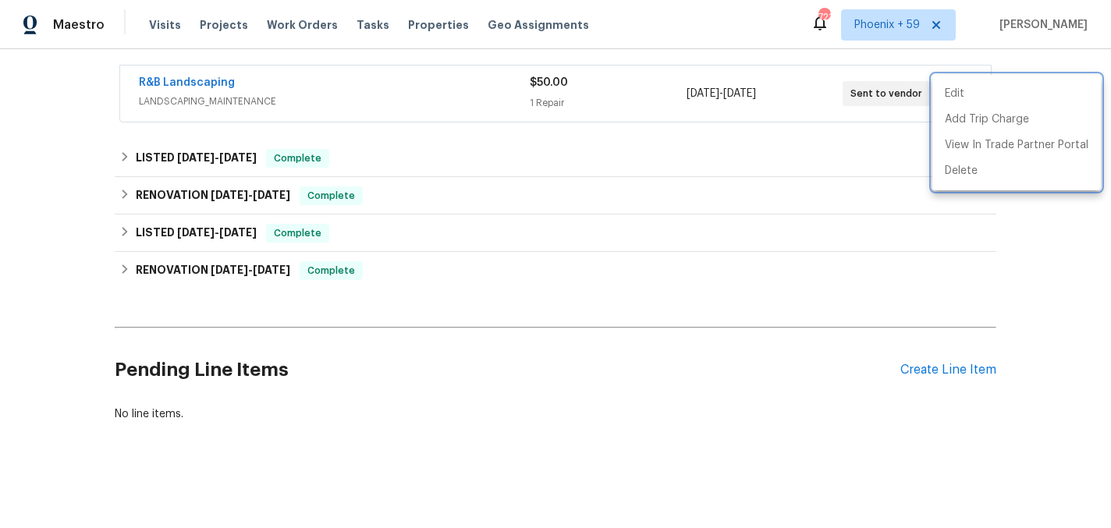
click at [365, 152] on div at bounding box center [555, 264] width 1111 height 528
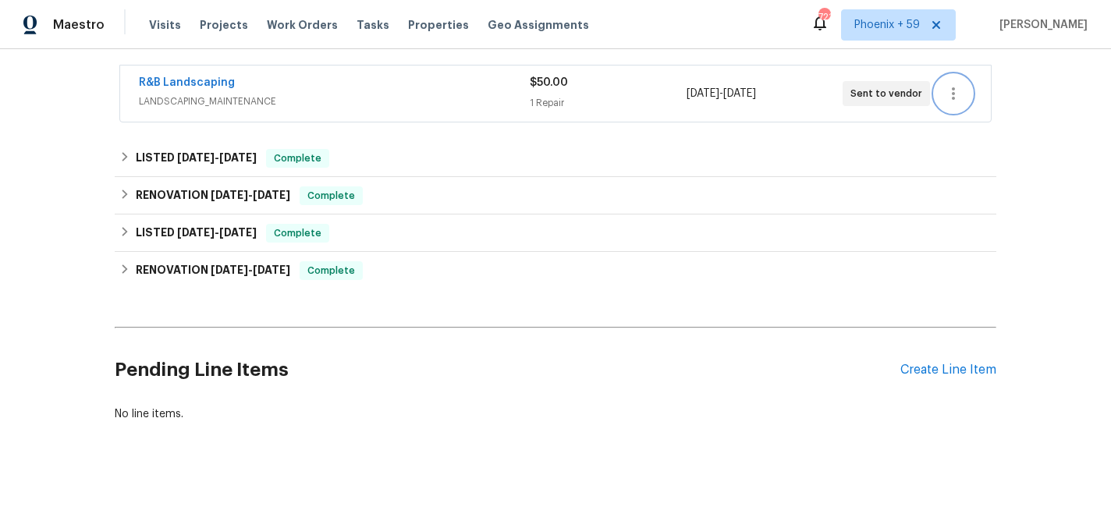
scroll to position [0, 0]
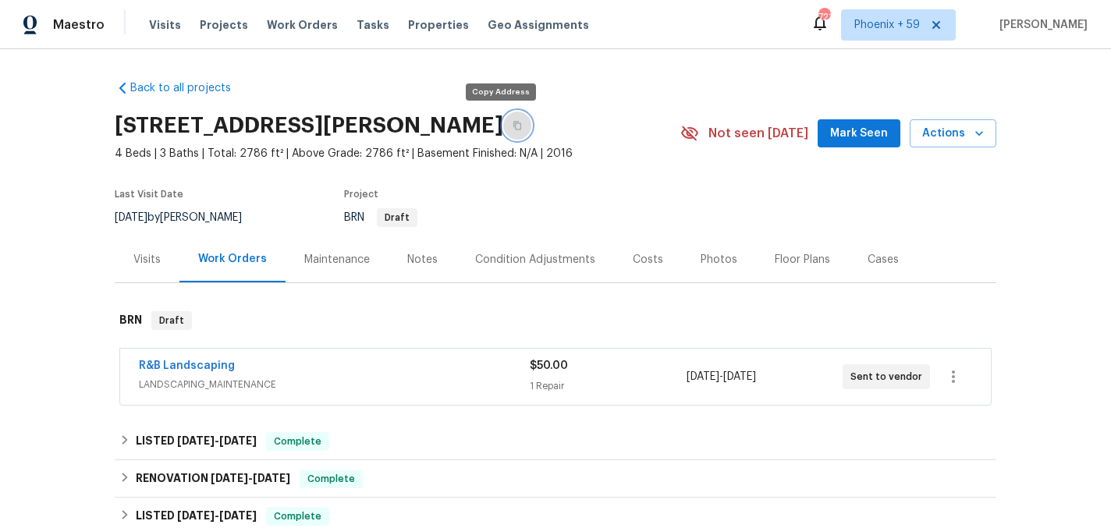
click at [513, 125] on icon "button" at bounding box center [517, 126] width 8 height 9
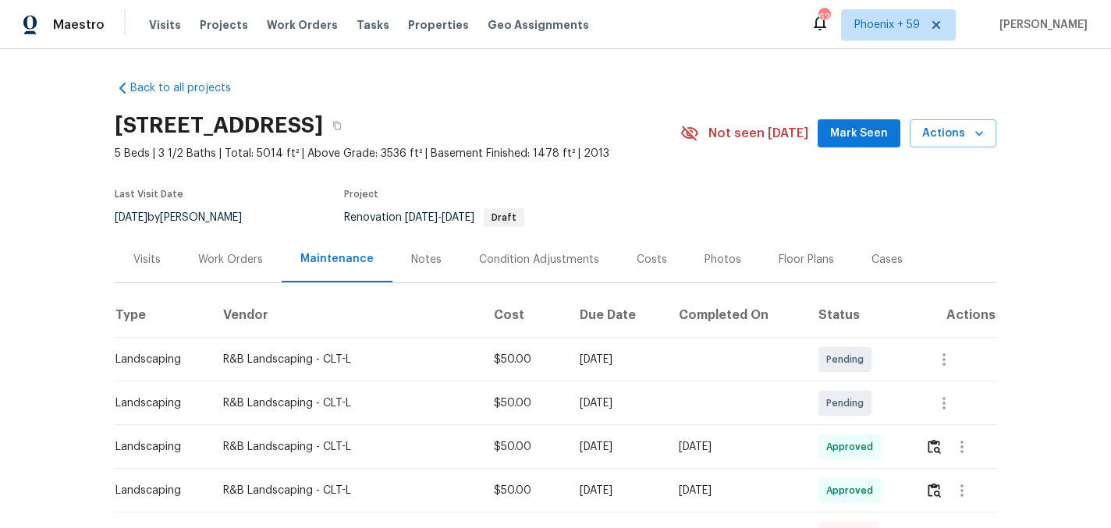
click at [177, 18] on div "Visits Projects Work Orders Tasks Properties Geo Assignments" at bounding box center [378, 24] width 459 height 31
click at [159, 28] on span "Visits" at bounding box center [165, 25] width 32 height 16
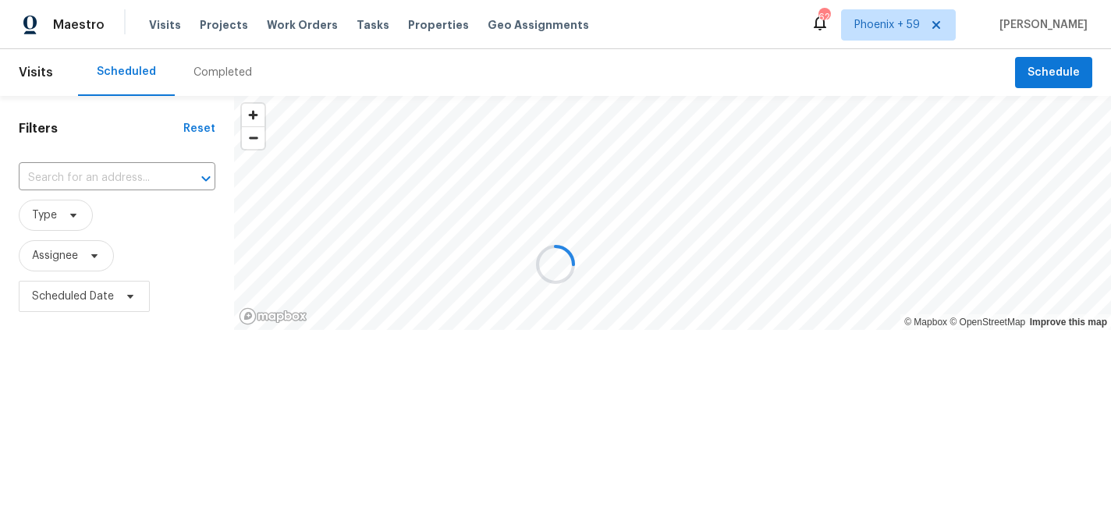
click at [139, 175] on div at bounding box center [555, 264] width 1111 height 528
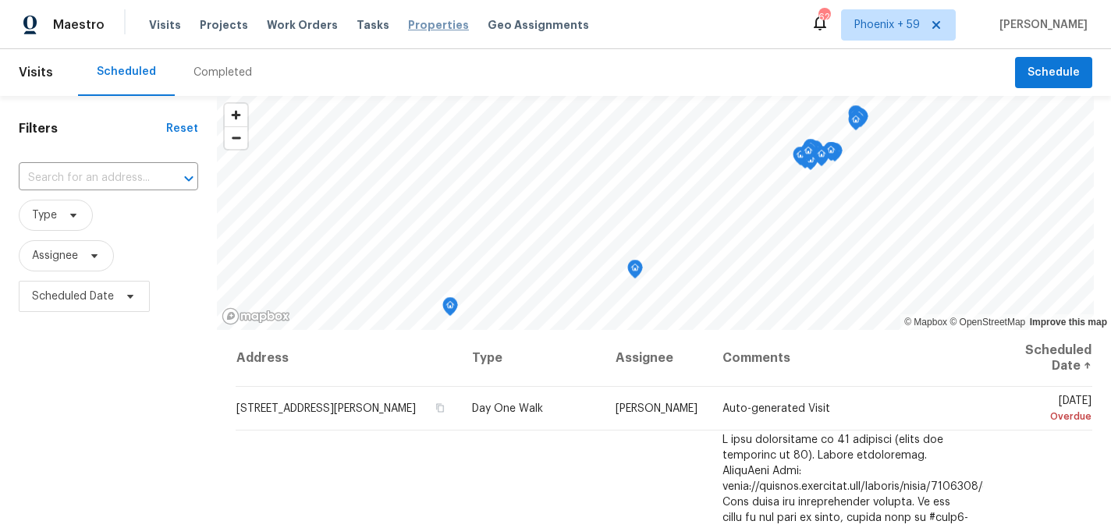
click at [418, 26] on span "Properties" at bounding box center [438, 25] width 61 height 16
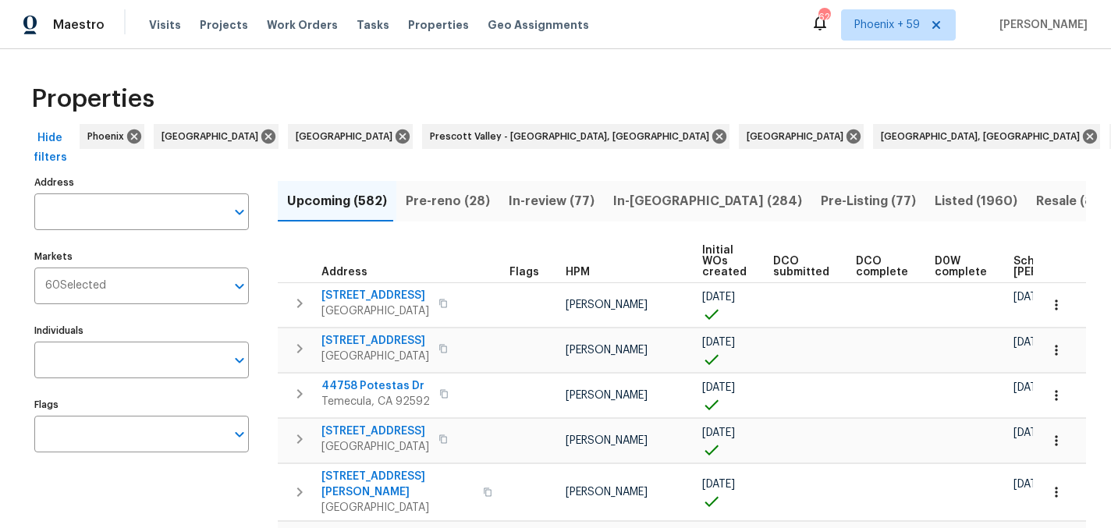
click at [118, 211] on input "Address" at bounding box center [129, 211] width 191 height 37
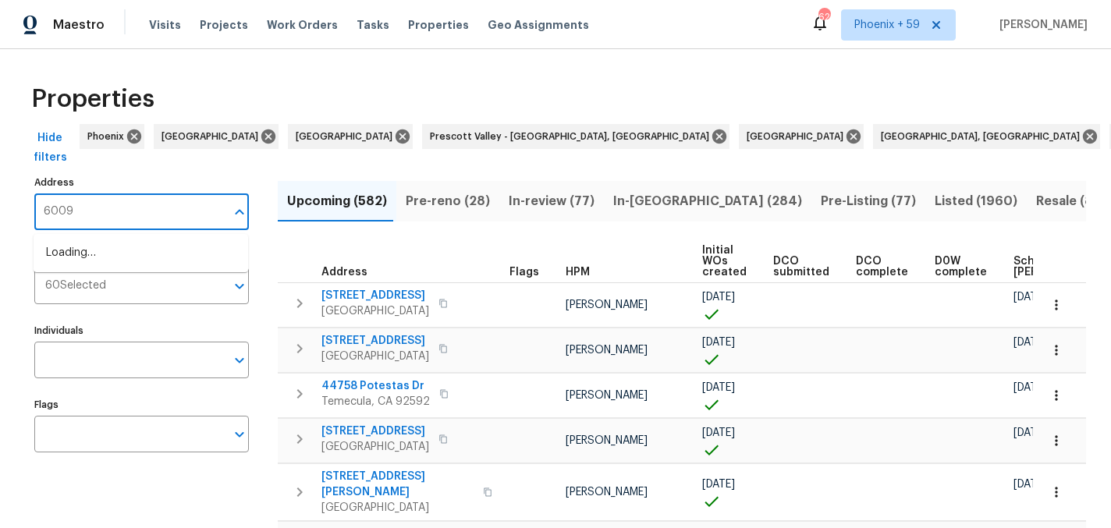
type input "6009"
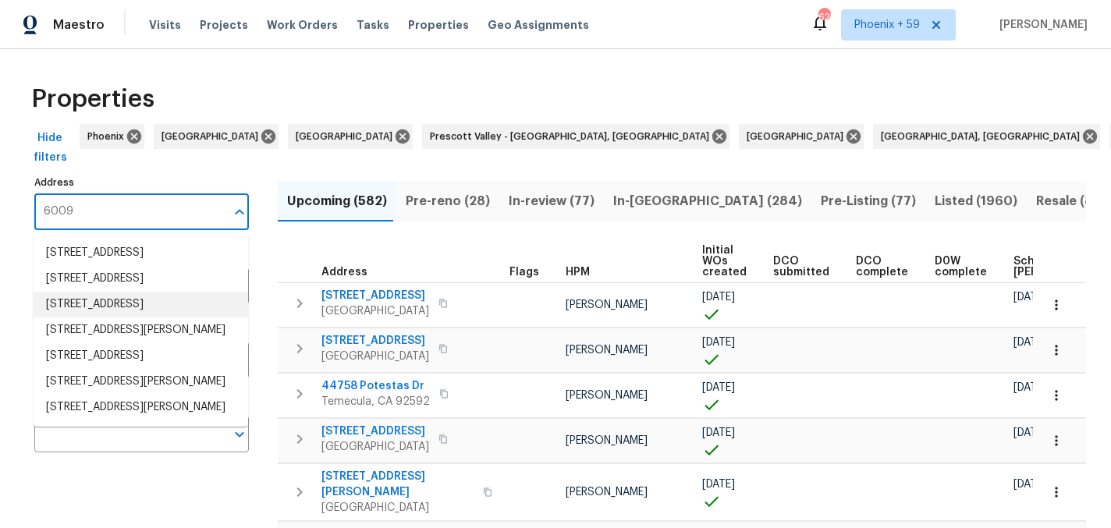
scroll to position [69, 0]
click at [164, 318] on li "6009 Landry Ln Fort Mill SC 29707" at bounding box center [141, 331] width 215 height 26
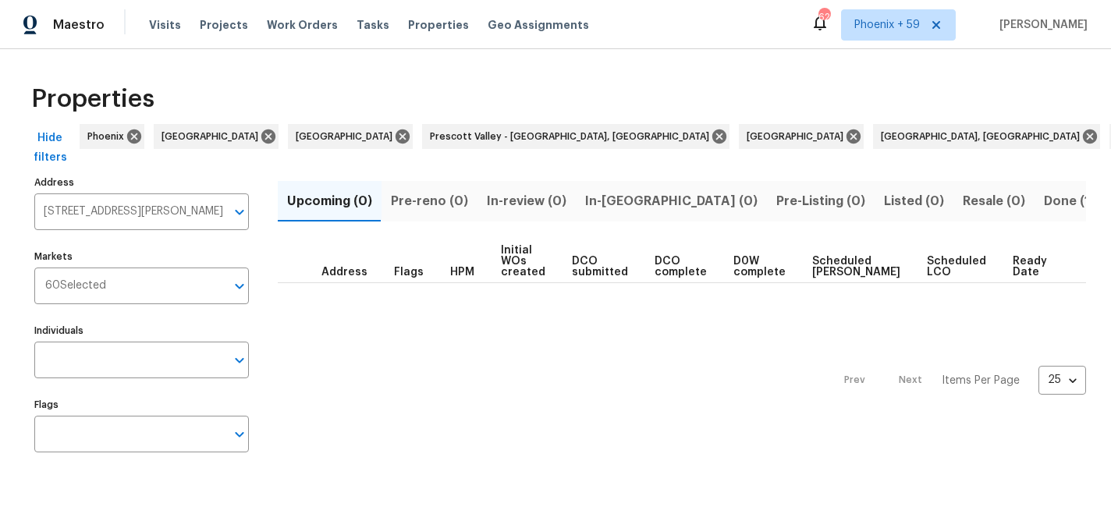
click at [1044, 202] on span "Done (1)" at bounding box center [1069, 201] width 51 height 22
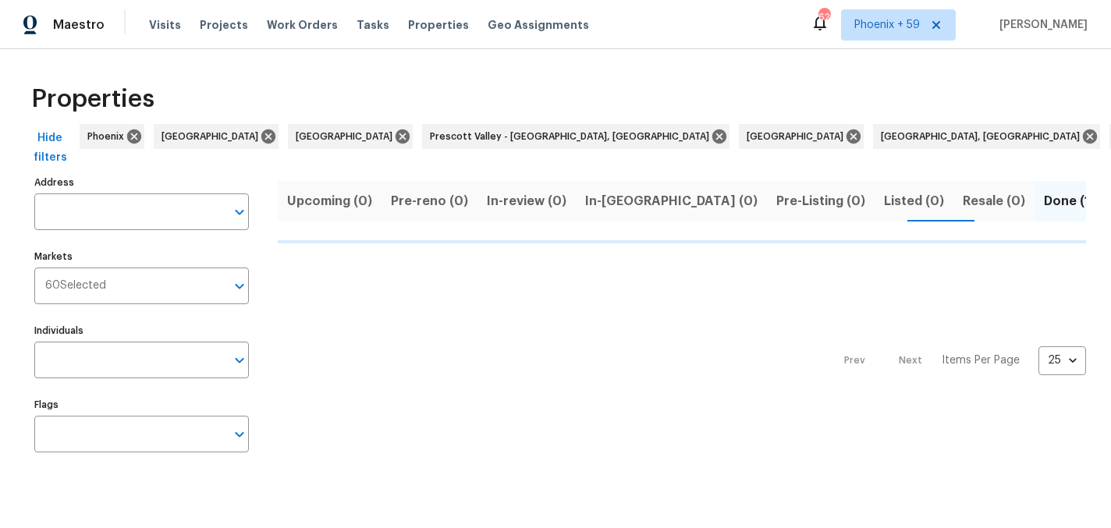
type input "6009 Landry Ln Fort Mill SC 29707"
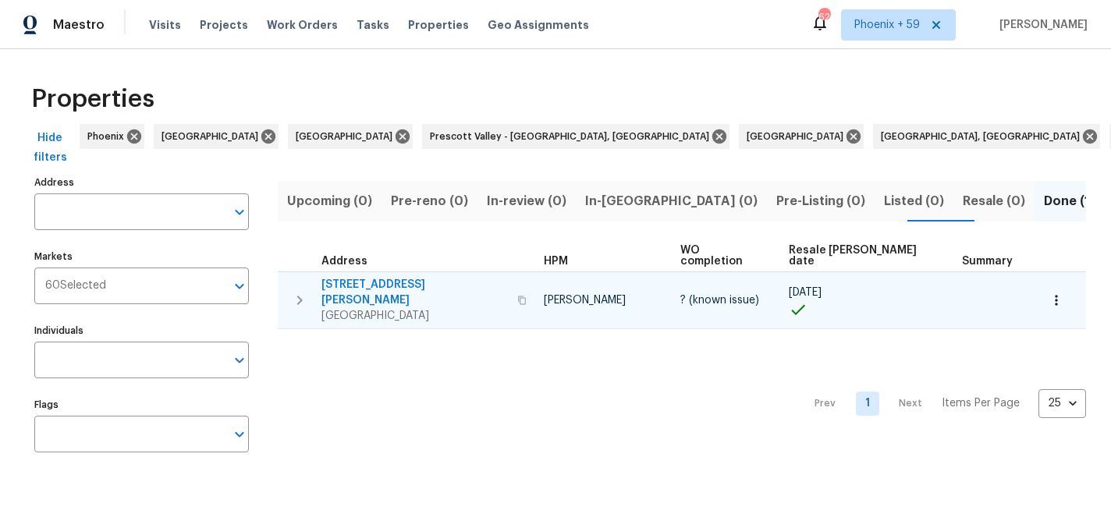
type input "6009 Landry Ln Fort Mill SC 29707"
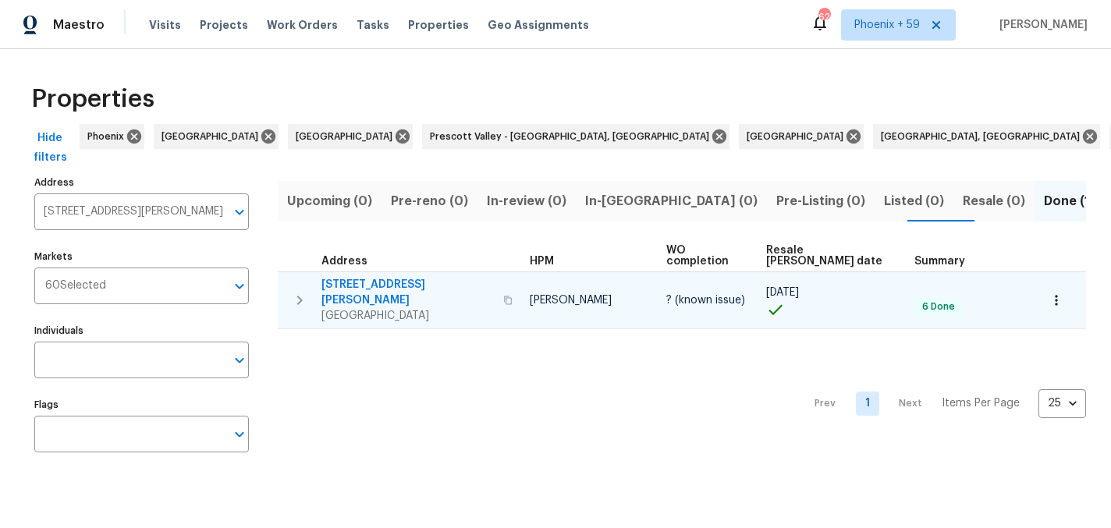
click at [379, 277] on span "6009 Landry Ln" at bounding box center [407, 292] width 172 height 31
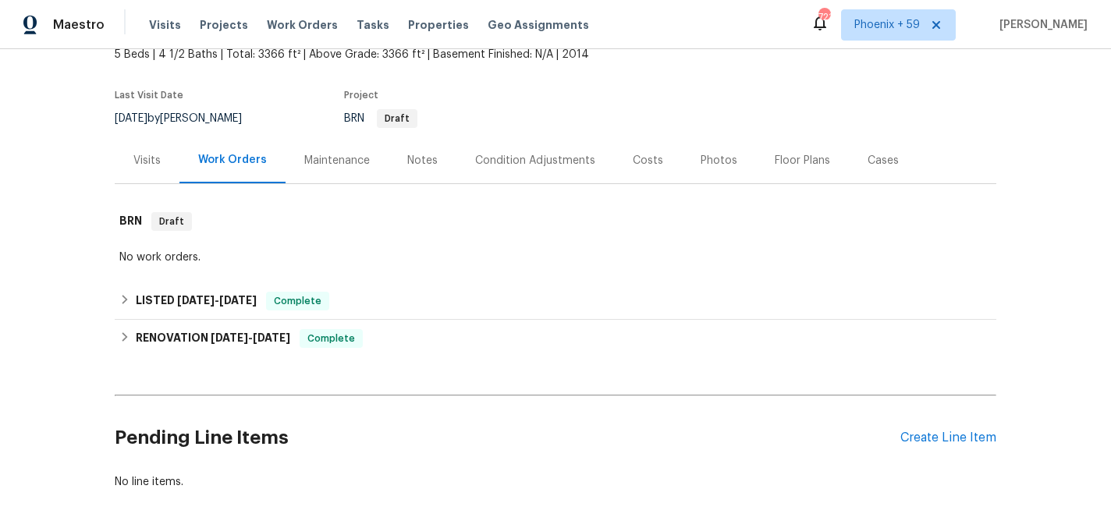
scroll to position [167, 0]
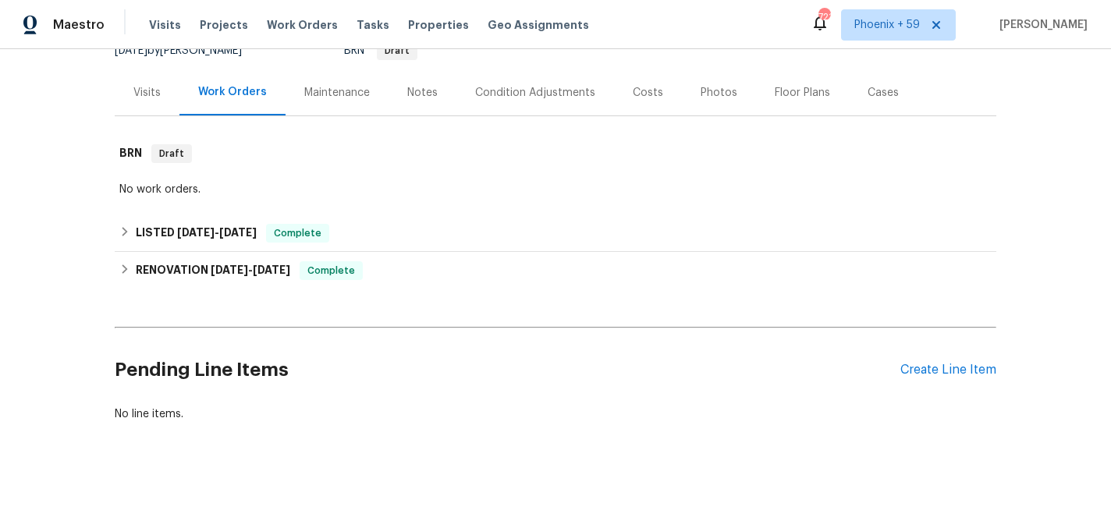
click at [350, 91] on div "Maintenance" at bounding box center [337, 93] width 66 height 16
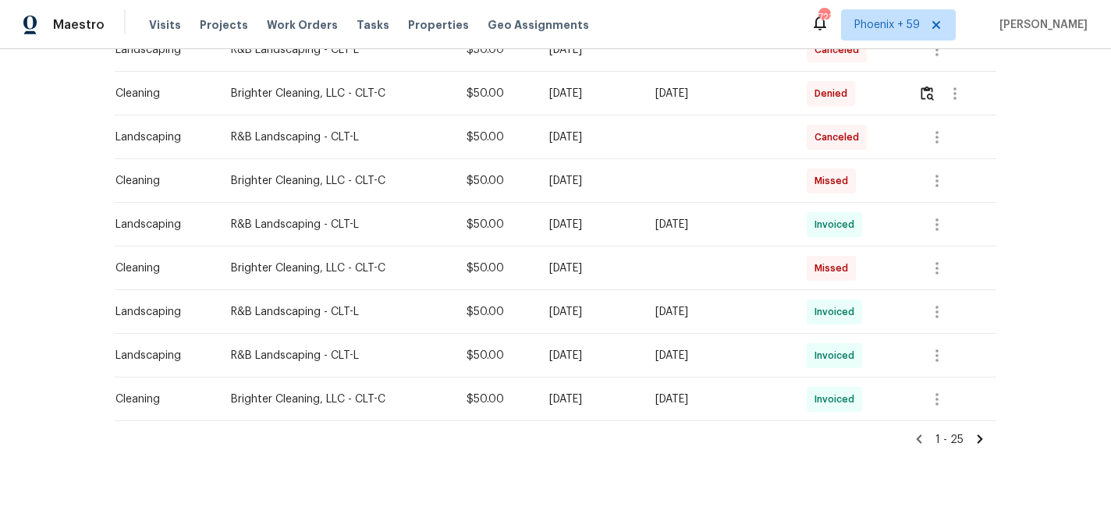
scroll to position [1021, 0]
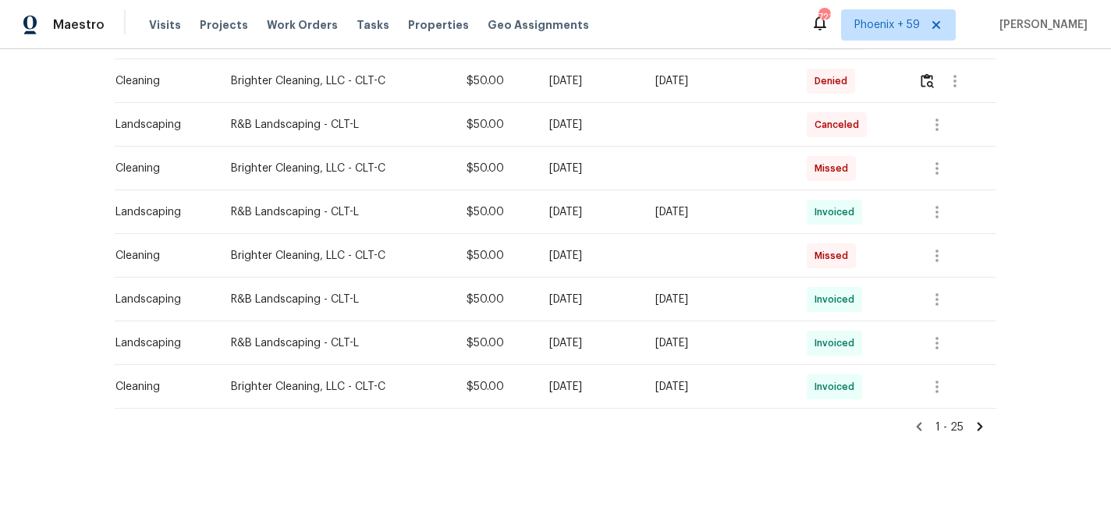
click at [981, 424] on icon at bounding box center [980, 426] width 5 height 9
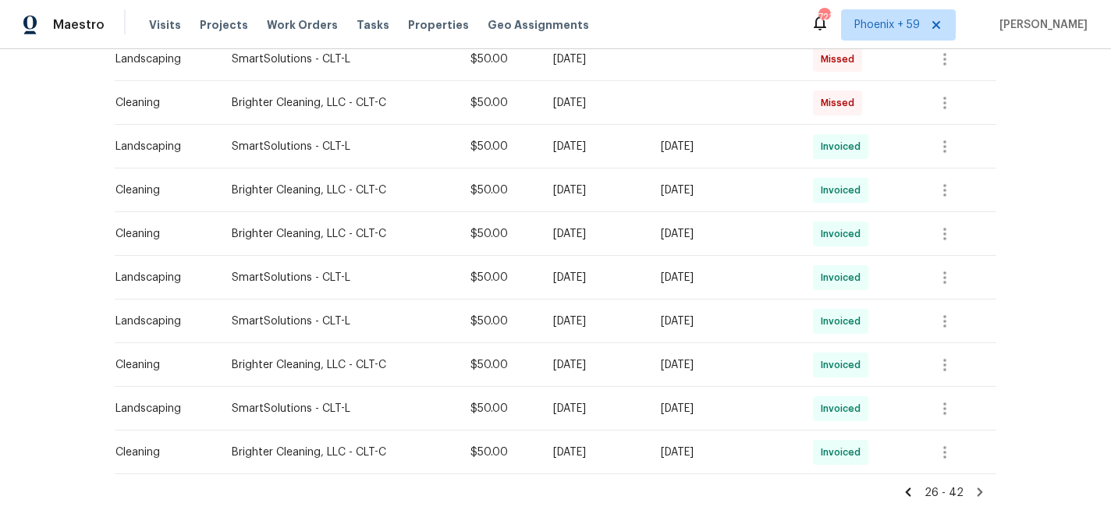
scroll to position [672, 0]
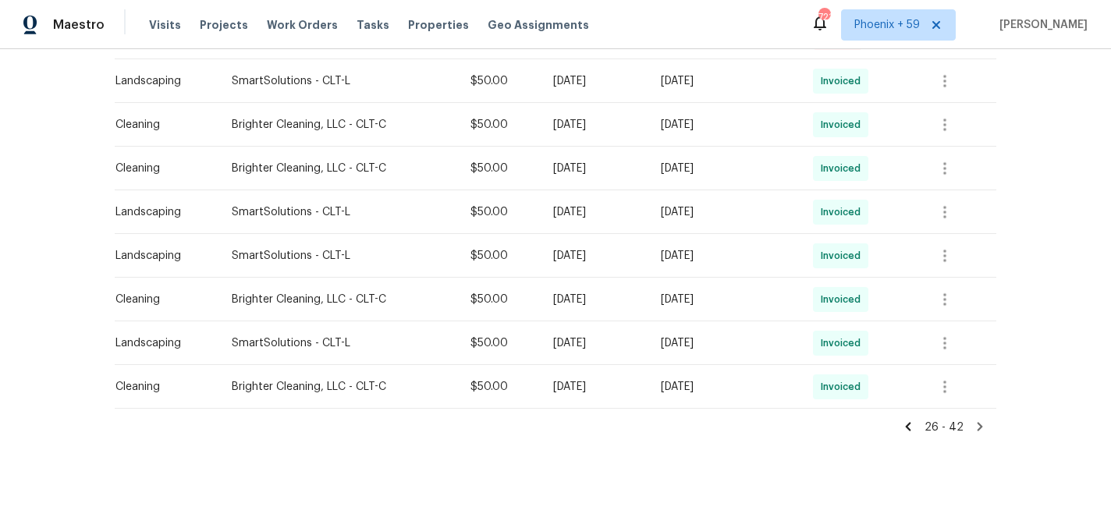
click at [981, 426] on icon at bounding box center [980, 426] width 5 height 9
click at [915, 424] on icon at bounding box center [908, 427] width 14 height 14
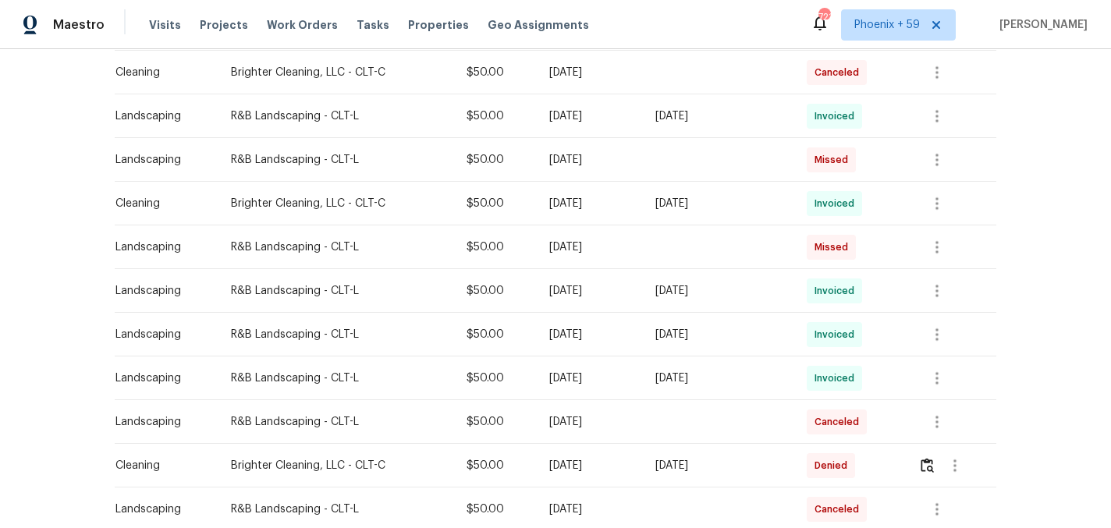
scroll to position [641, 0]
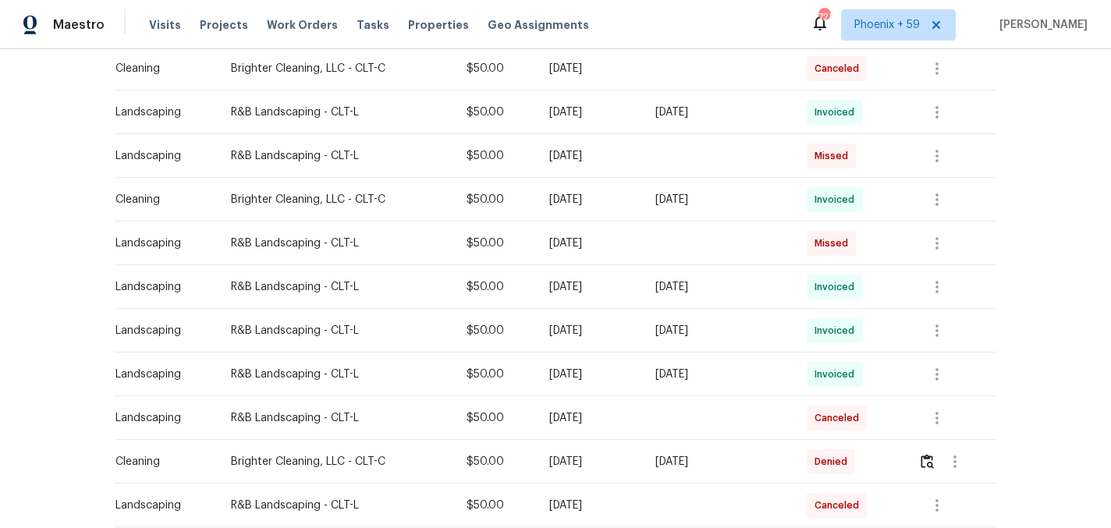
click at [722, 288] on div "[DATE]" at bounding box center [718, 287] width 126 height 16
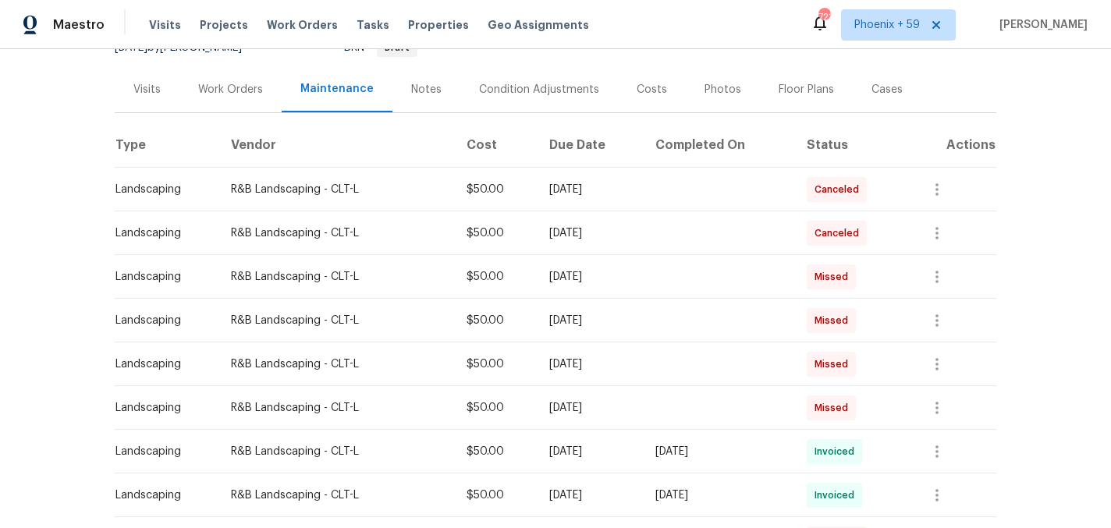
scroll to position [0, 0]
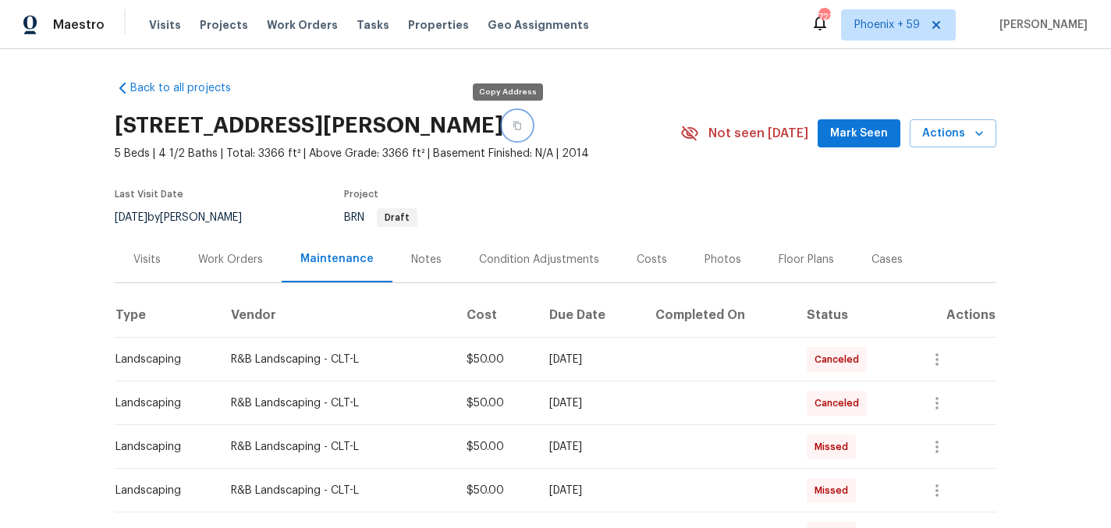
click at [513, 122] on icon "button" at bounding box center [517, 125] width 9 height 9
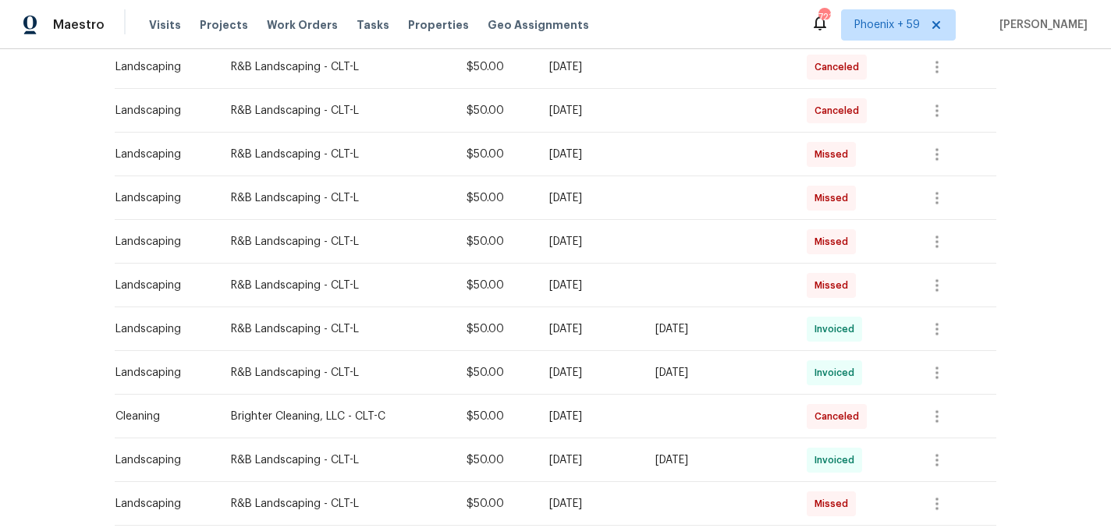
scroll to position [299, 0]
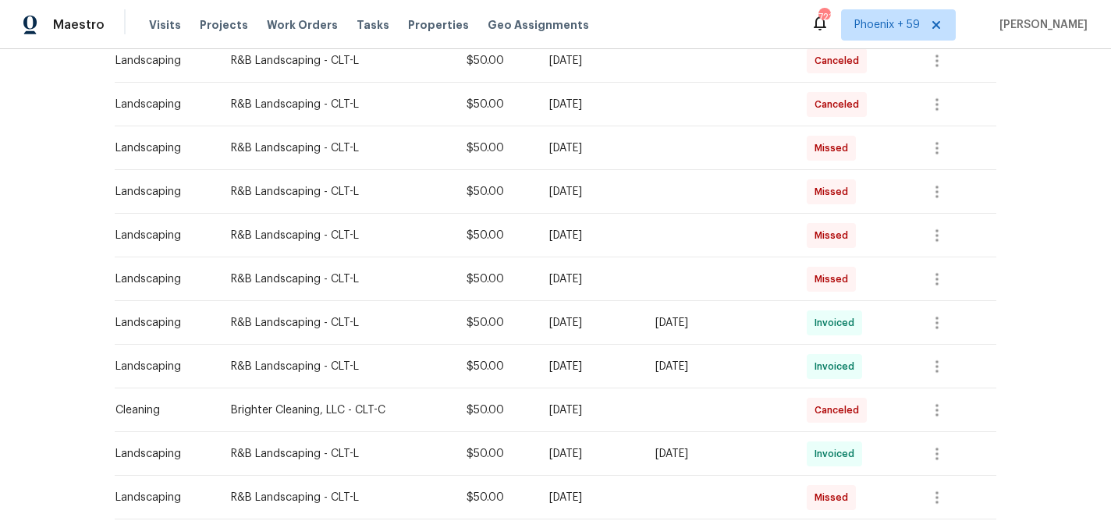
click at [702, 368] on div "Thu, May 08 2025" at bounding box center [718, 367] width 126 height 16
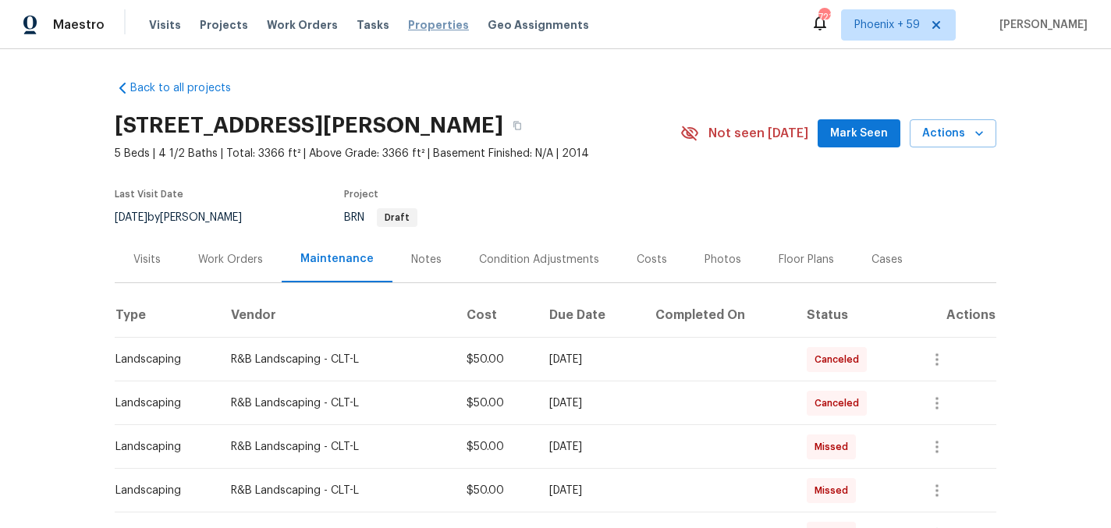
click at [415, 20] on span "Properties" at bounding box center [438, 25] width 61 height 16
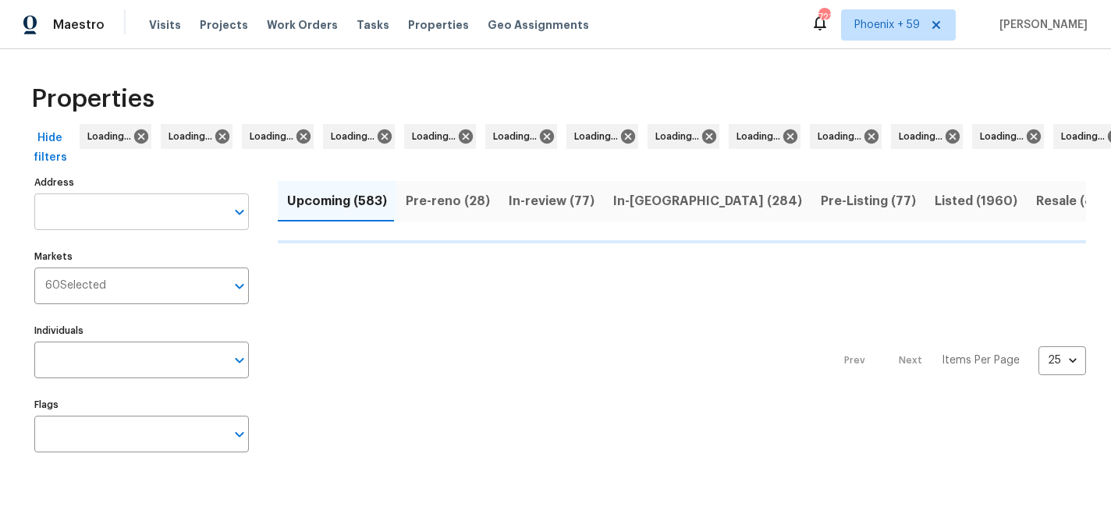
click at [118, 221] on input "Address" at bounding box center [129, 211] width 191 height 37
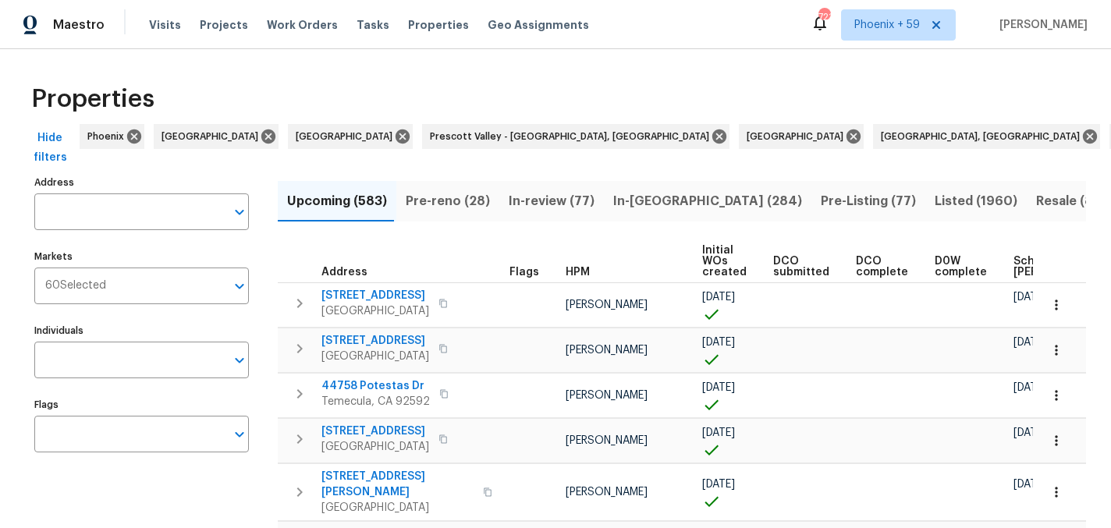
click at [118, 221] on input "Address" at bounding box center [129, 211] width 191 height 37
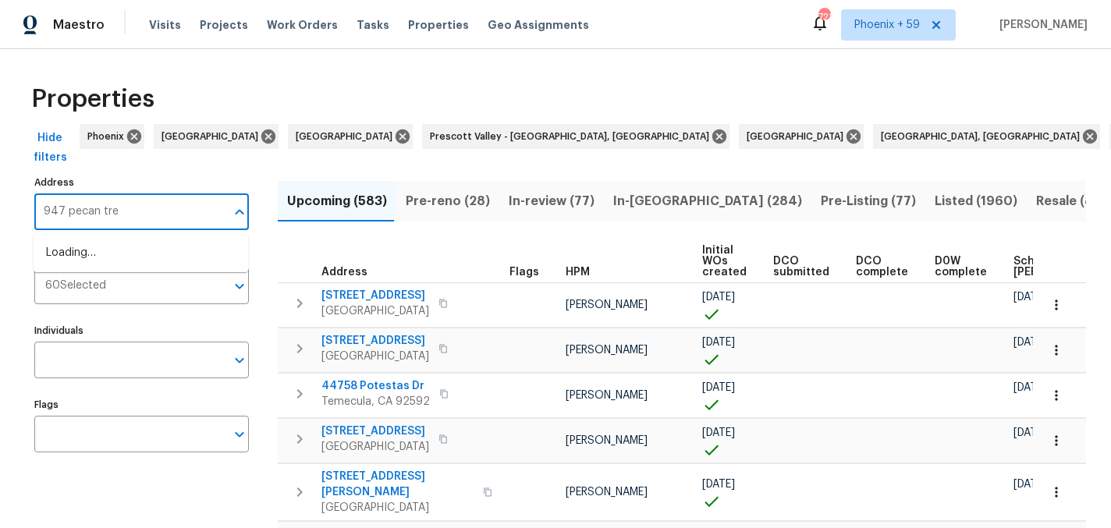
type input "947 pecan tree"
click at [109, 253] on li "947 Pecan Tree Ln Fort Mill SC 29715" at bounding box center [141, 253] width 215 height 26
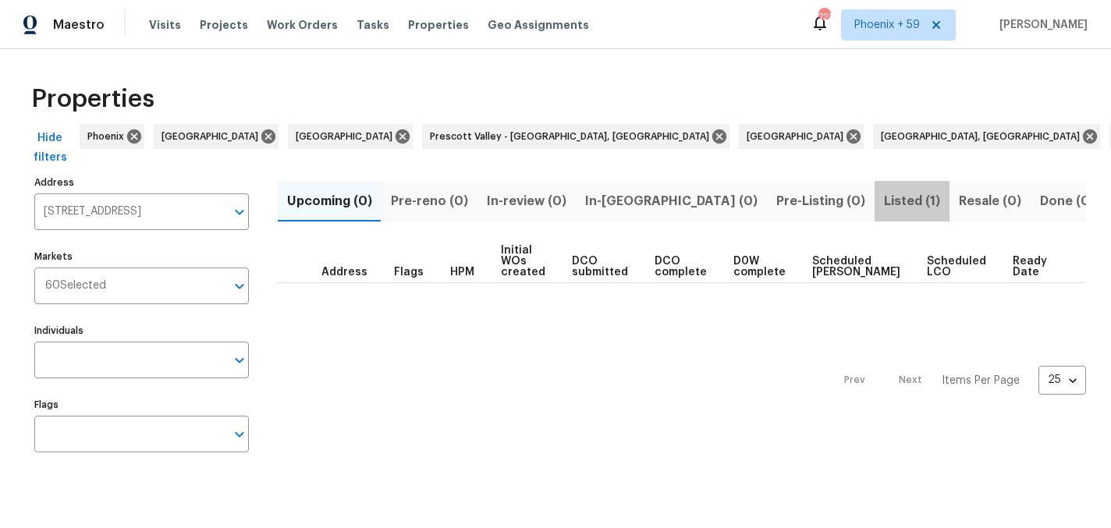
click at [884, 201] on span "Listed (1)" at bounding box center [912, 201] width 56 height 22
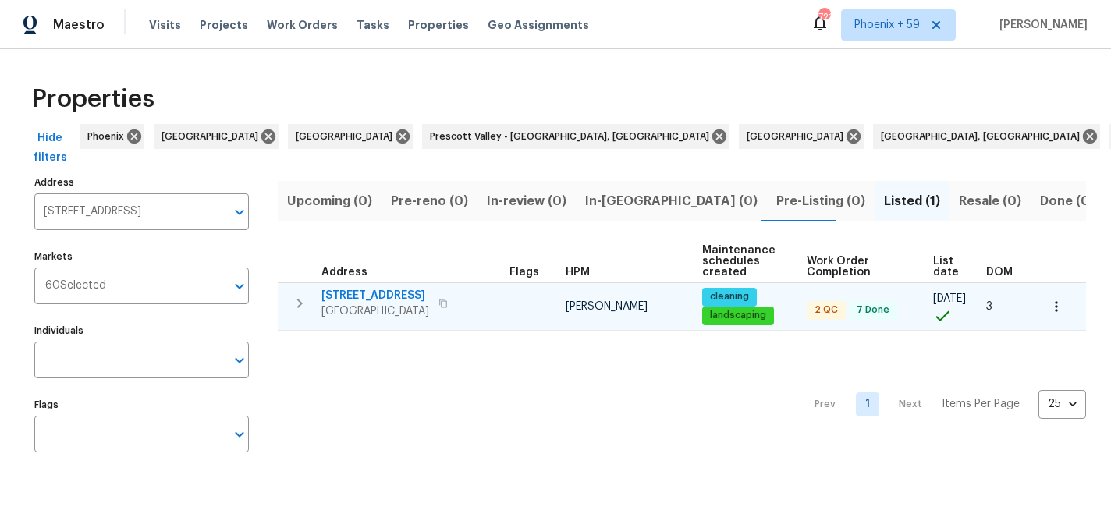
click at [403, 293] on span "947 Pecan Tree Ln" at bounding box center [375, 296] width 108 height 16
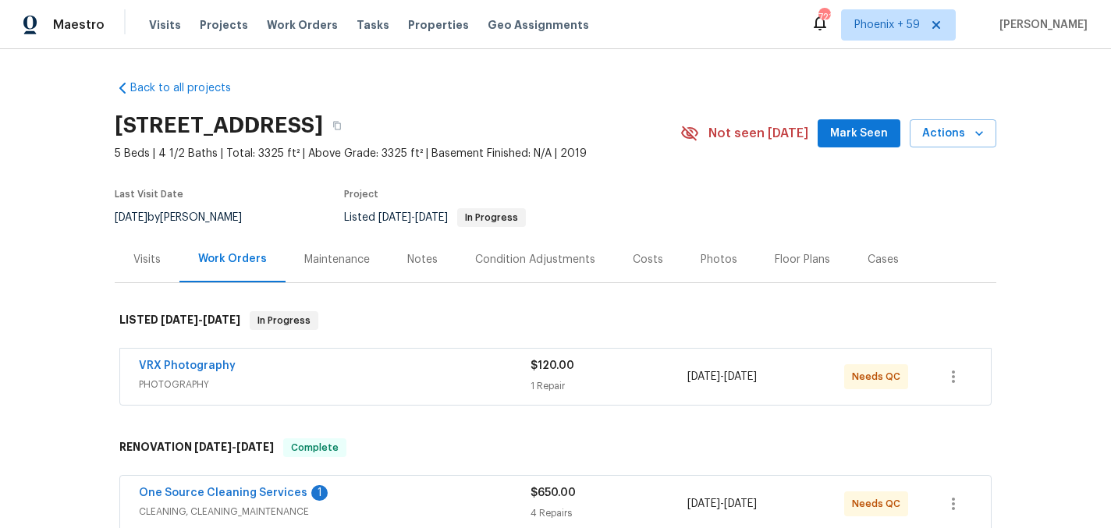
click at [350, 259] on div "Maintenance" at bounding box center [337, 260] width 66 height 16
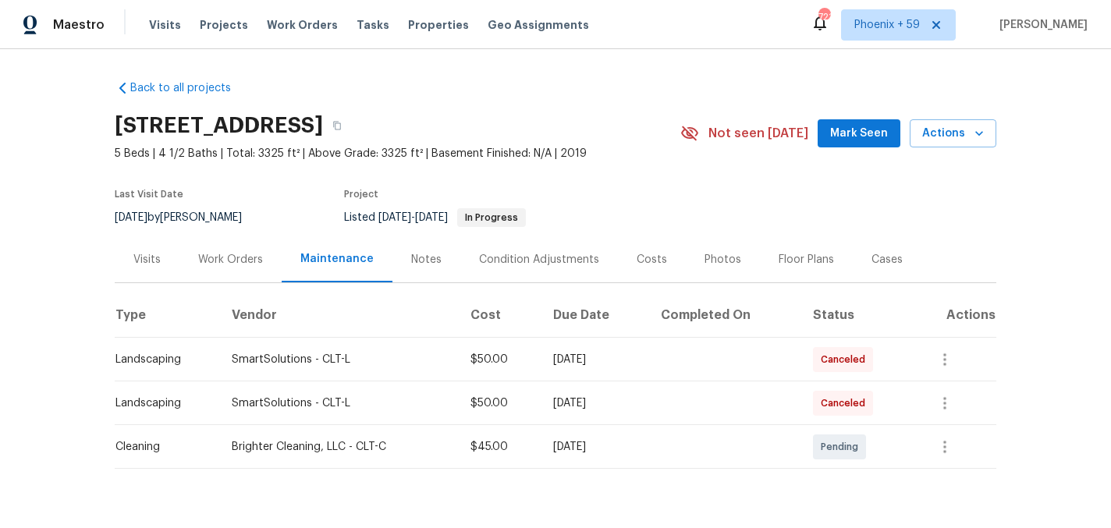
scroll to position [34, 0]
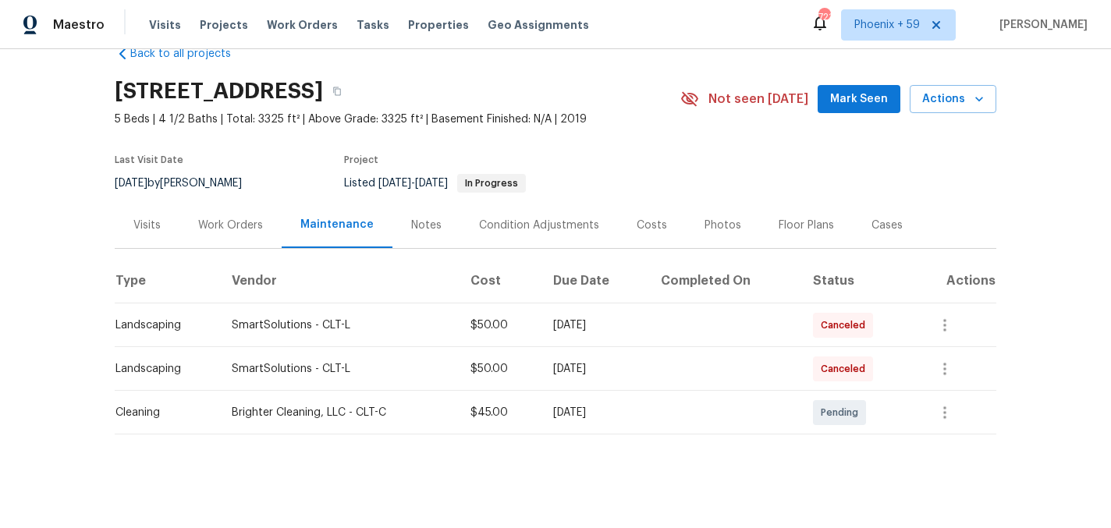
click at [159, 240] on div "Visits" at bounding box center [147, 225] width 65 height 46
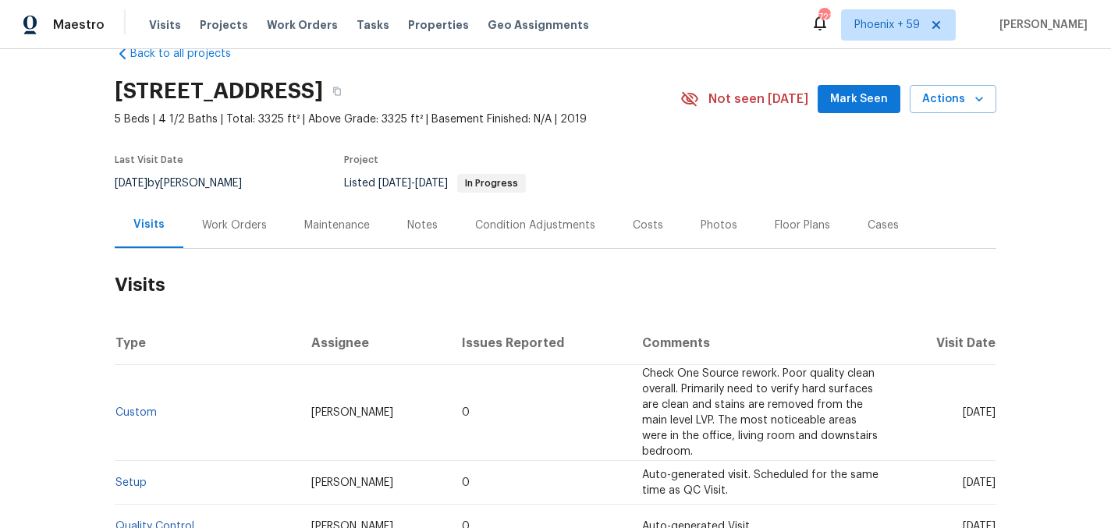
click at [220, 219] on div "Work Orders" at bounding box center [234, 226] width 65 height 16
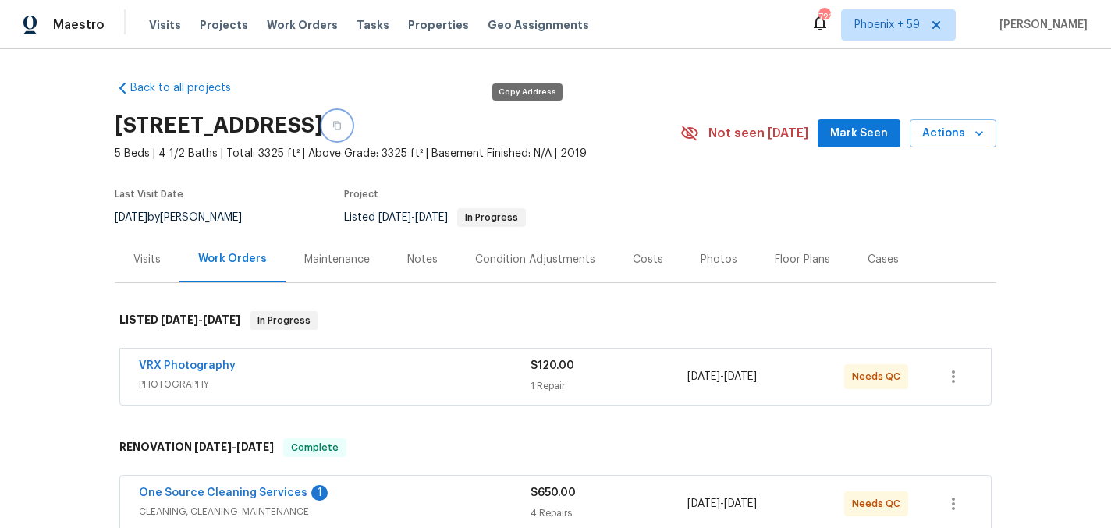
click at [341, 123] on icon "button" at bounding box center [337, 126] width 8 height 9
click at [302, 27] on span "Work Orders" at bounding box center [302, 25] width 71 height 16
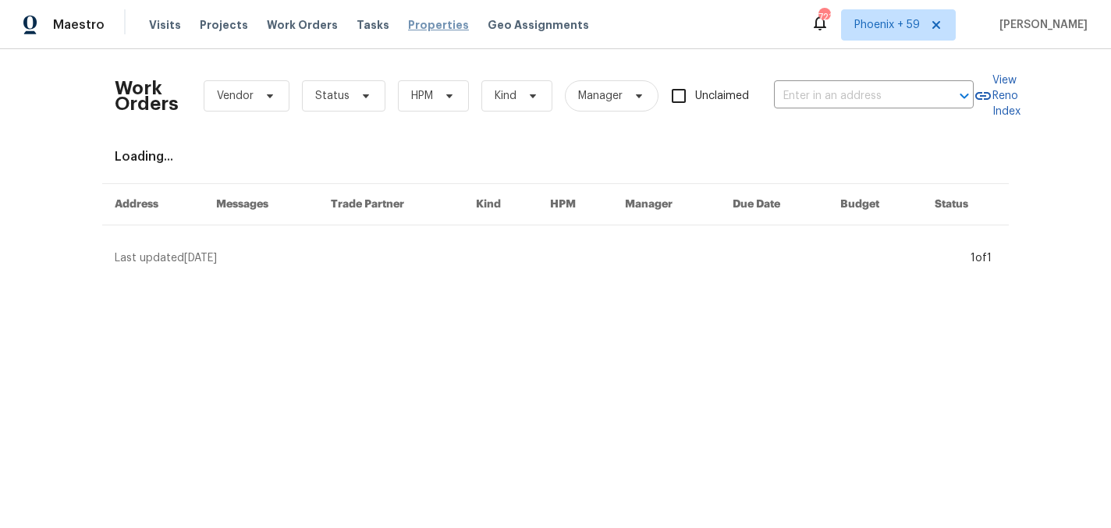
click at [419, 20] on span "Properties" at bounding box center [438, 25] width 61 height 16
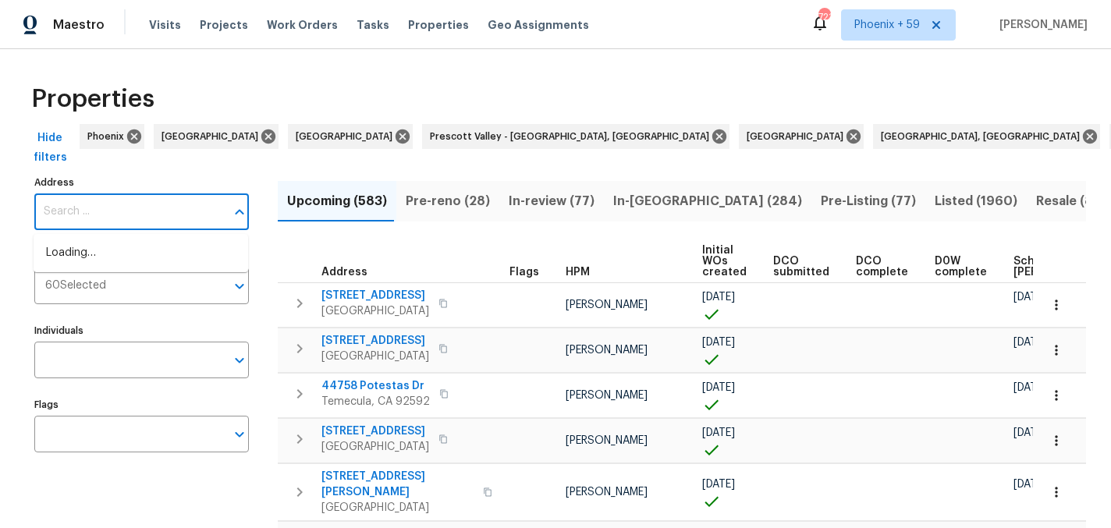
click at [158, 223] on input "Address" at bounding box center [129, 211] width 191 height 37
type input "705 old cove"
click at [130, 259] on li "705 Old Cove Rd Tega Cay SC 29708" at bounding box center [141, 253] width 215 height 26
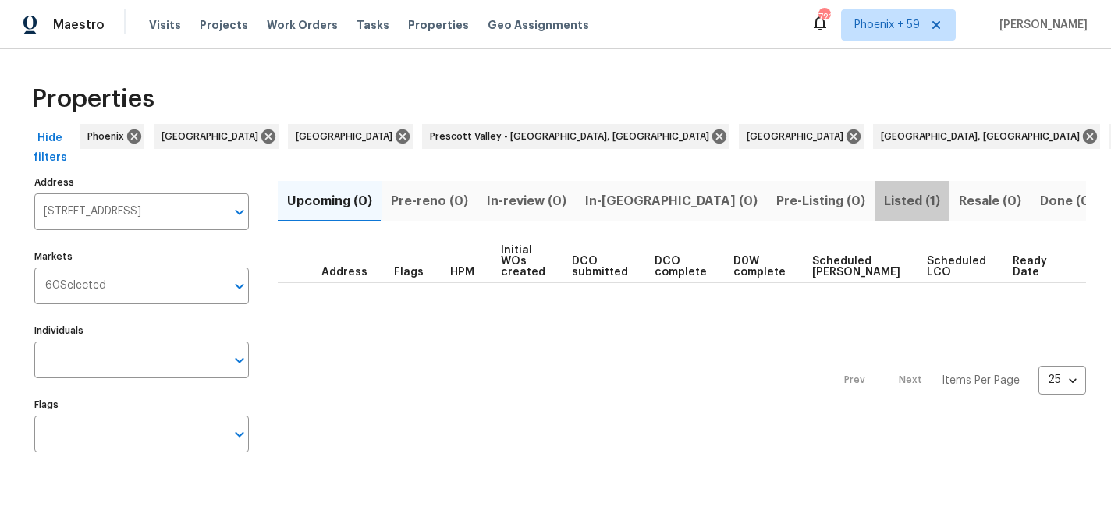
click at [884, 202] on span "Listed (1)" at bounding box center [912, 201] width 56 height 22
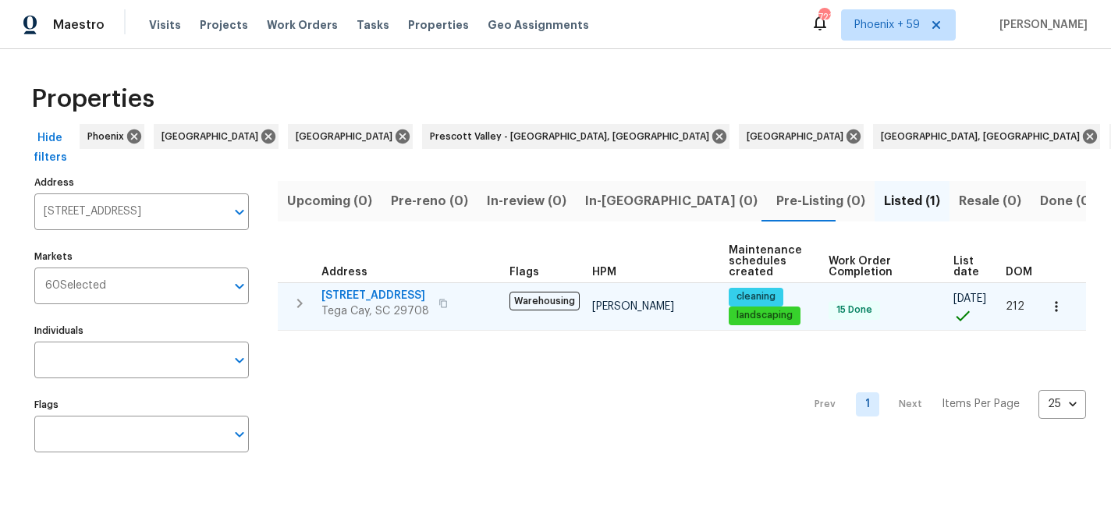
click at [385, 294] on span "705 Old Cove Rd" at bounding box center [375, 296] width 108 height 16
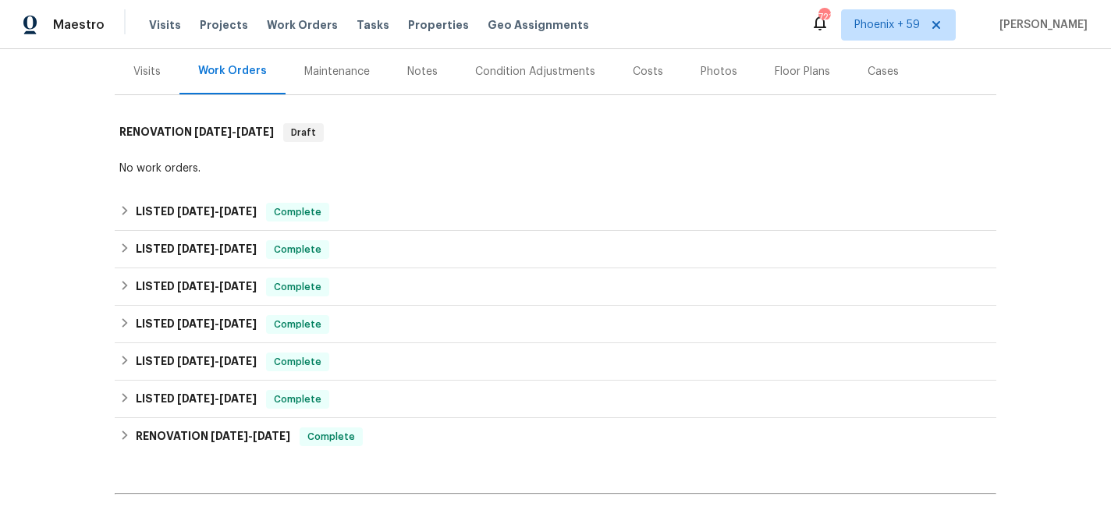
scroll to position [190, 0]
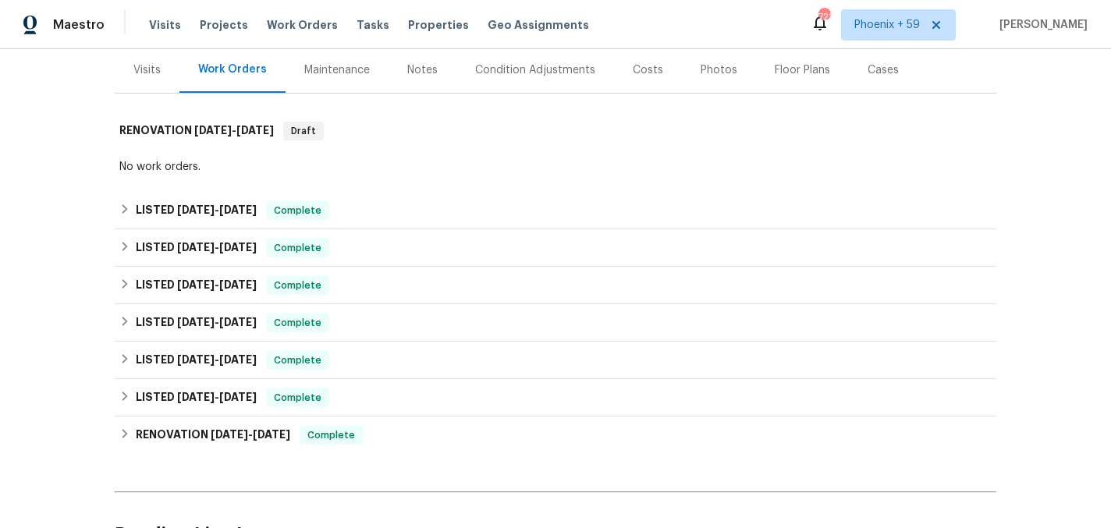
click at [340, 66] on div "Maintenance" at bounding box center [337, 70] width 66 height 16
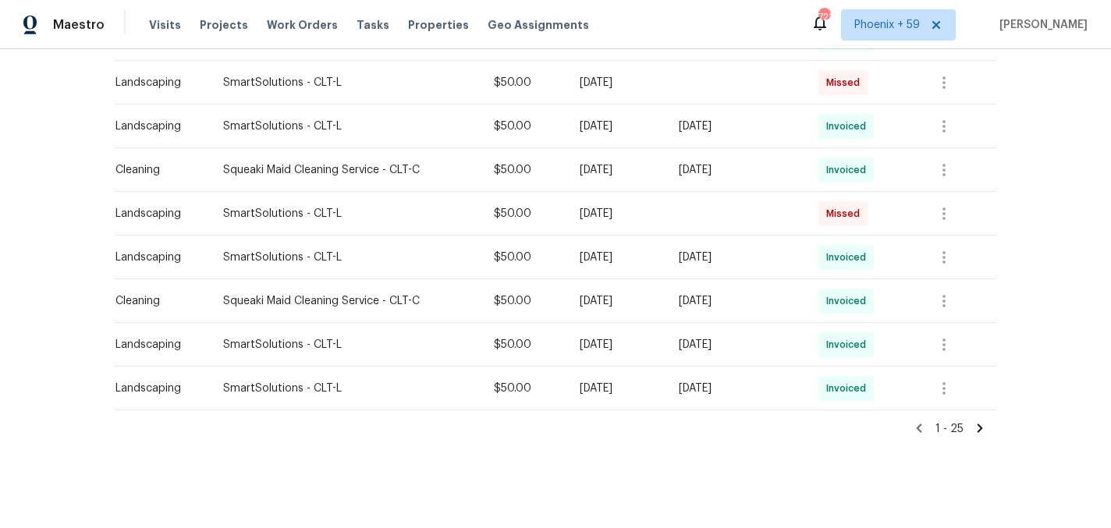
scroll to position [1021, 0]
click at [980, 425] on icon at bounding box center [980, 426] width 5 height 9
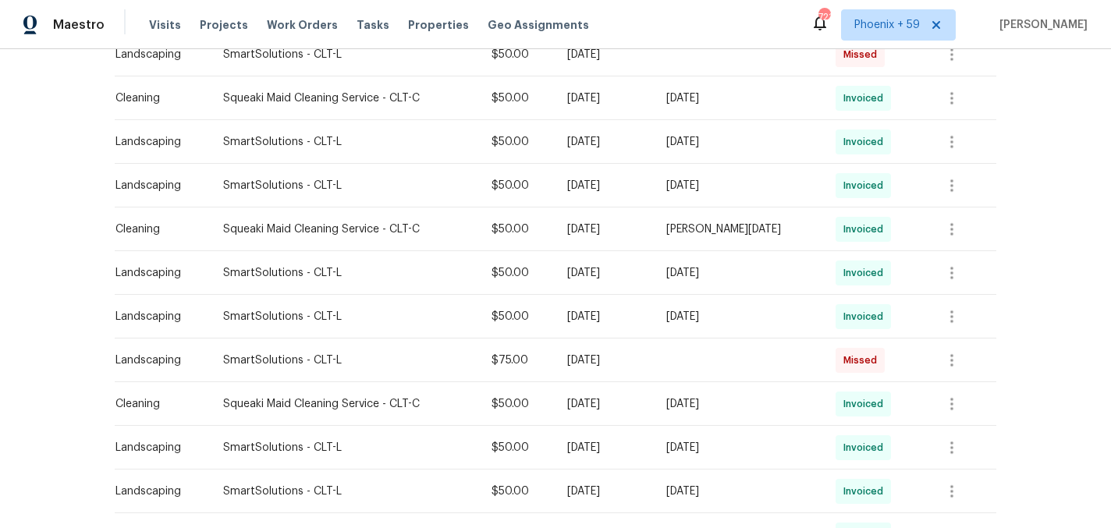
scroll to position [0, 0]
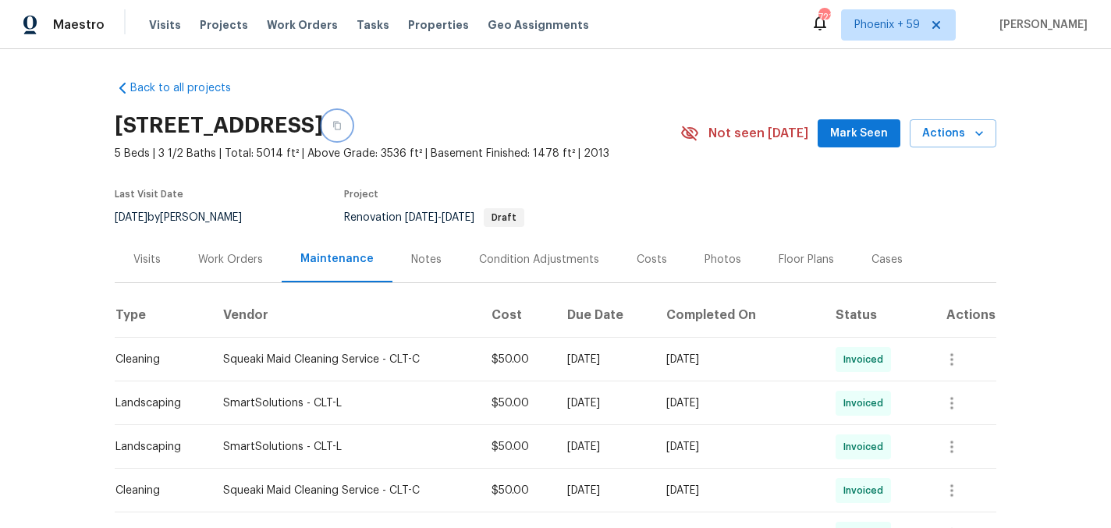
click at [342, 122] on icon "button" at bounding box center [336, 125] width 9 height 9
